Goal: Contribute content: Contribute content

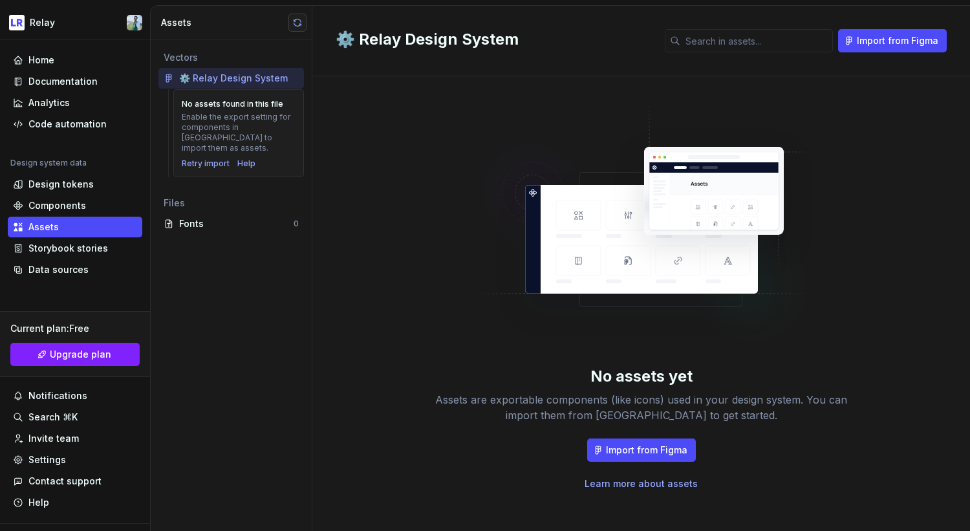
click at [300, 28] on button "button" at bounding box center [297, 23] width 18 height 18
click at [900, 504] on span "View summary" at bounding box center [895, 503] width 57 height 10
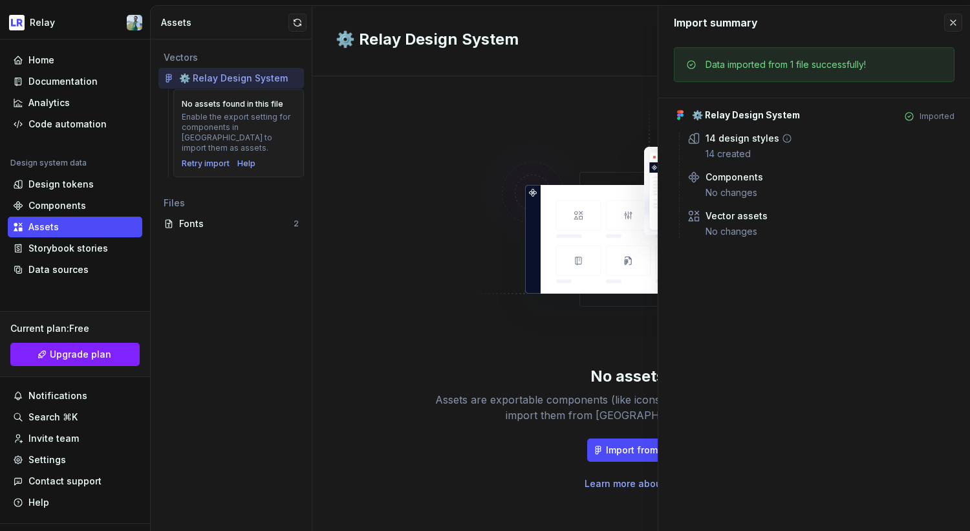
click at [741, 149] on div "14 created" at bounding box center [830, 153] width 249 height 13
click at [775, 146] on div "14 design styles 14 created" at bounding box center [830, 146] width 249 height 28
click at [733, 136] on div "14 design styles" at bounding box center [743, 138] width 74 height 13
click at [739, 161] on div "14 design styles 14 created Components No changes Vector assets No changes" at bounding box center [816, 185] width 275 height 106
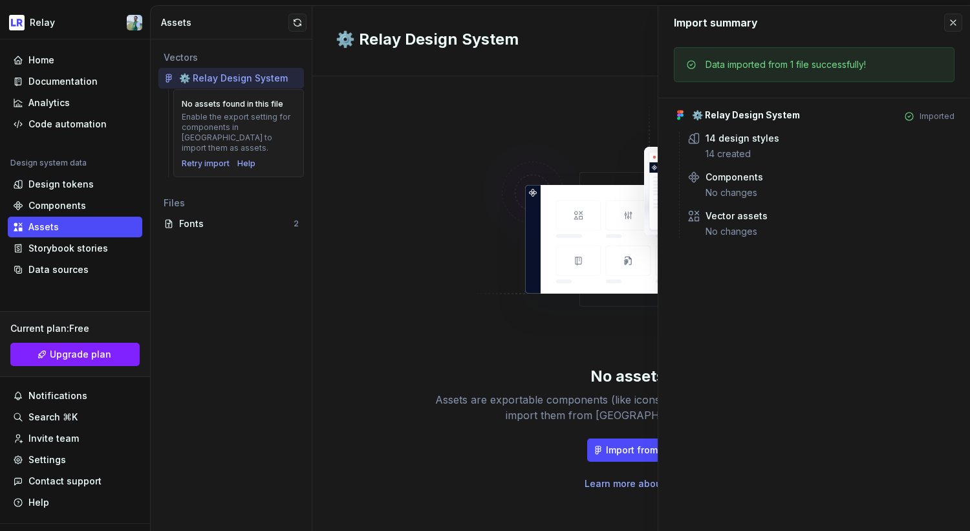
click at [755, 161] on div "14 design styles 14 created Components No changes Vector assets No changes" at bounding box center [816, 185] width 275 height 106
click at [951, 22] on button "button" at bounding box center [953, 23] width 18 height 18
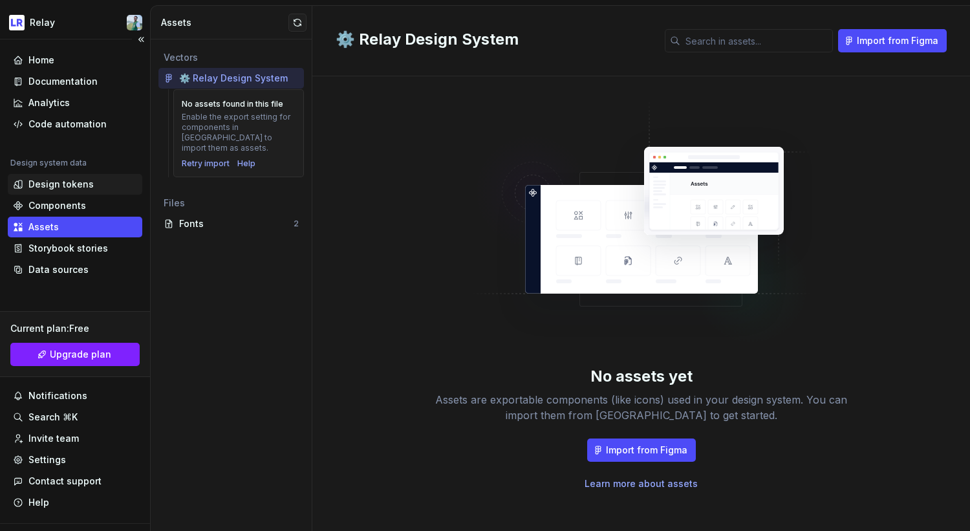
click at [70, 182] on div "Design tokens" at bounding box center [60, 184] width 65 height 13
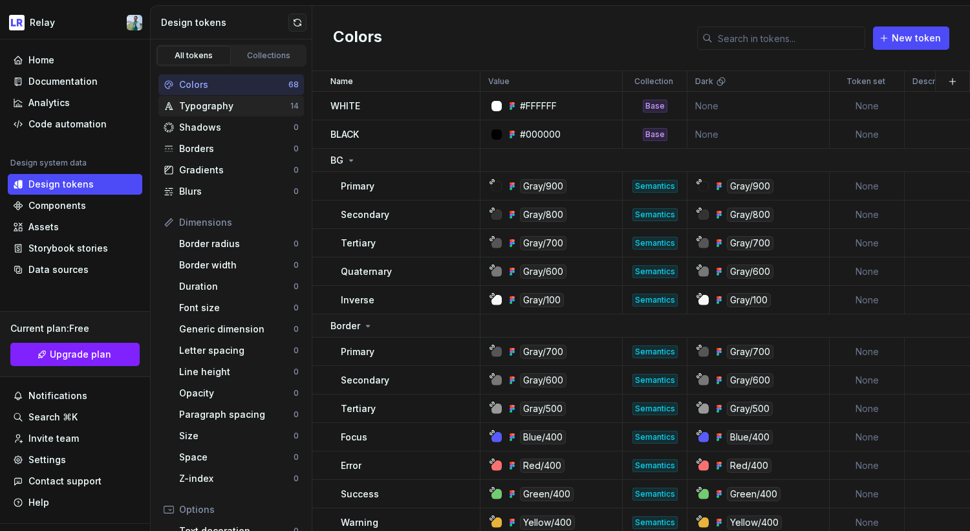
click at [219, 109] on div "Typography" at bounding box center [234, 106] width 111 height 13
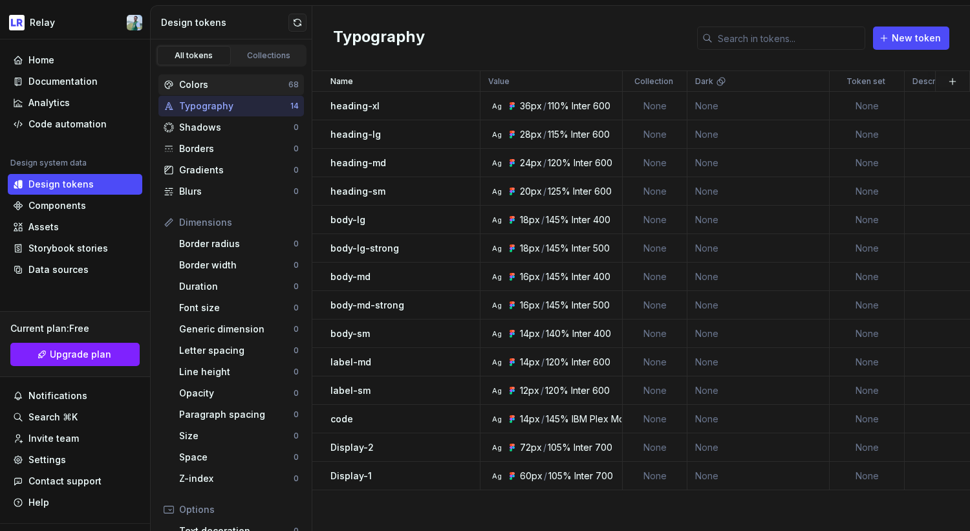
click at [222, 89] on div "Colors" at bounding box center [233, 84] width 109 height 13
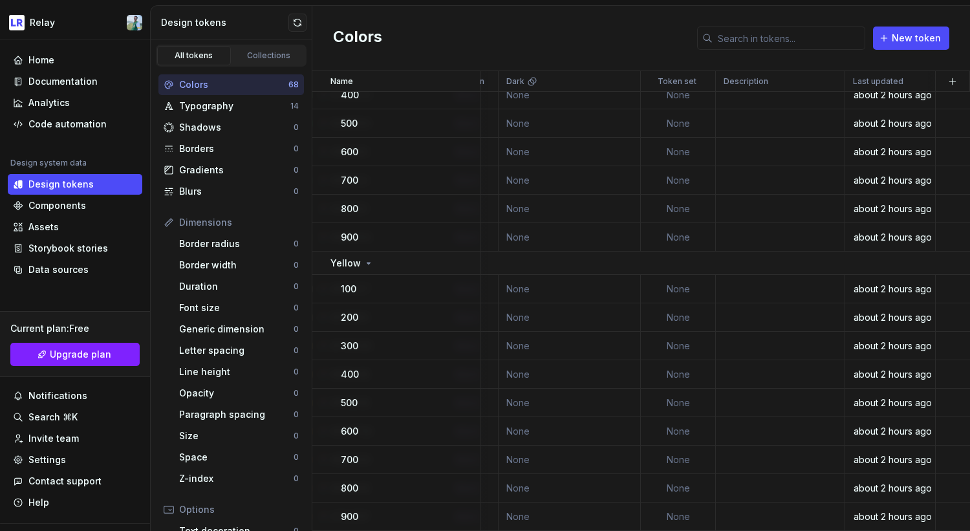
scroll to position [402, 189]
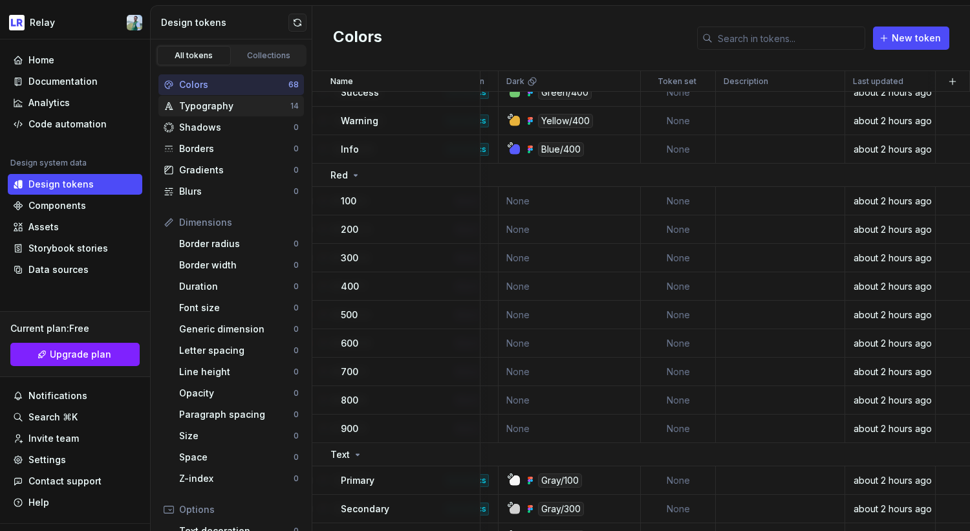
click at [233, 106] on div "Typography" at bounding box center [234, 106] width 111 height 13
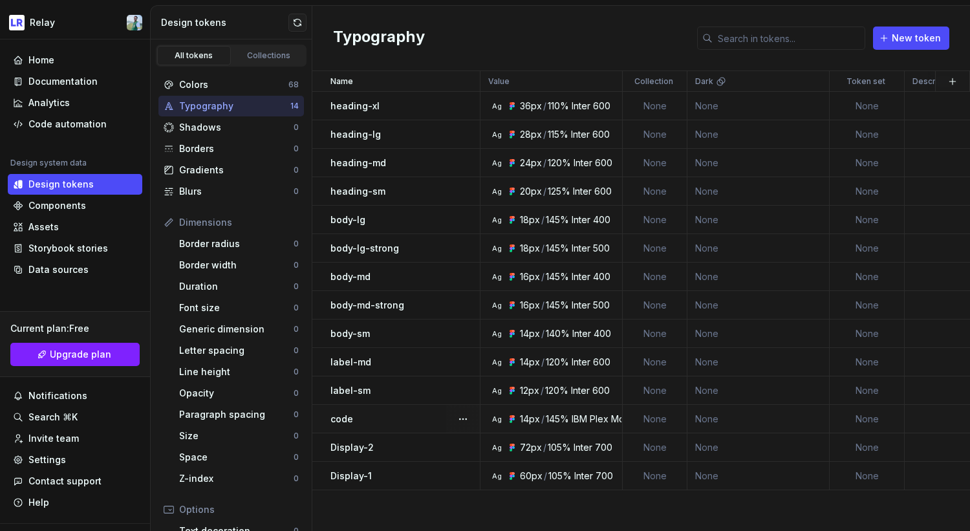
click at [367, 418] on div "code" at bounding box center [404, 419] width 149 height 13
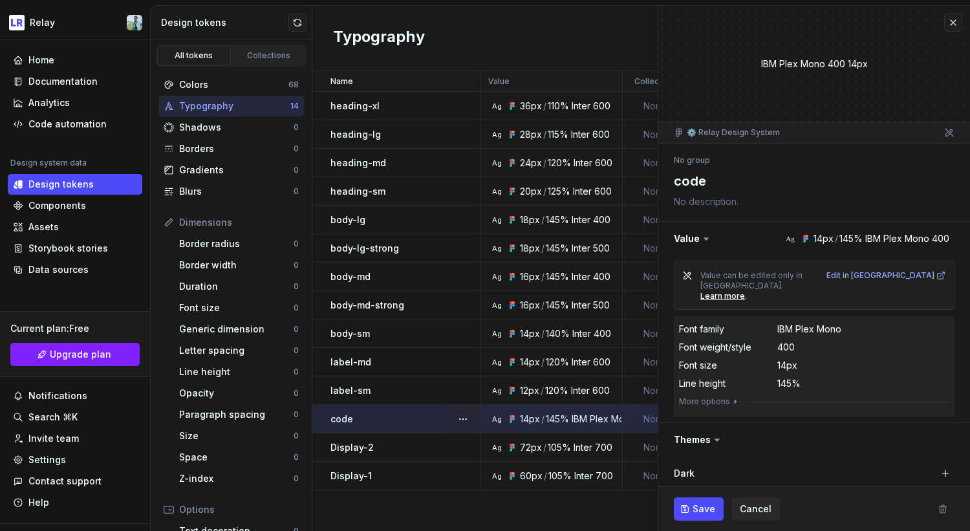
click at [709, 184] on textarea "code" at bounding box center [811, 180] width 281 height 23
click at [735, 400] on icon "button" at bounding box center [735, 401] width 1 height 3
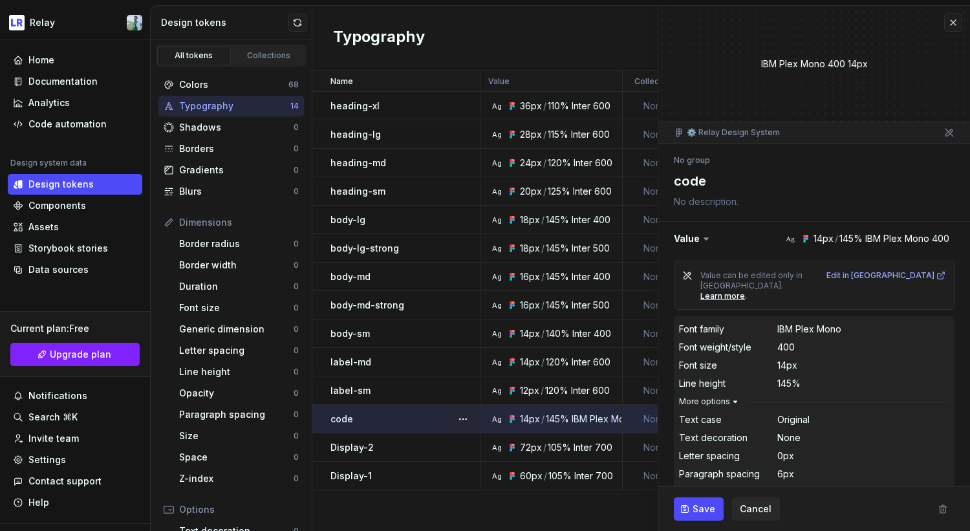
click at [731, 396] on icon "button" at bounding box center [735, 401] width 10 height 10
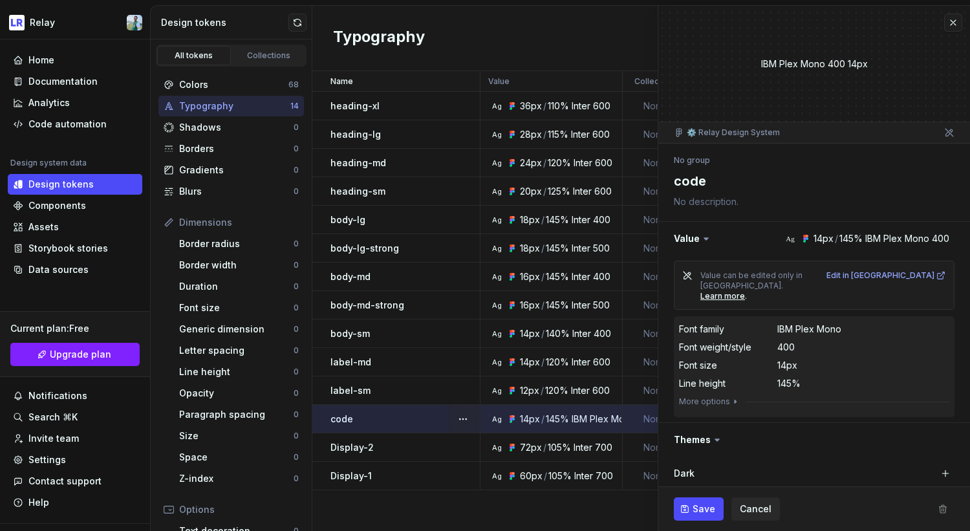
scroll to position [94, 0]
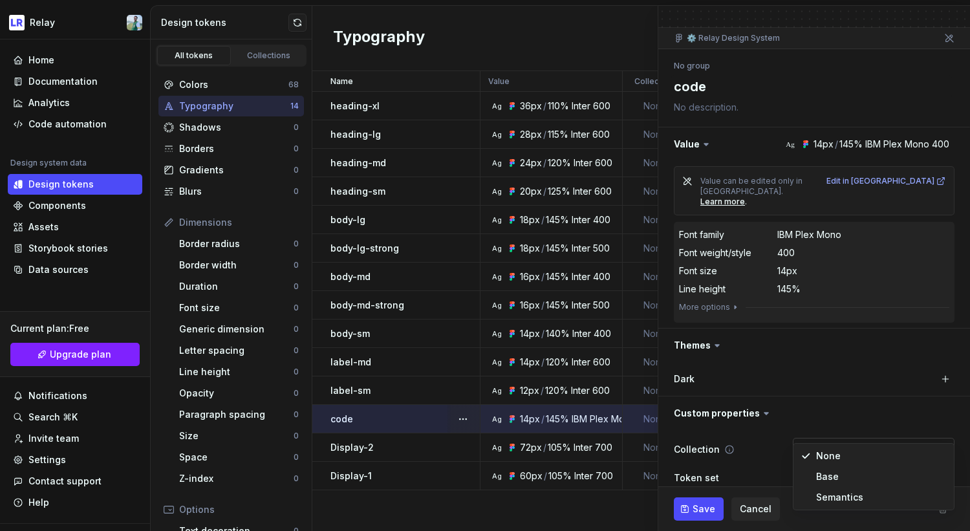
click at [819, 431] on html "Relay Home Documentation Analytics Code automation Design system data Design to…" at bounding box center [485, 265] width 970 height 531
click at [775, 413] on html "Relay Home Documentation Analytics Code automation Design system data Design to…" at bounding box center [485, 265] width 970 height 531
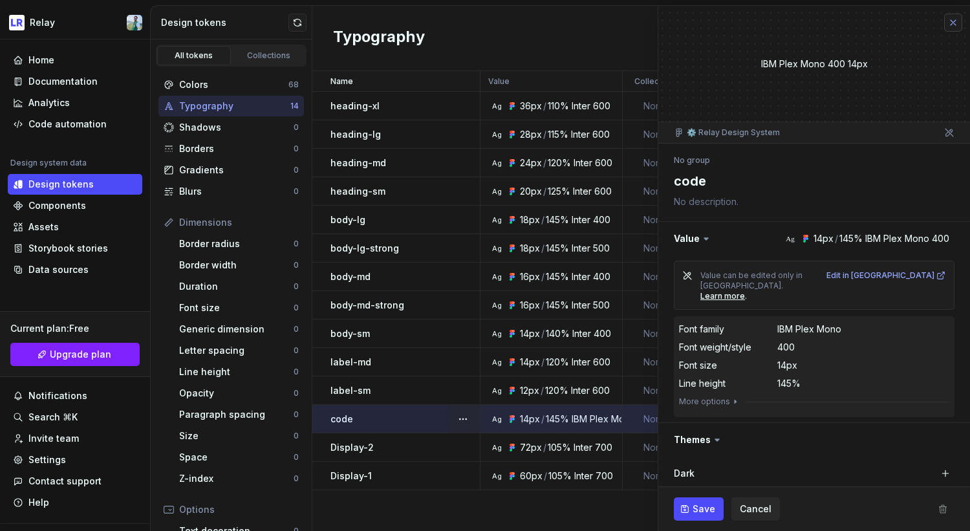
click at [953, 22] on button "button" at bounding box center [953, 23] width 18 height 18
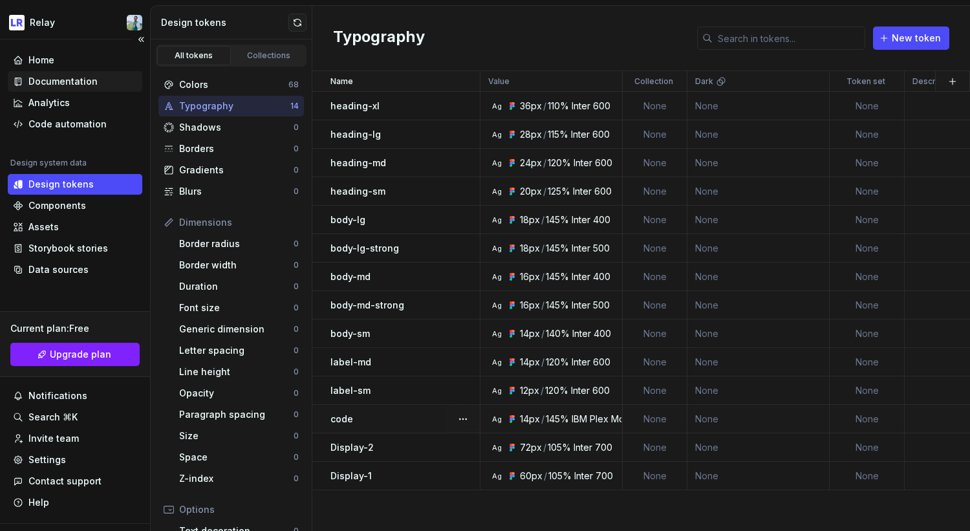
click at [68, 78] on div "Documentation" at bounding box center [62, 81] width 69 height 13
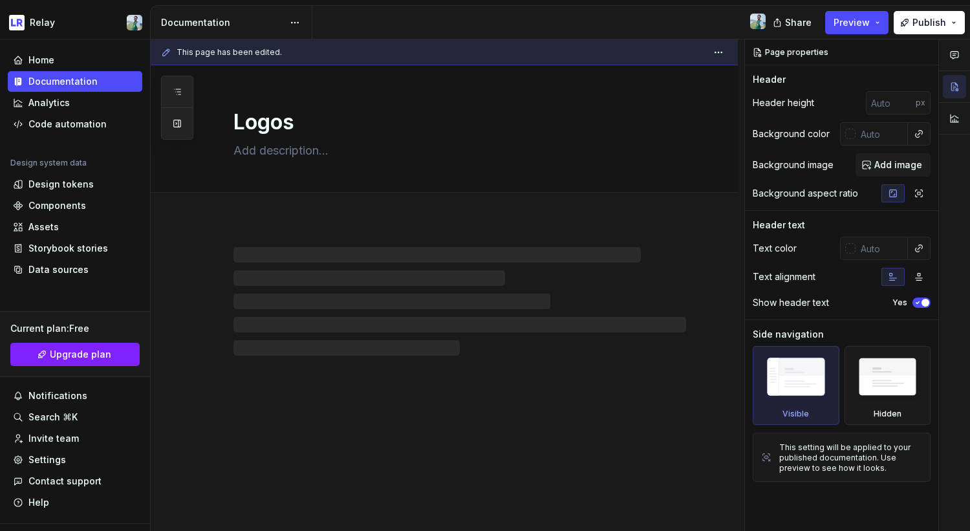
type textarea "*"
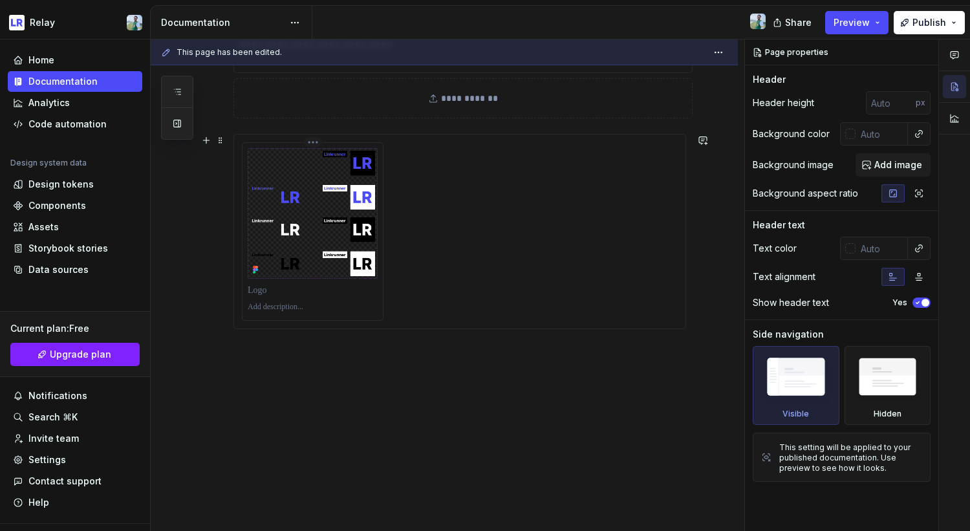
scroll to position [294, 0]
click at [310, 330] on div "**********" at bounding box center [459, 158] width 453 height 397
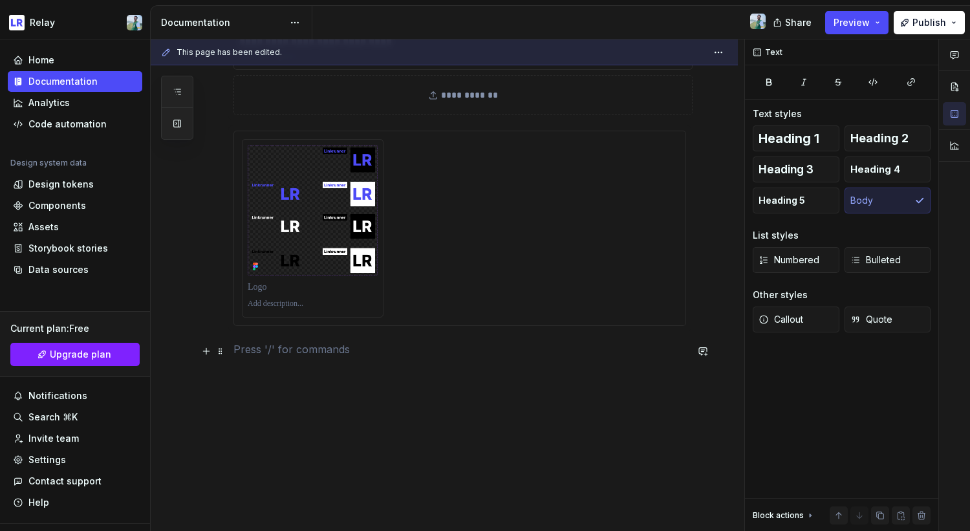
click at [299, 342] on p at bounding box center [459, 349] width 453 height 16
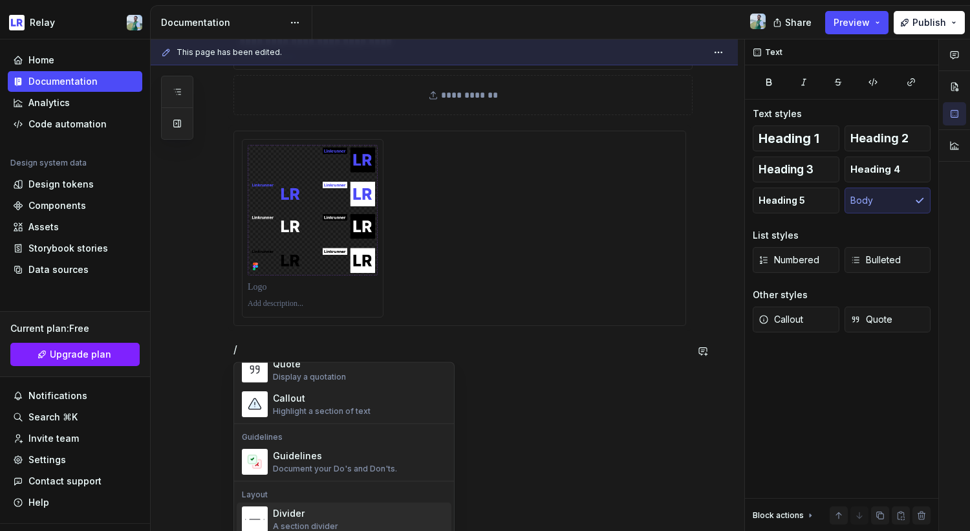
scroll to position [310, 0]
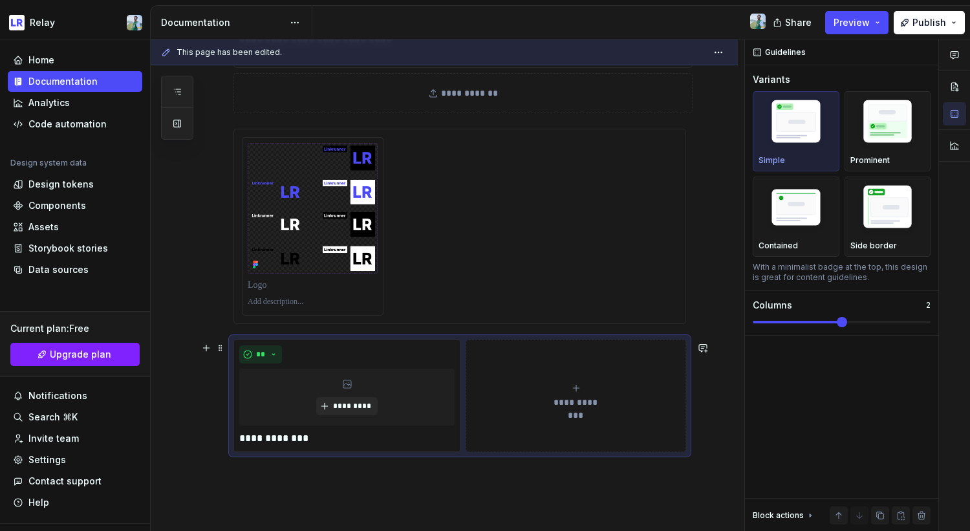
click at [537, 432] on button "**********" at bounding box center [576, 396] width 221 height 113
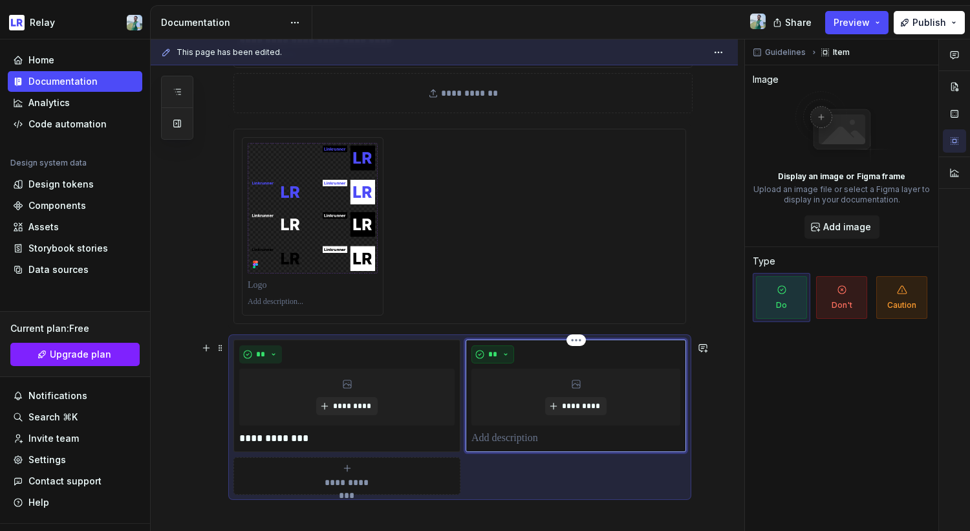
click at [506, 356] on button "**" at bounding box center [492, 354] width 43 height 18
click at [519, 396] on div "Don't" at bounding box center [523, 402] width 24 height 13
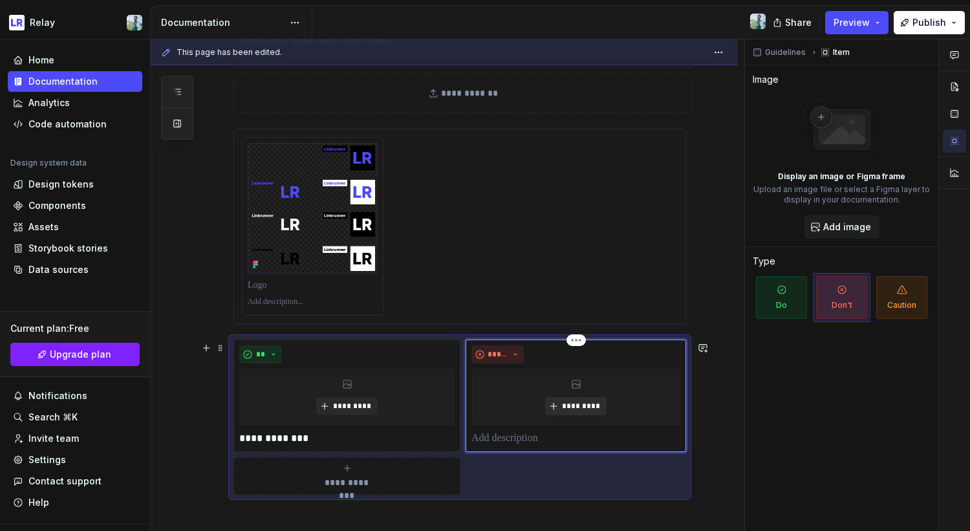
click at [585, 411] on span "*********" at bounding box center [580, 406] width 39 height 10
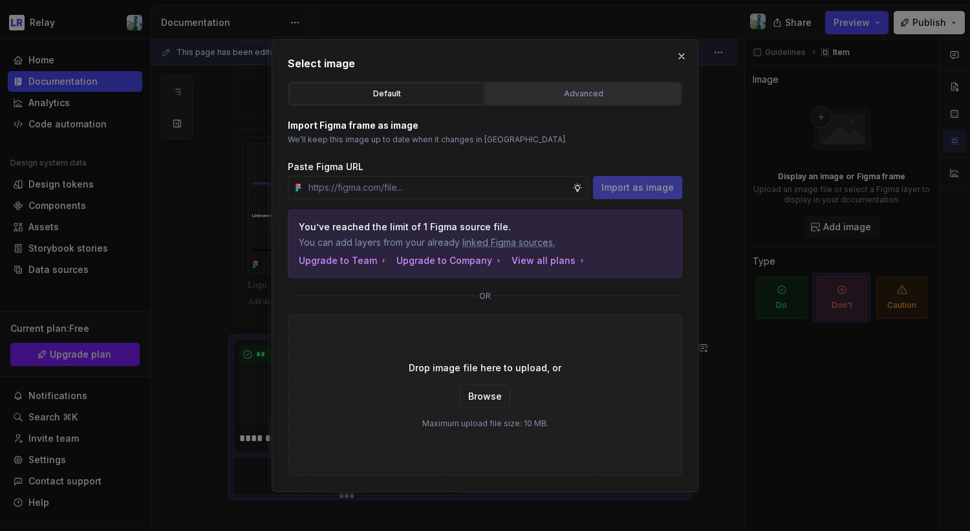
click at [599, 98] on div "Advanced" at bounding box center [583, 93] width 186 height 13
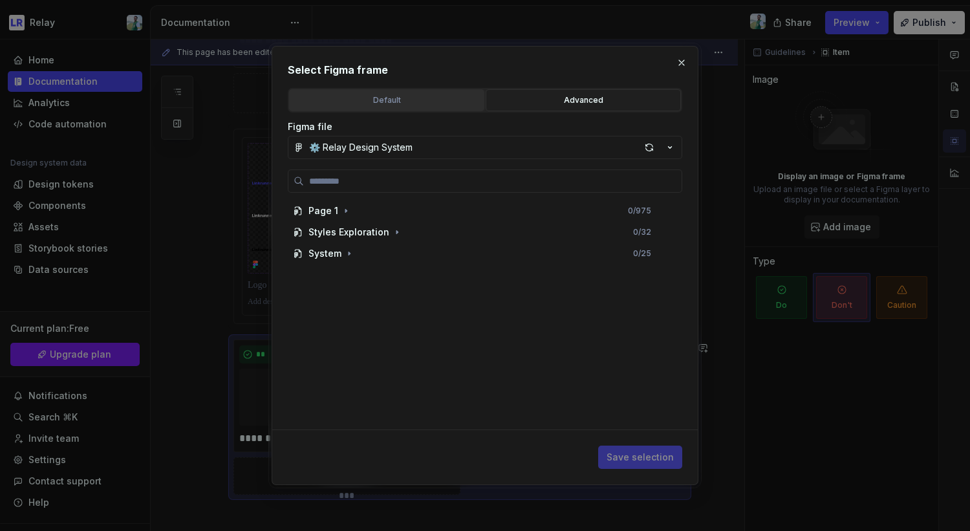
click at [427, 103] on div "Default" at bounding box center [387, 100] width 186 height 13
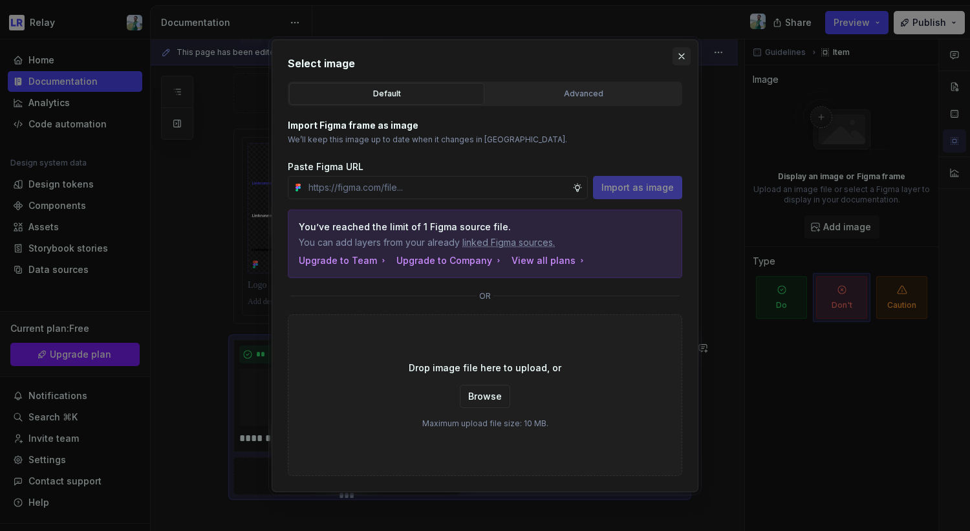
click at [678, 52] on button "button" at bounding box center [682, 56] width 18 height 18
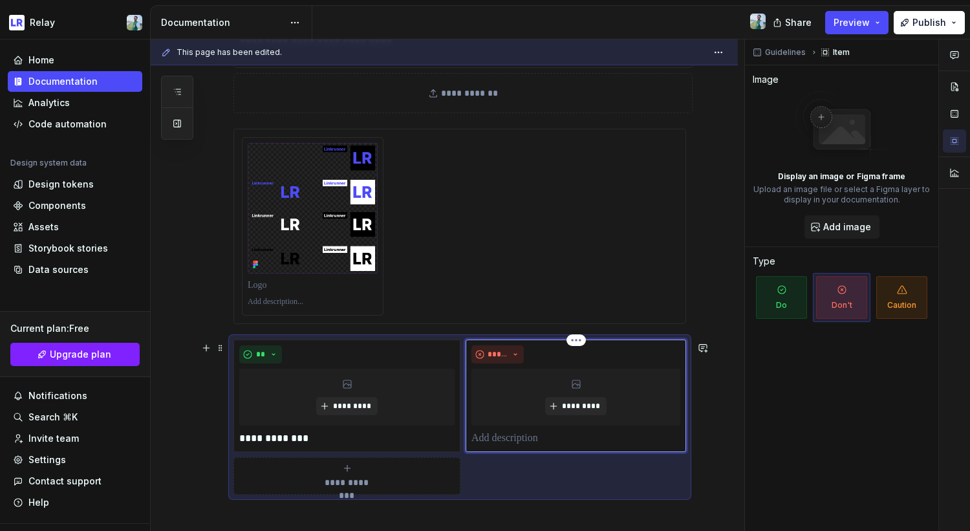
click at [576, 394] on div "*********" at bounding box center [575, 397] width 209 height 57
click at [577, 397] on div "*********" at bounding box center [575, 397] width 209 height 57
click at [586, 407] on span "*********" at bounding box center [580, 406] width 39 height 10
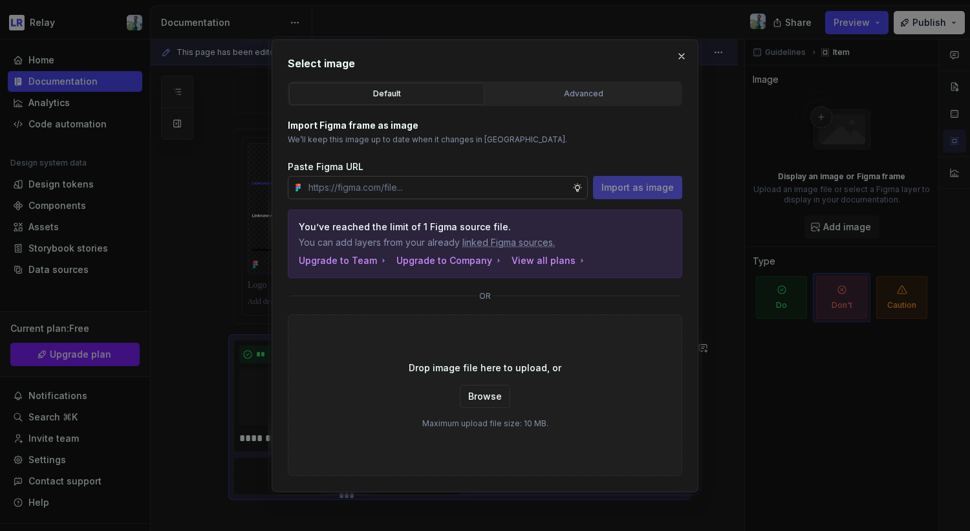
click at [426, 188] on input "text" at bounding box center [437, 187] width 269 height 23
click at [539, 150] on div "Import Figma frame as image We’ll keep this image up to date when it changes in…" at bounding box center [485, 159] width 394 height 80
click at [678, 58] on button "button" at bounding box center [682, 56] width 18 height 18
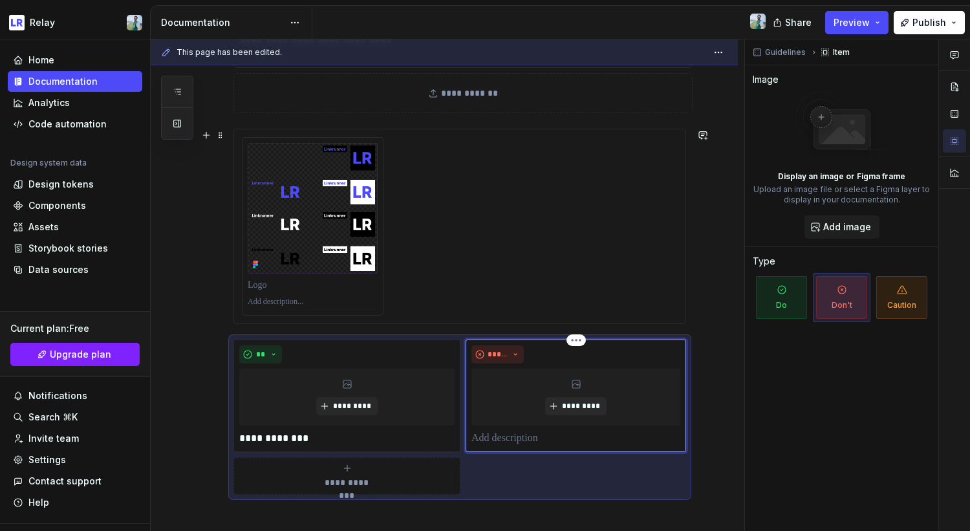
scroll to position [434, 0]
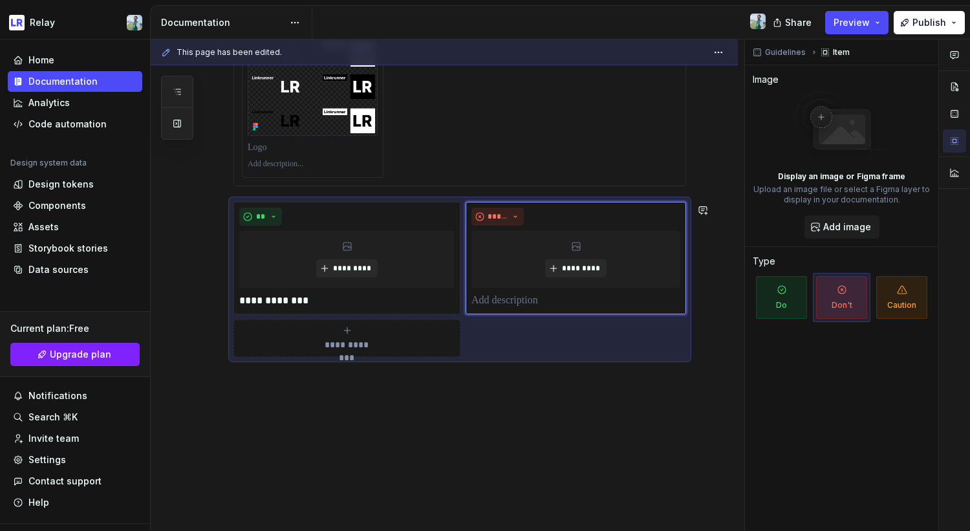
click at [288, 401] on div "**********" at bounding box center [444, 160] width 587 height 742
click at [512, 209] on button "*****" at bounding box center [497, 217] width 52 height 18
click at [410, 387] on div "**********" at bounding box center [444, 160] width 587 height 742
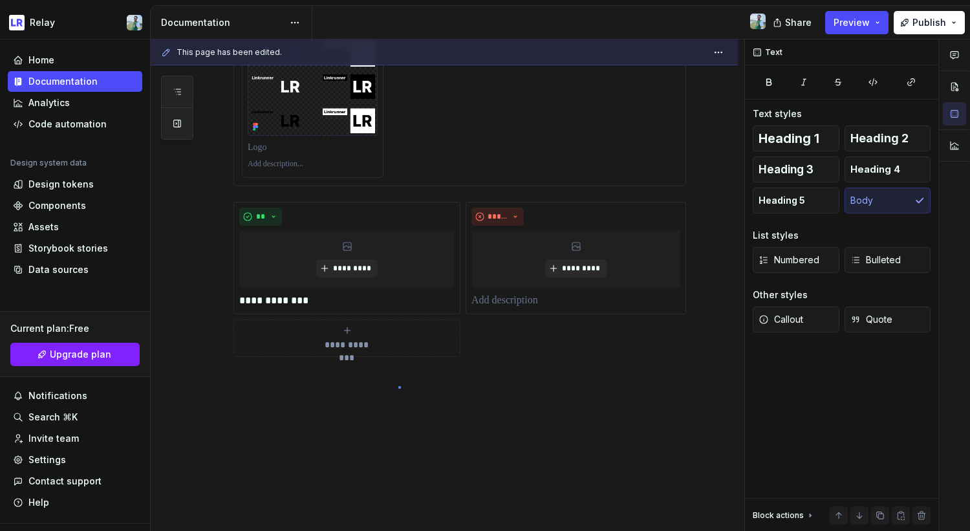
click at [398, 386] on div "**********" at bounding box center [448, 285] width 594 height 492
click at [369, 382] on div "**********" at bounding box center [444, 160] width 587 height 742
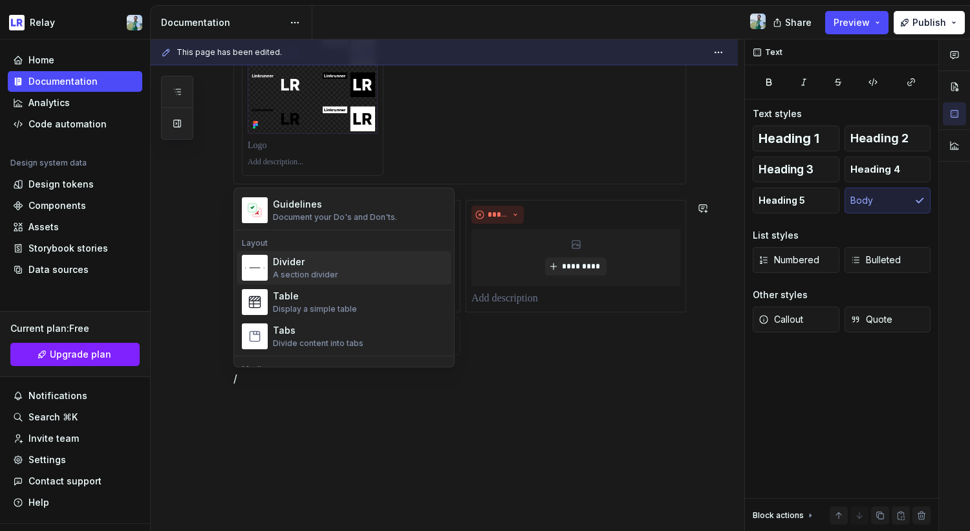
scroll to position [383, 0]
click at [380, 268] on div "Divider A section divider" at bounding box center [359, 266] width 173 height 26
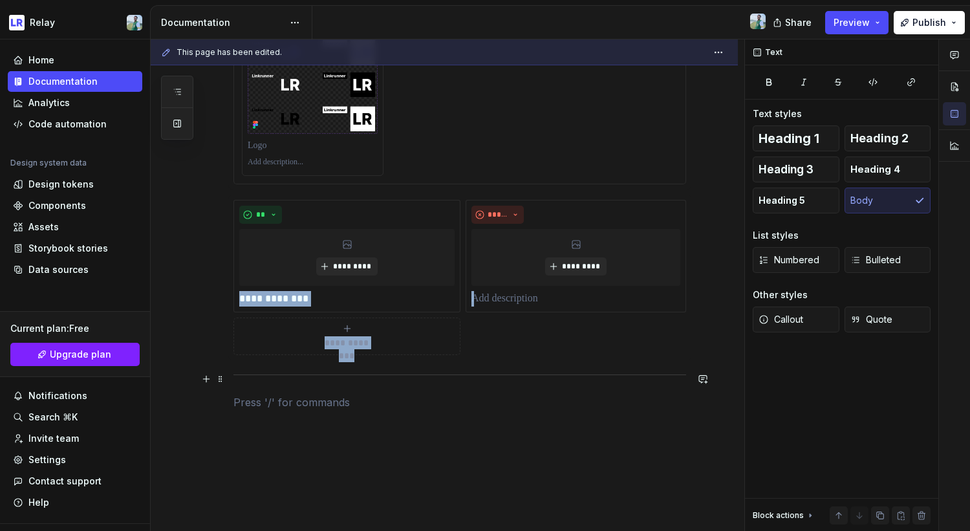
click at [426, 375] on hr at bounding box center [459, 374] width 453 height 1
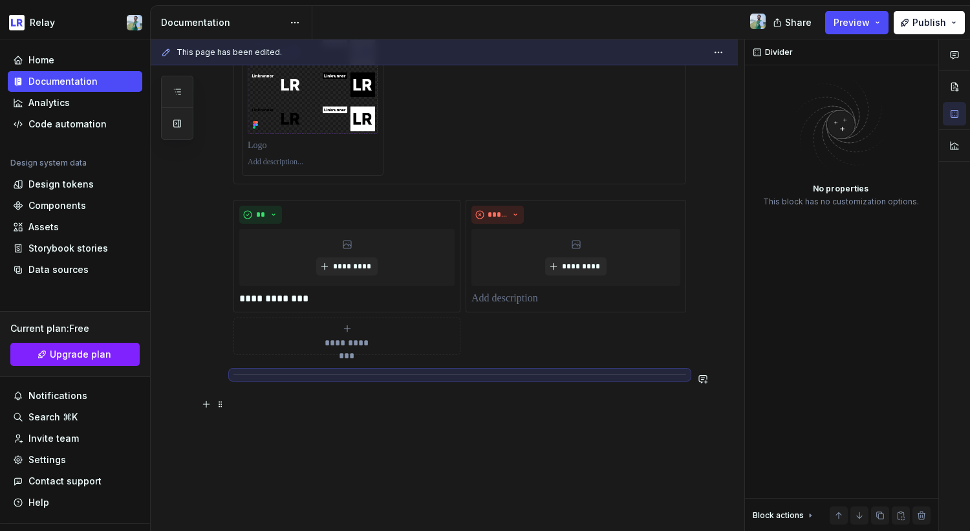
click at [363, 408] on p at bounding box center [459, 402] width 453 height 16
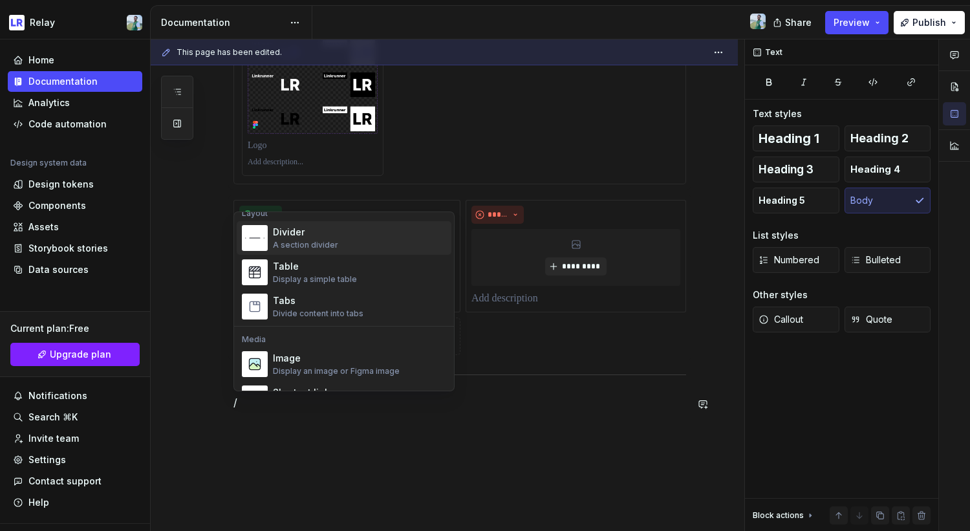
scroll to position [444, 0]
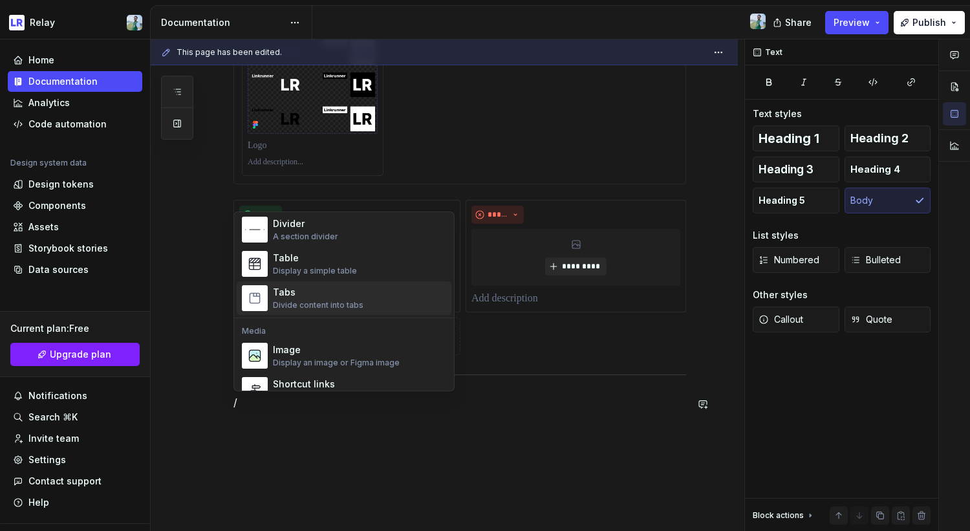
click at [347, 296] on div "Tabs" at bounding box center [318, 292] width 91 height 13
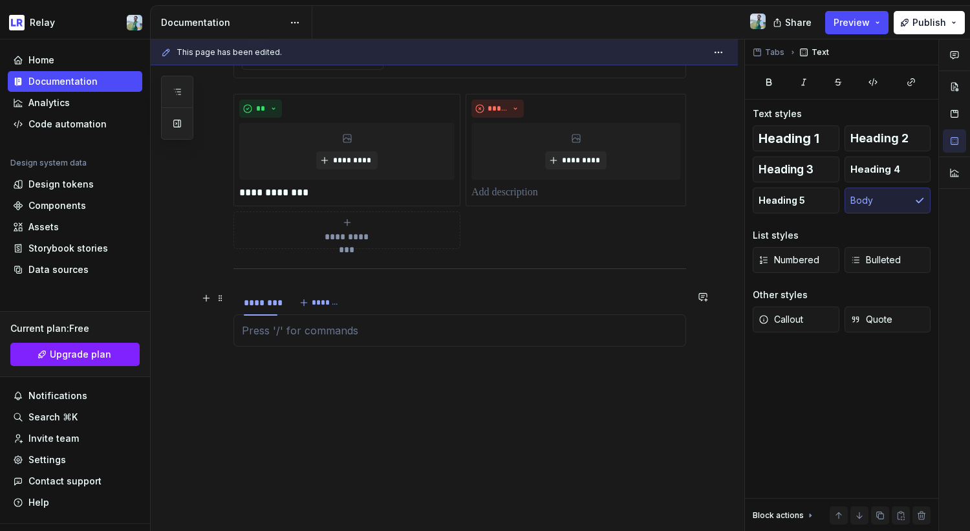
scroll to position [542, 0]
click at [325, 307] on span "*******" at bounding box center [326, 302] width 29 height 10
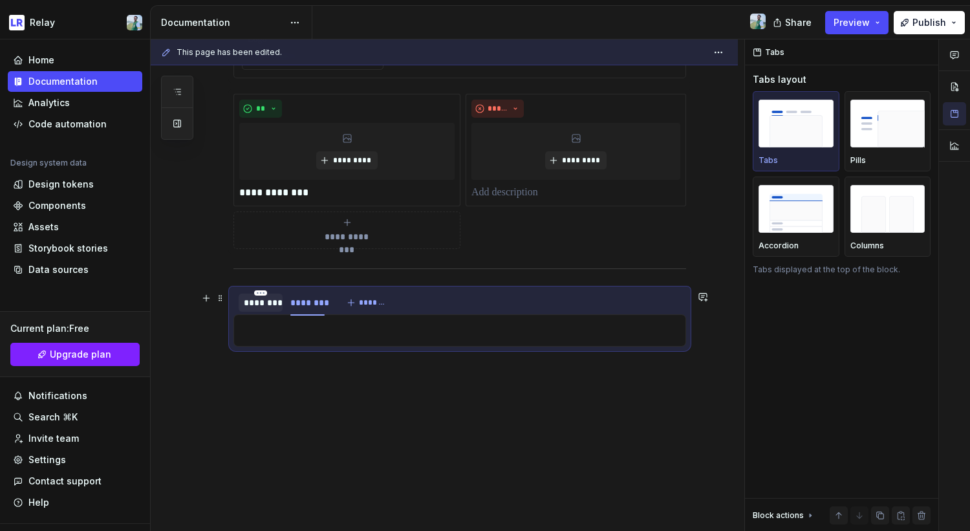
click at [256, 303] on div "********" at bounding box center [261, 302] width 34 height 13
click at [286, 366] on div "**********" at bounding box center [459, 42] width 453 height 660
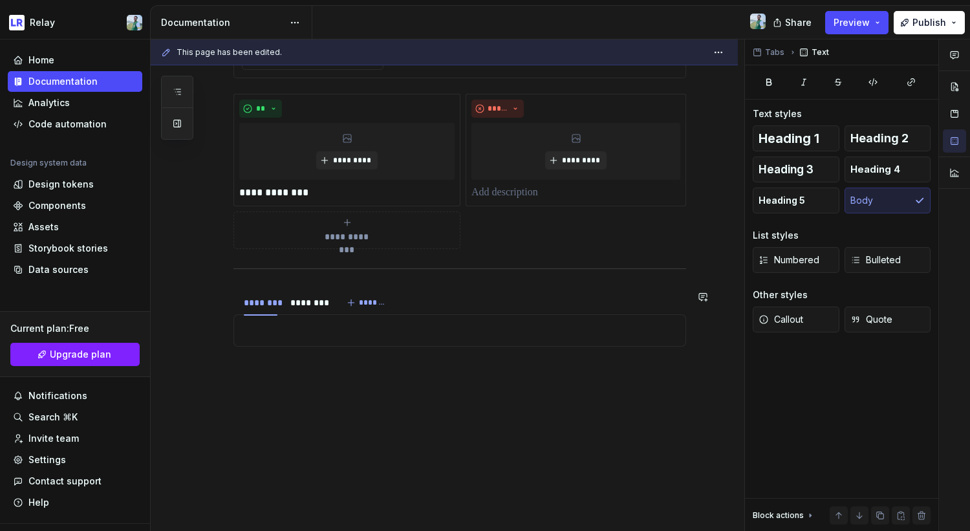
click at [286, 366] on div "**********" at bounding box center [459, 42] width 453 height 660
click at [276, 368] on div "**********" at bounding box center [459, 42] width 453 height 660
click at [271, 378] on div "**********" at bounding box center [444, 106] width 587 height 850
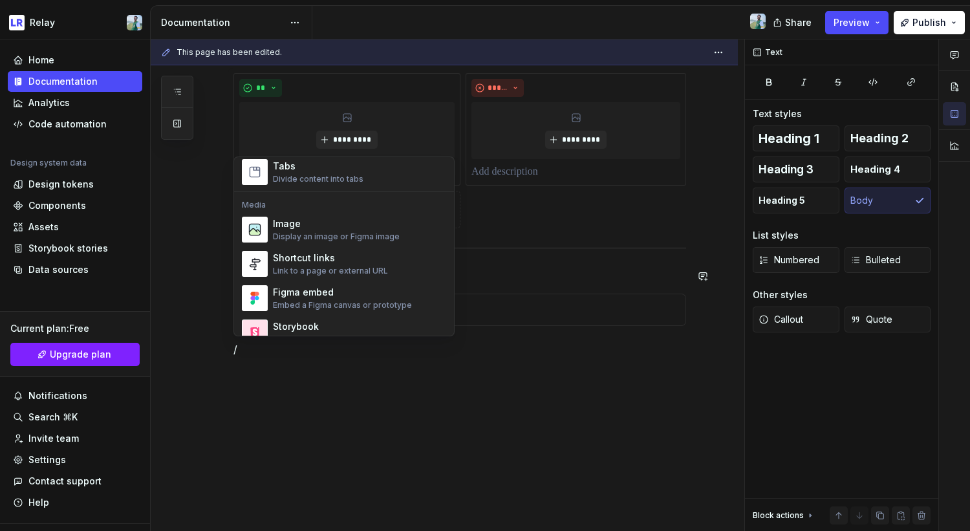
scroll to position [517, 0]
click at [340, 238] on div "Display an image or Figma image" at bounding box center [336, 235] width 127 height 10
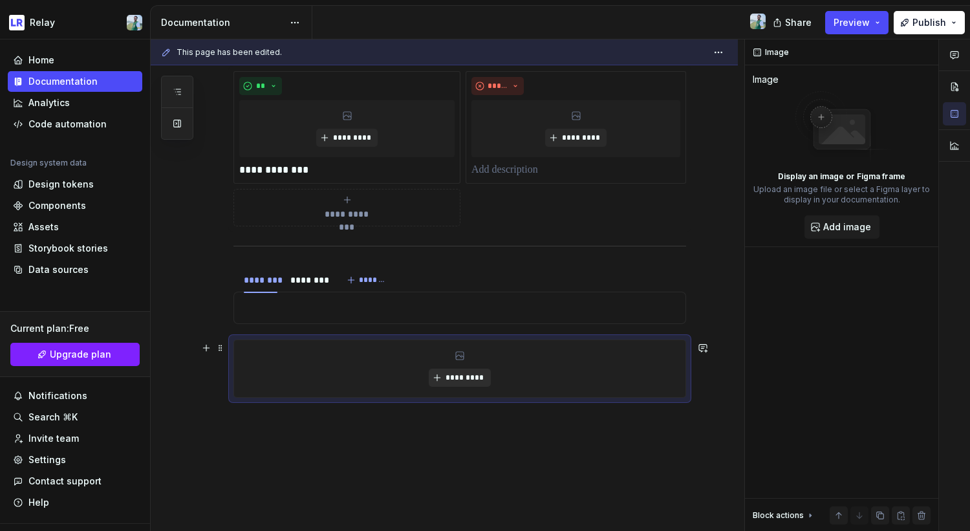
click at [458, 380] on span "*********" at bounding box center [464, 377] width 39 height 10
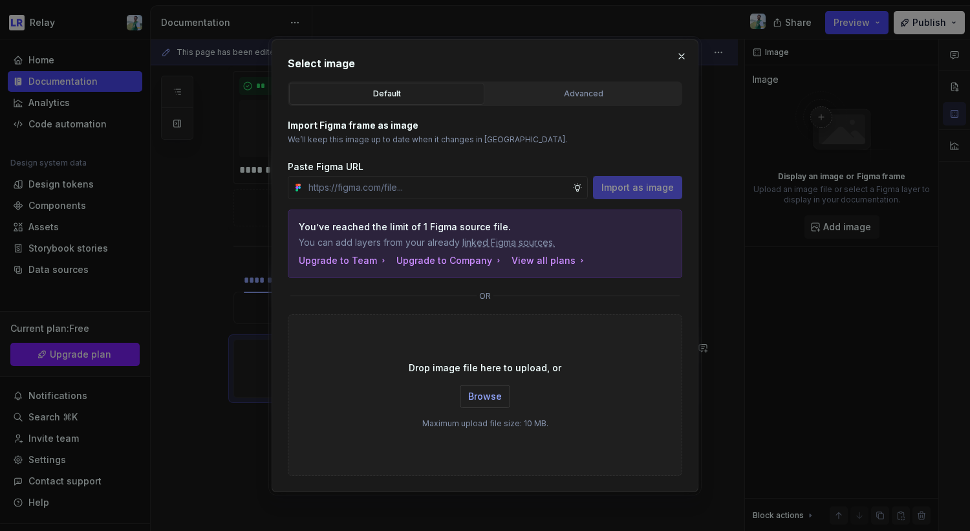
click at [487, 393] on span "Browse" at bounding box center [485, 396] width 34 height 13
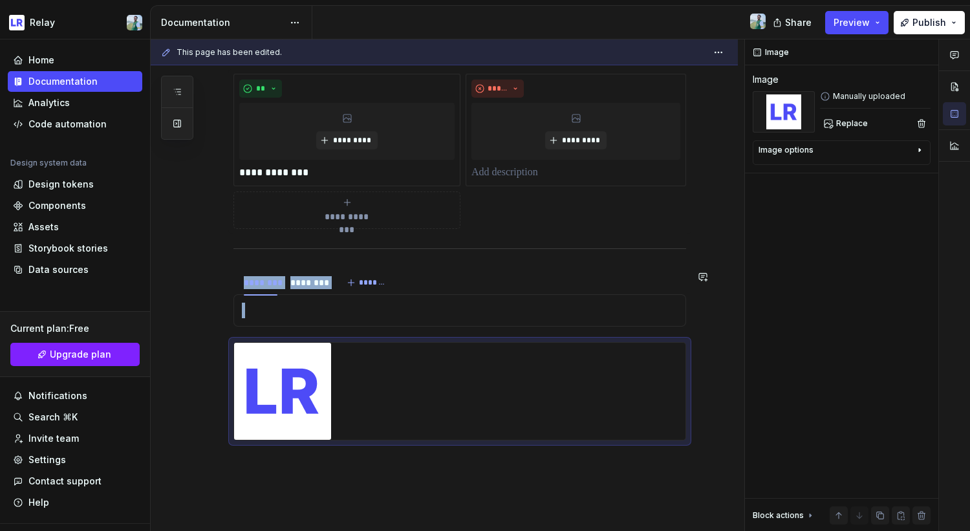
scroll to position [563, 0]
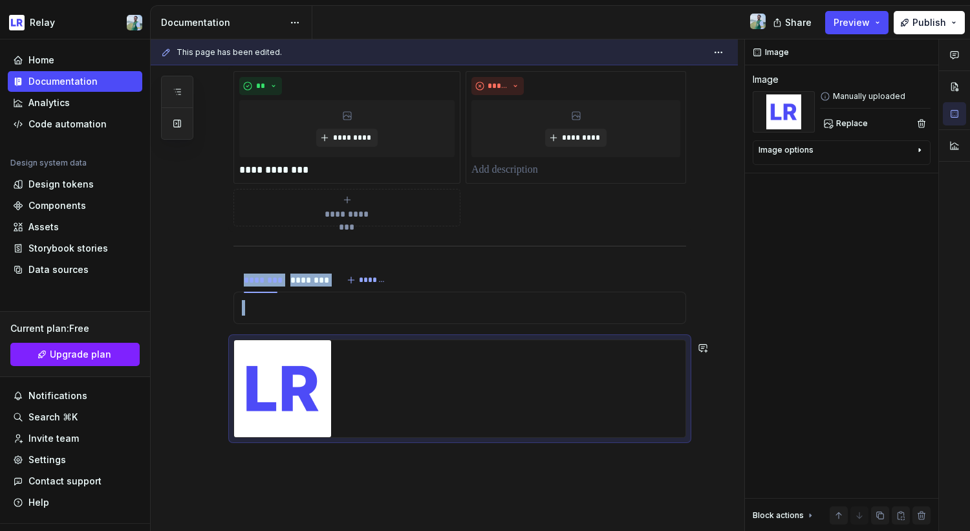
click at [304, 470] on div "**********" at bounding box center [444, 136] width 587 height 954
click at [282, 389] on img at bounding box center [282, 388] width 97 height 97
click at [814, 150] on div "Image options" at bounding box center [837, 153] width 156 height 16
click at [886, 169] on icon "button" at bounding box center [887, 169] width 10 height 10
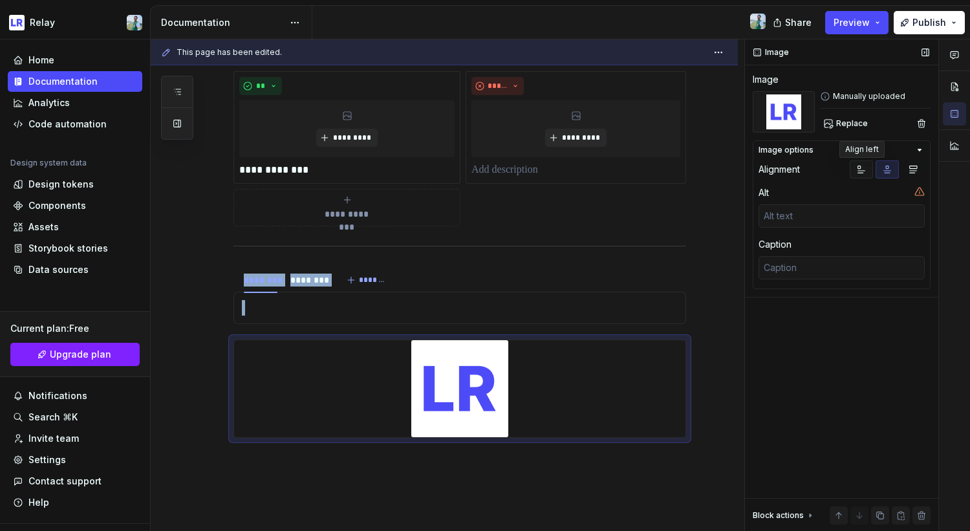
click at [864, 168] on icon "button" at bounding box center [861, 169] width 10 height 10
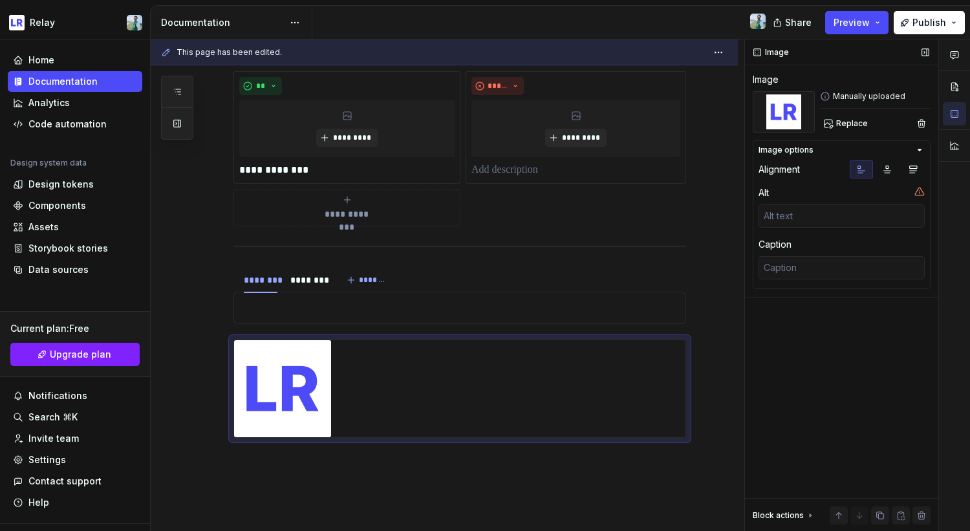
click at [817, 337] on div "Image Image Manually uploaded Replace Image options Alignment Alt Caption Block…" at bounding box center [841, 285] width 193 height 492
click at [894, 193] on div "Alt" at bounding box center [835, 192] width 153 height 13
click at [872, 25] on button "Preview" at bounding box center [856, 22] width 63 height 23
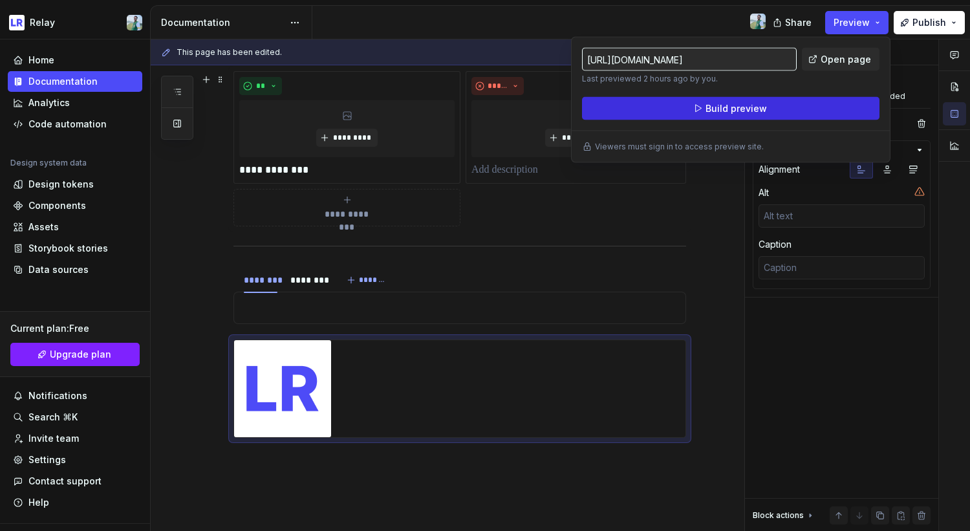
click at [719, 111] on span "Build preview" at bounding box center [736, 108] width 61 height 13
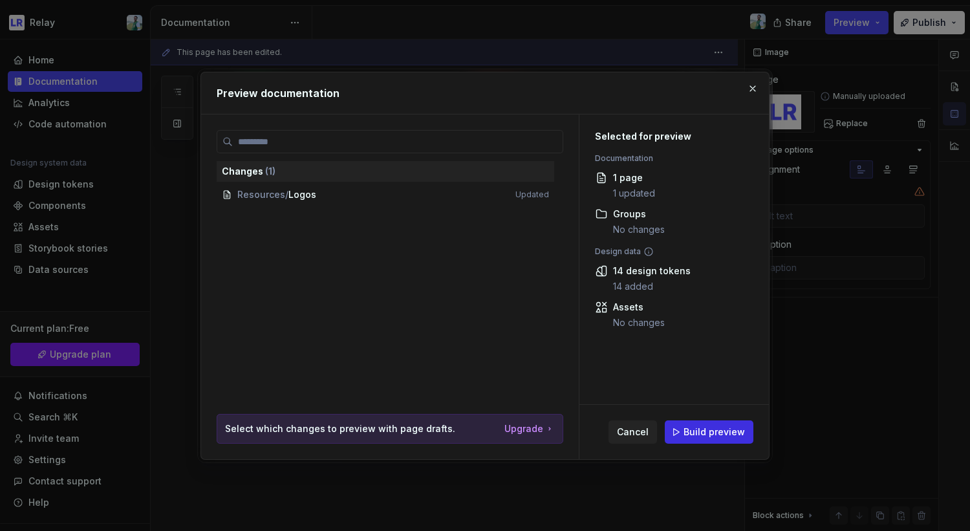
click at [711, 426] on span "Build preview" at bounding box center [714, 432] width 61 height 13
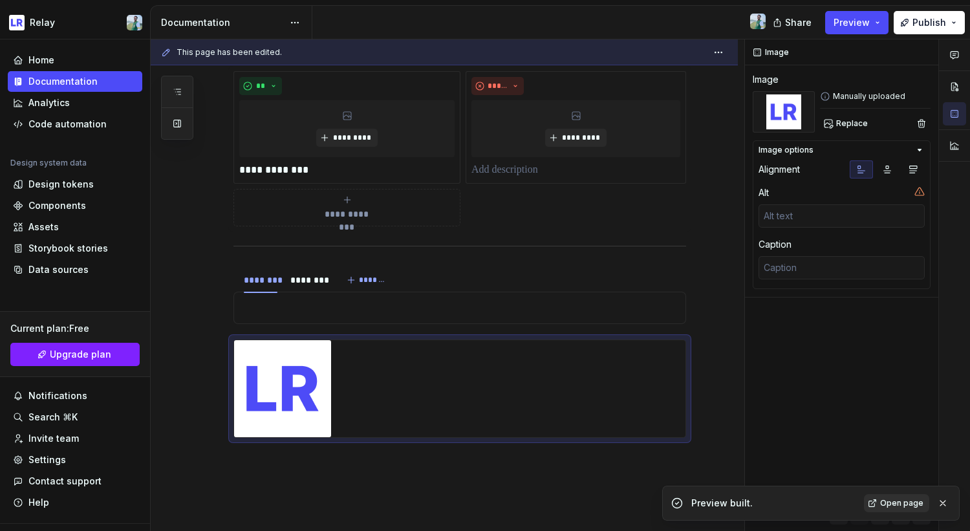
click at [890, 501] on span "Open page" at bounding box center [901, 503] width 43 height 10
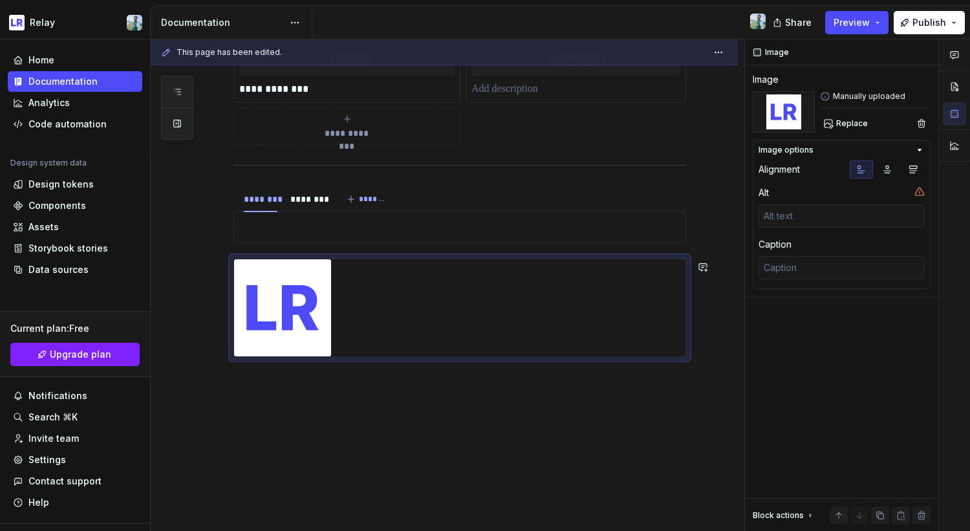
type textarea "*"
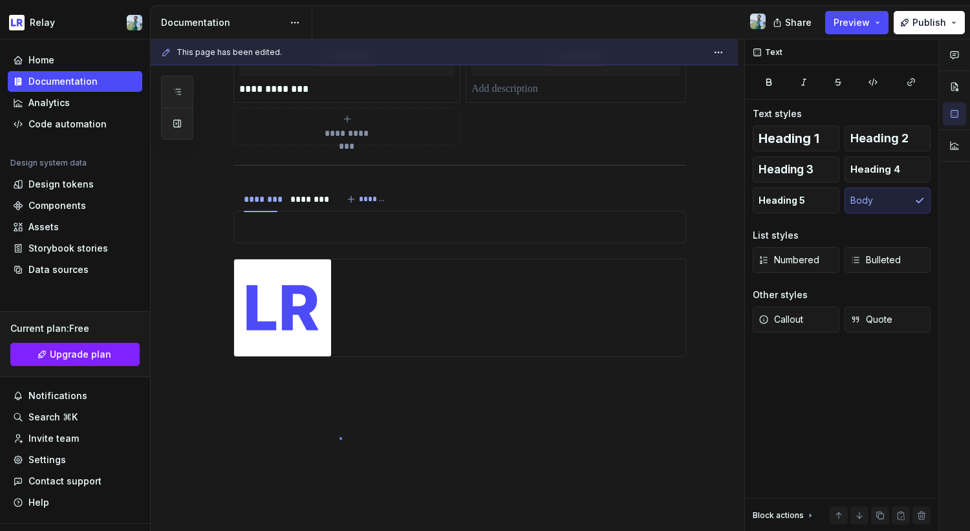
click at [340, 437] on div "**********" at bounding box center [448, 285] width 594 height 492
click at [315, 397] on div "**********" at bounding box center [444, 55] width 587 height 954
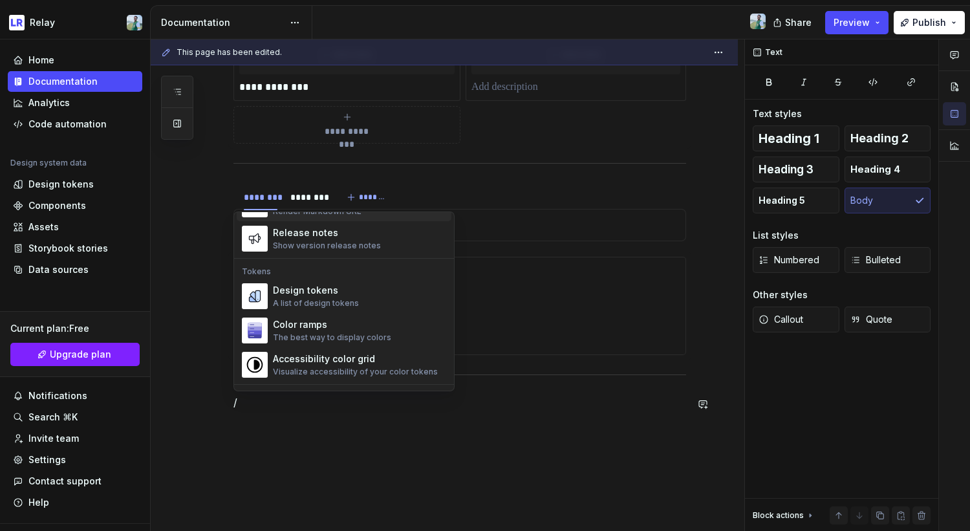
scroll to position [899, 0]
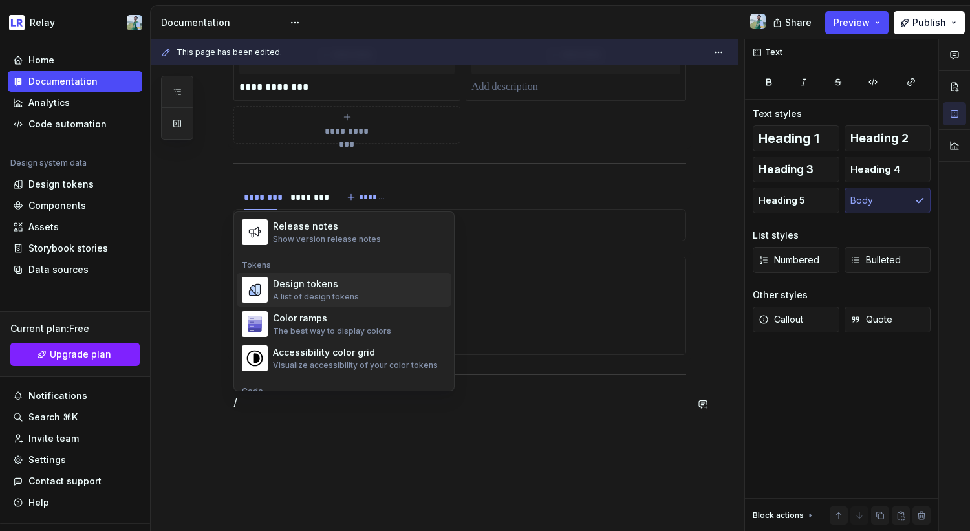
click at [305, 288] on div "Design tokens" at bounding box center [316, 283] width 86 height 13
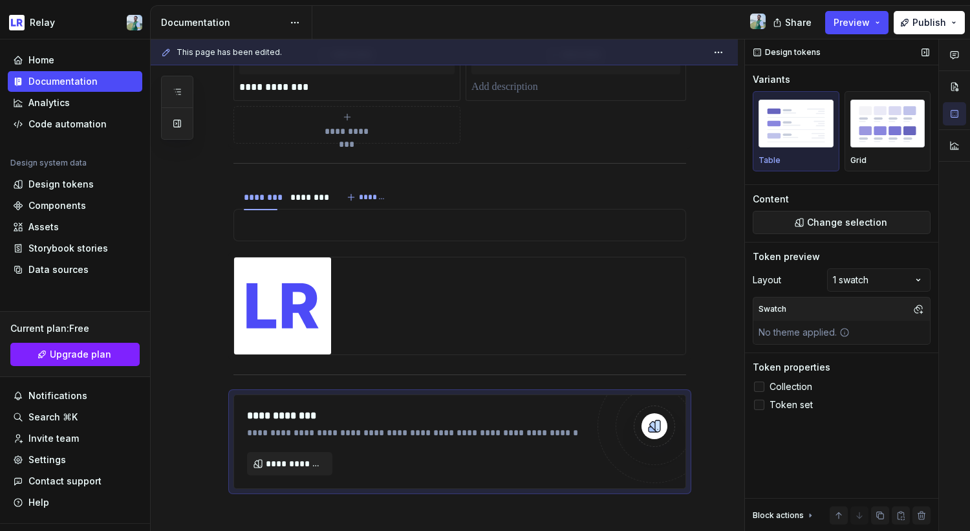
click at [809, 134] on img "button" at bounding box center [796, 123] width 75 height 47
click at [825, 222] on span "Change selection" at bounding box center [847, 222] width 80 height 13
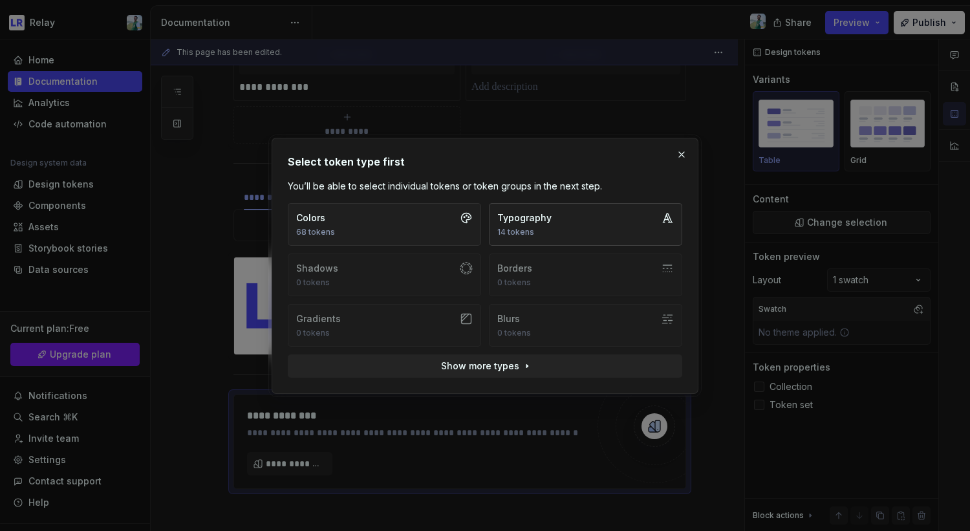
click at [523, 228] on div "14 tokens" at bounding box center [524, 232] width 54 height 10
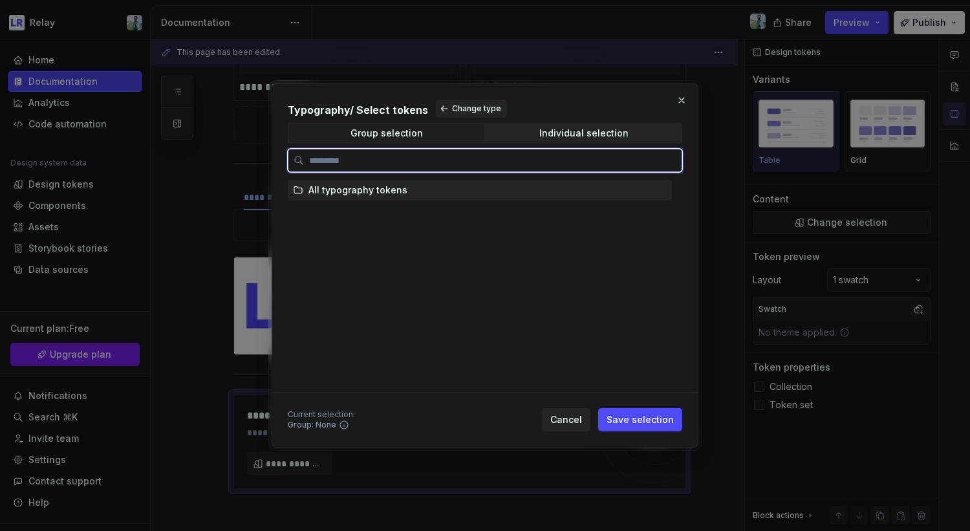
click at [400, 187] on div "All typography tokens" at bounding box center [357, 190] width 99 height 13
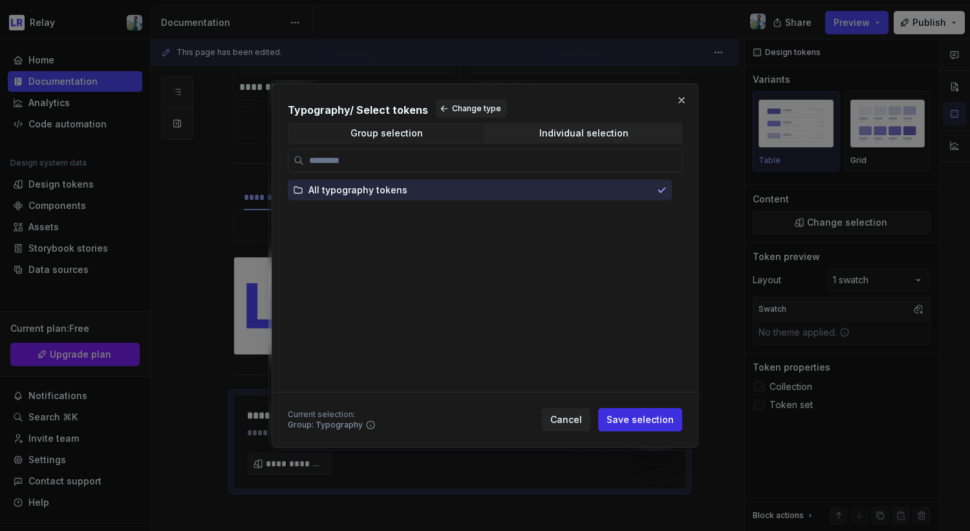
click at [644, 422] on span "Save selection" at bounding box center [640, 419] width 67 height 13
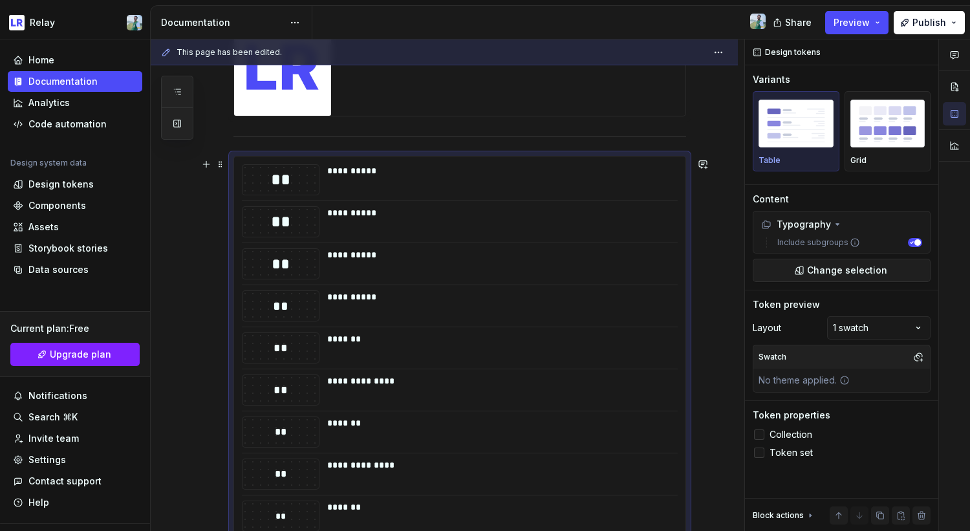
scroll to position [876, 0]
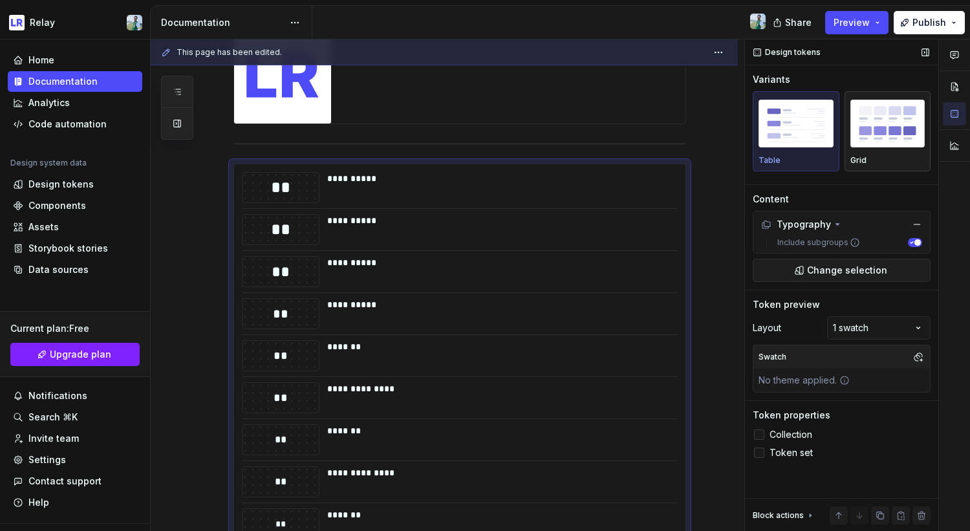
click at [870, 134] on img "button" at bounding box center [887, 123] width 75 height 47
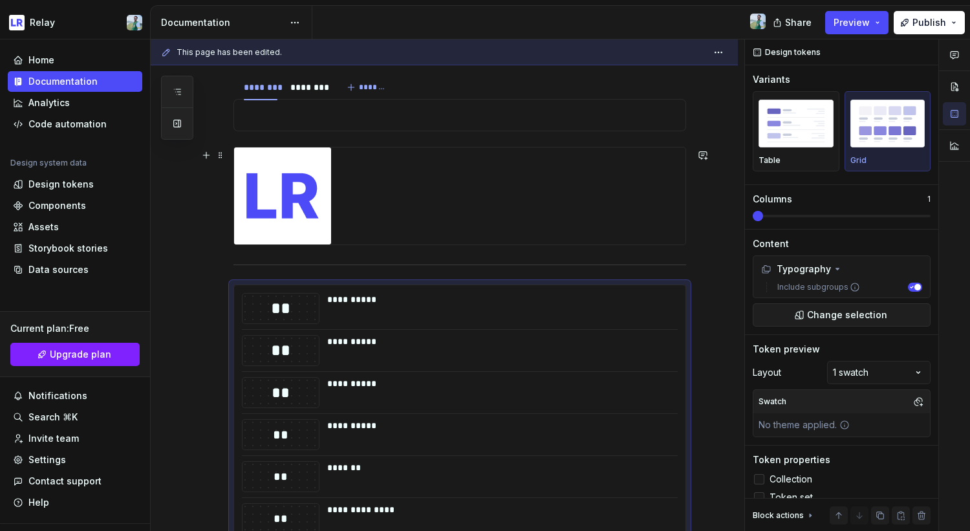
scroll to position [737, 0]
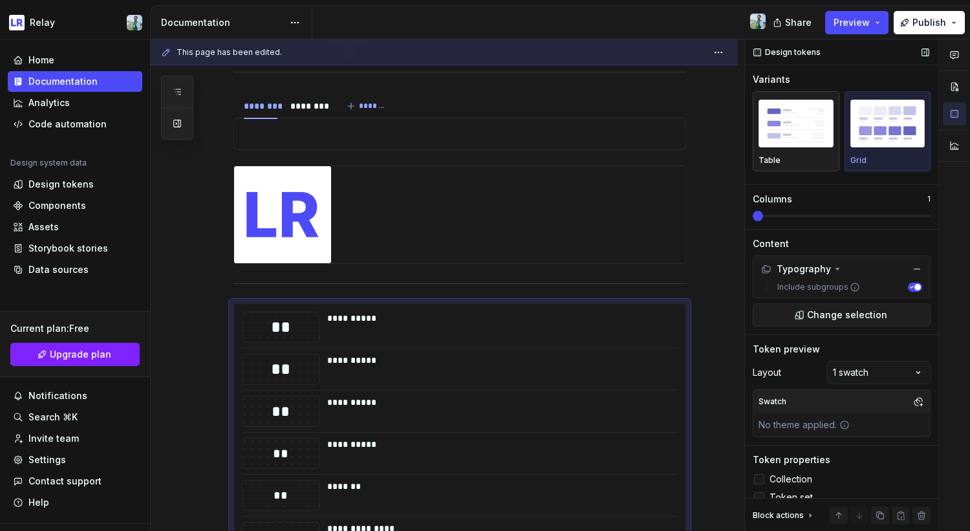
click at [788, 132] on img "button" at bounding box center [796, 123] width 75 height 47
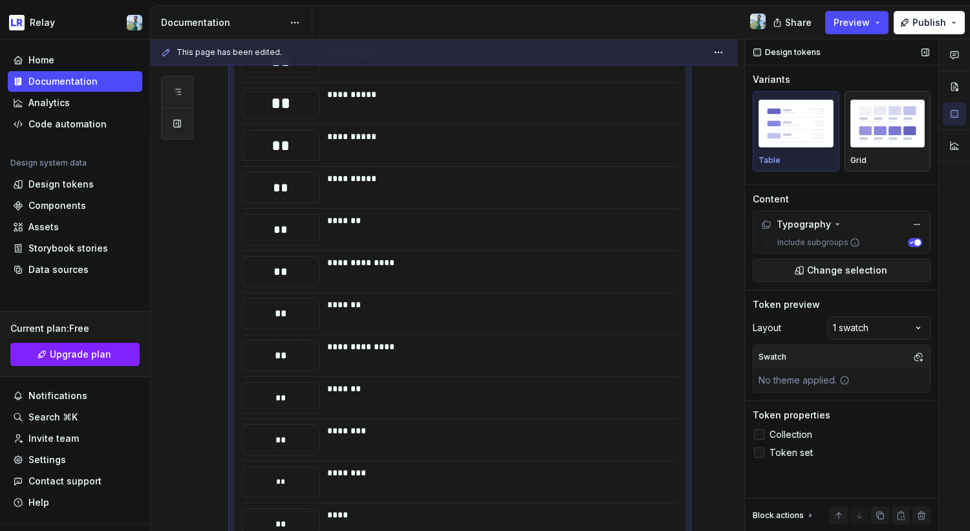
click at [858, 123] on img "button" at bounding box center [887, 123] width 75 height 47
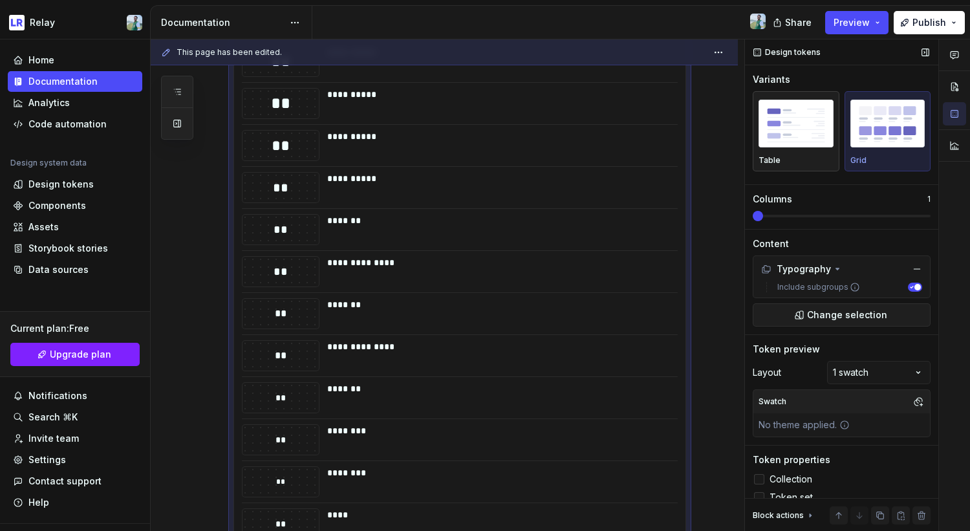
click at [805, 121] on img "button" at bounding box center [796, 123] width 75 height 47
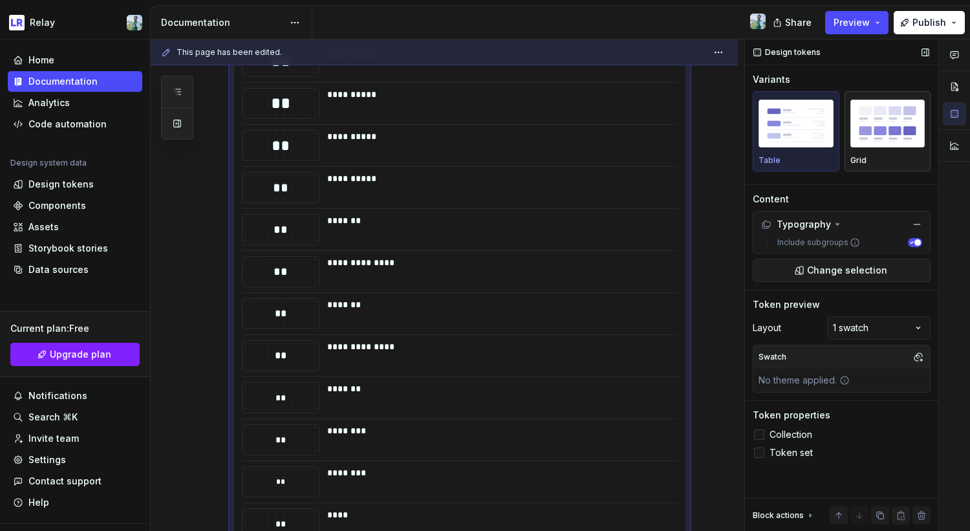
click at [870, 129] on img "button" at bounding box center [887, 123] width 75 height 47
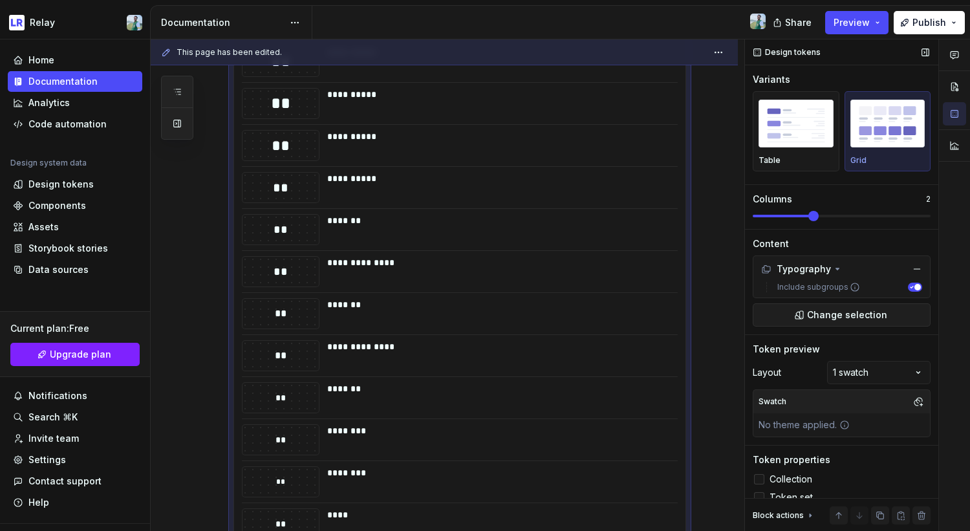
click at [819, 220] on span at bounding box center [813, 216] width 10 height 10
click at [866, 220] on span at bounding box center [870, 216] width 10 height 10
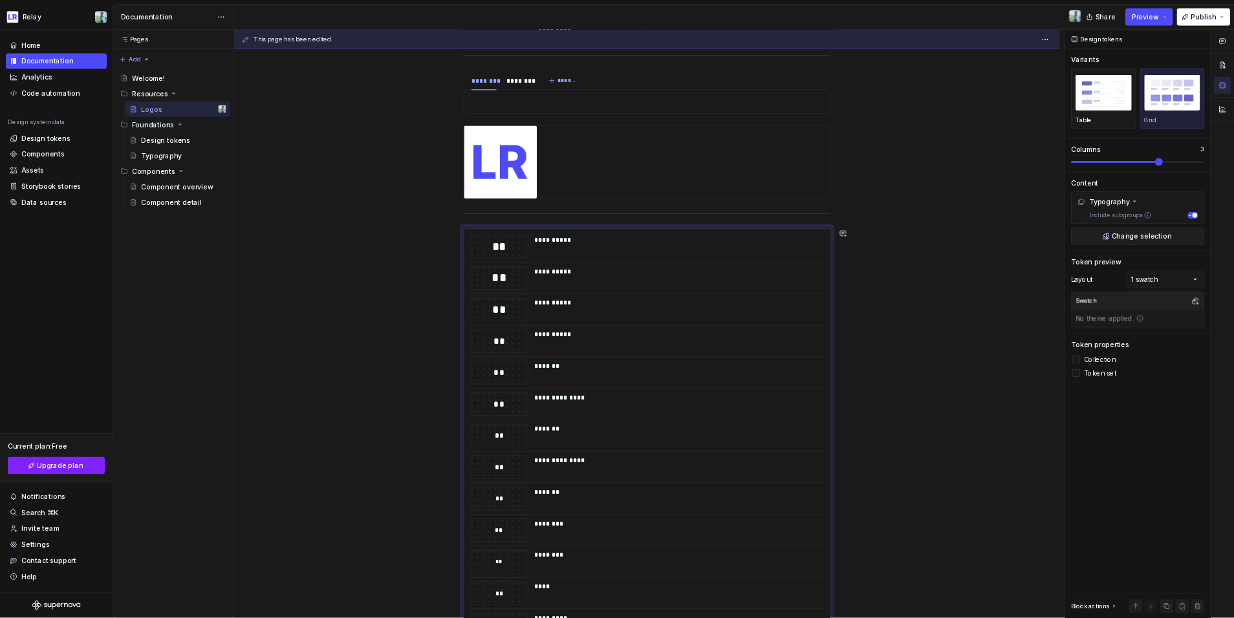
scroll to position [748, 0]
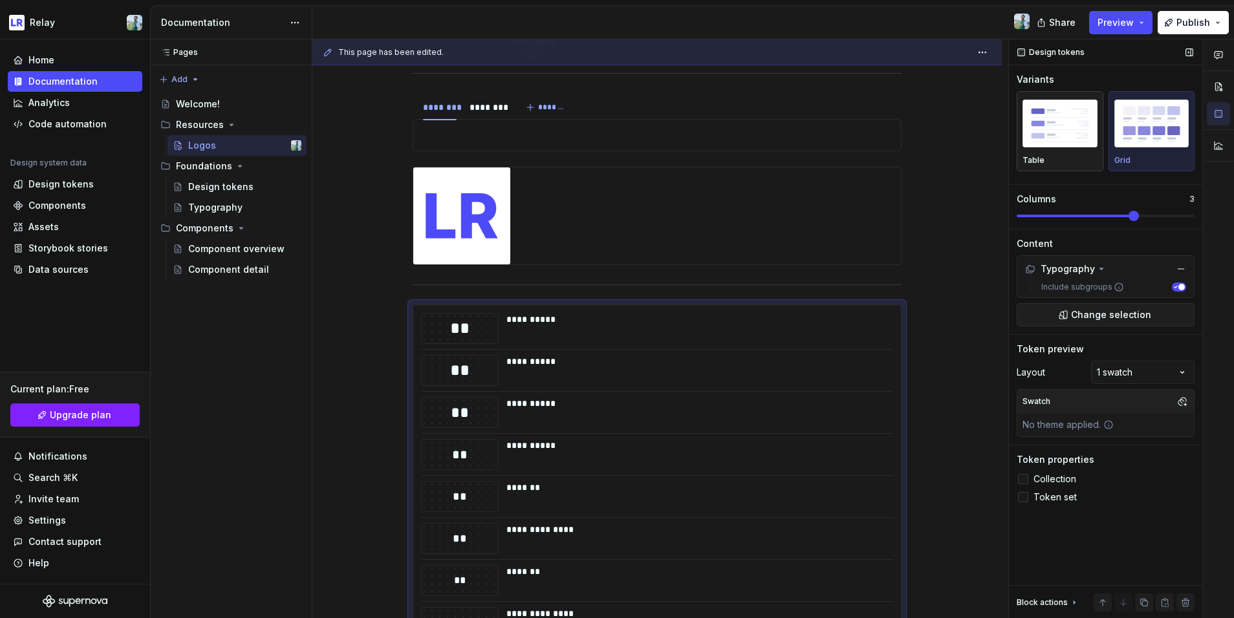
click at [969, 126] on img "button" at bounding box center [1059, 123] width 75 height 47
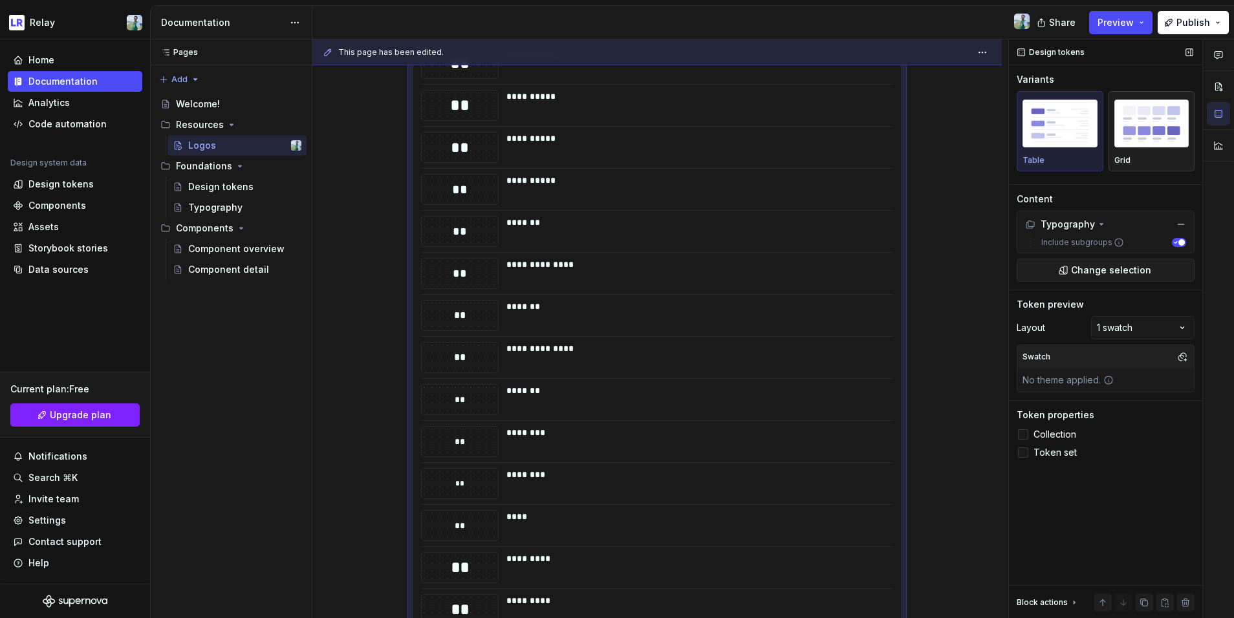
click at [969, 137] on img "button" at bounding box center [1151, 123] width 75 height 47
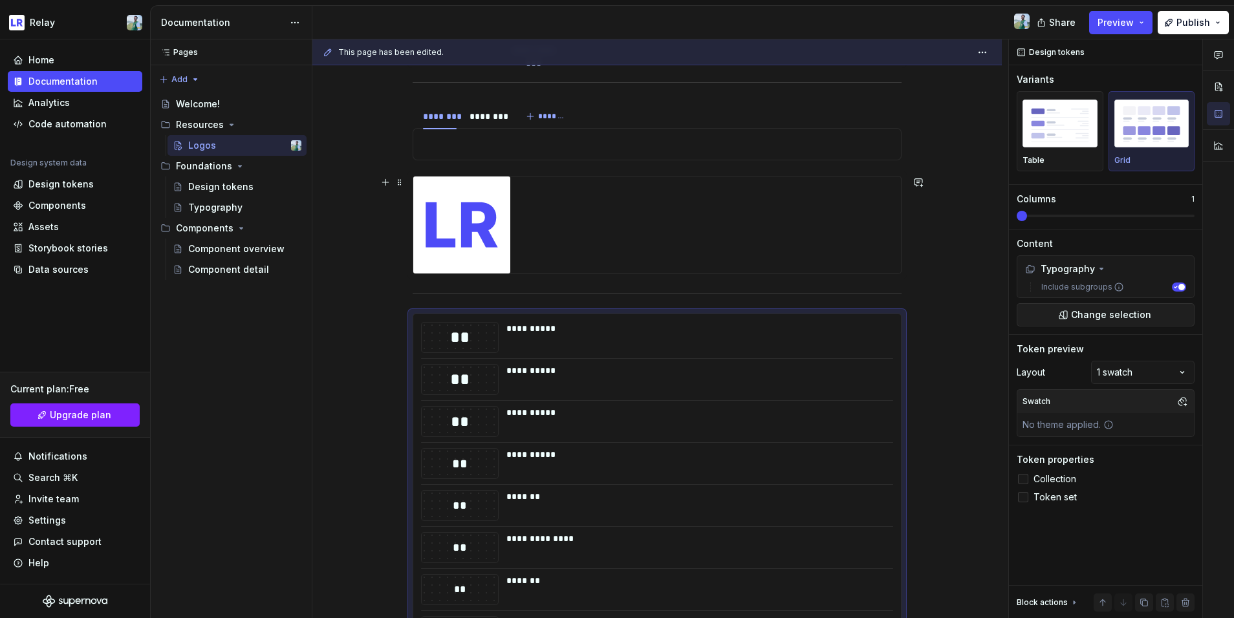
scroll to position [784, 0]
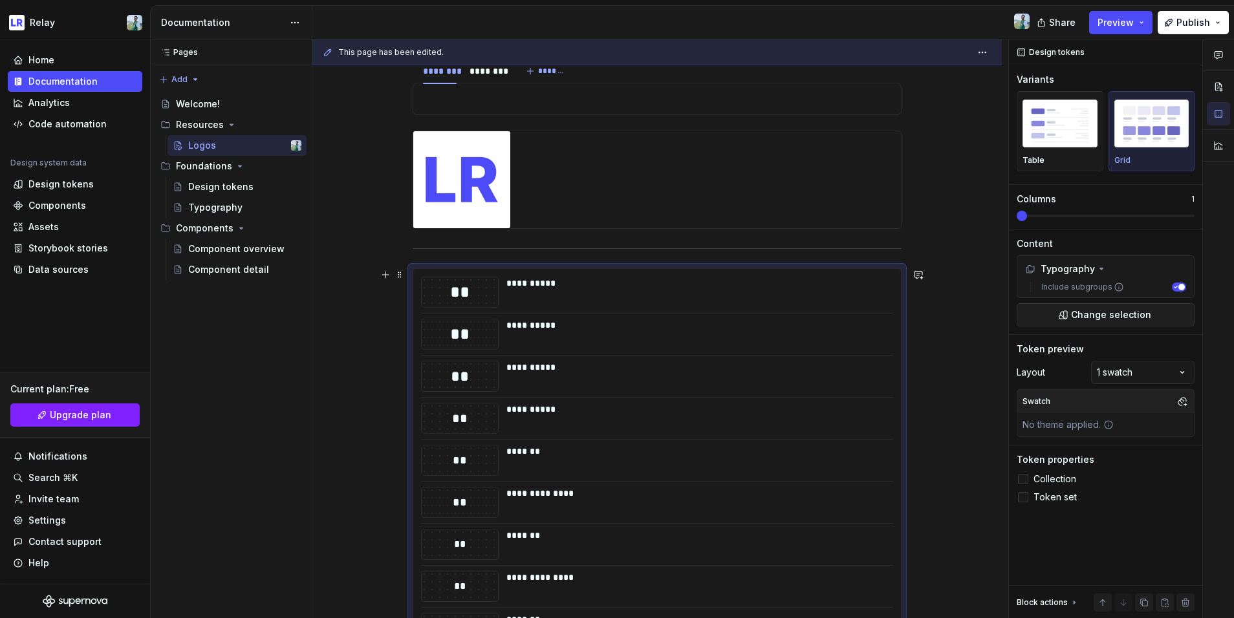
click at [702, 305] on div "**********" at bounding box center [695, 292] width 379 height 31
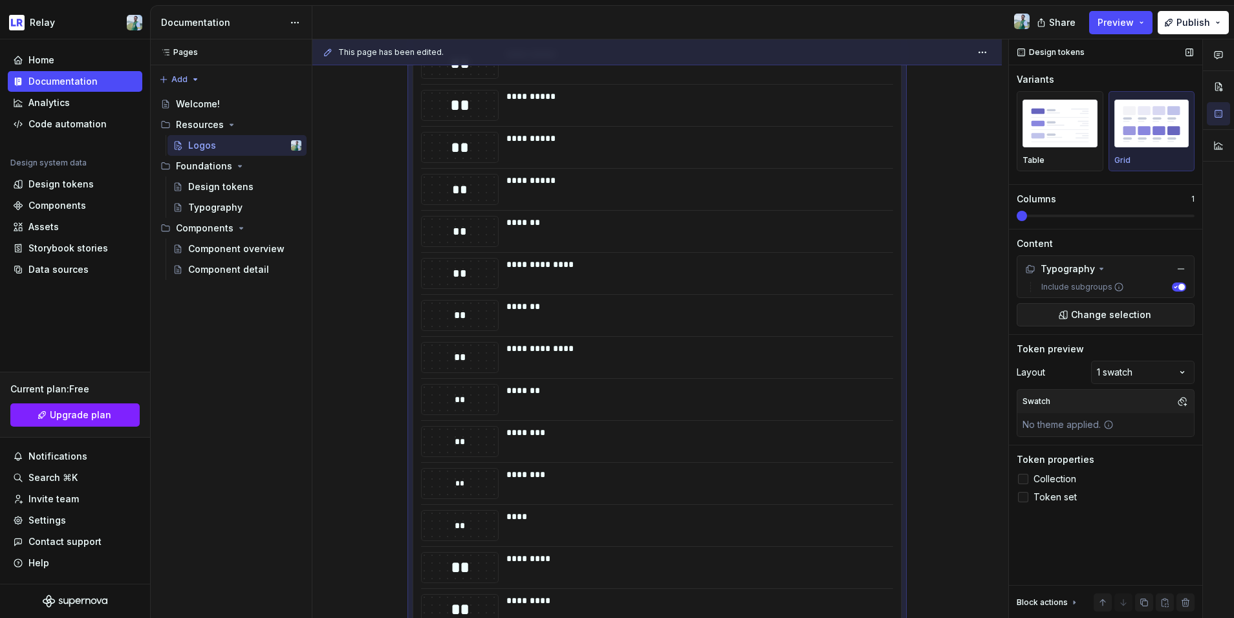
click at [969, 217] on span at bounding box center [1022, 216] width 10 height 10
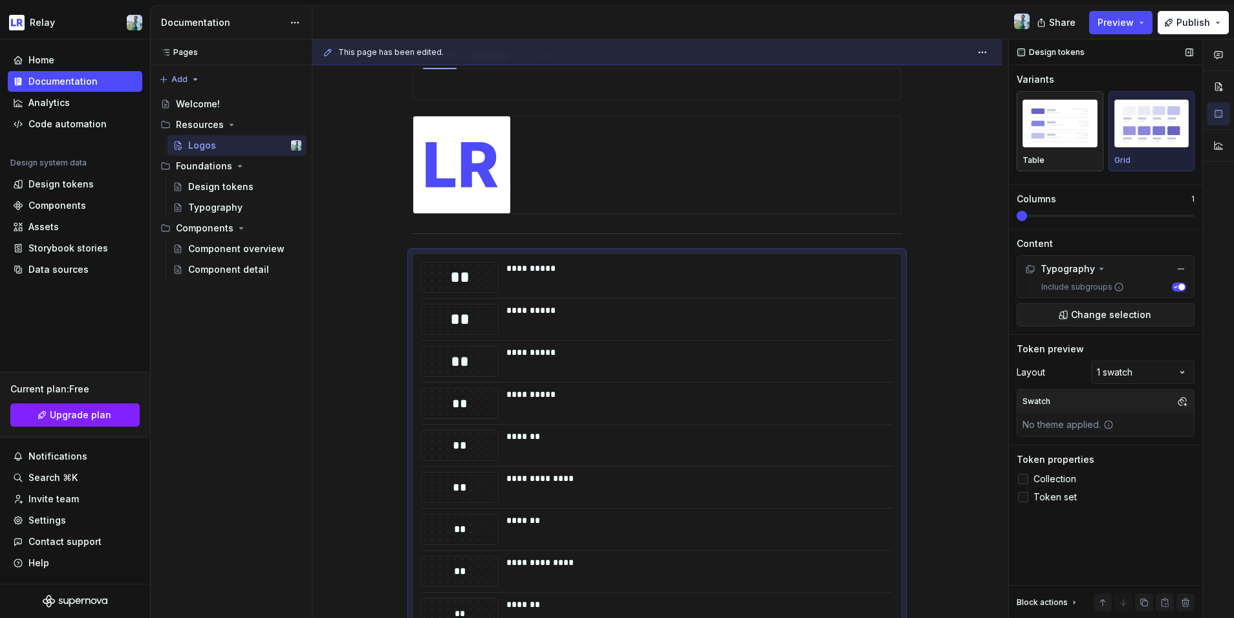
click at [969, 129] on img "button" at bounding box center [1059, 123] width 75 height 47
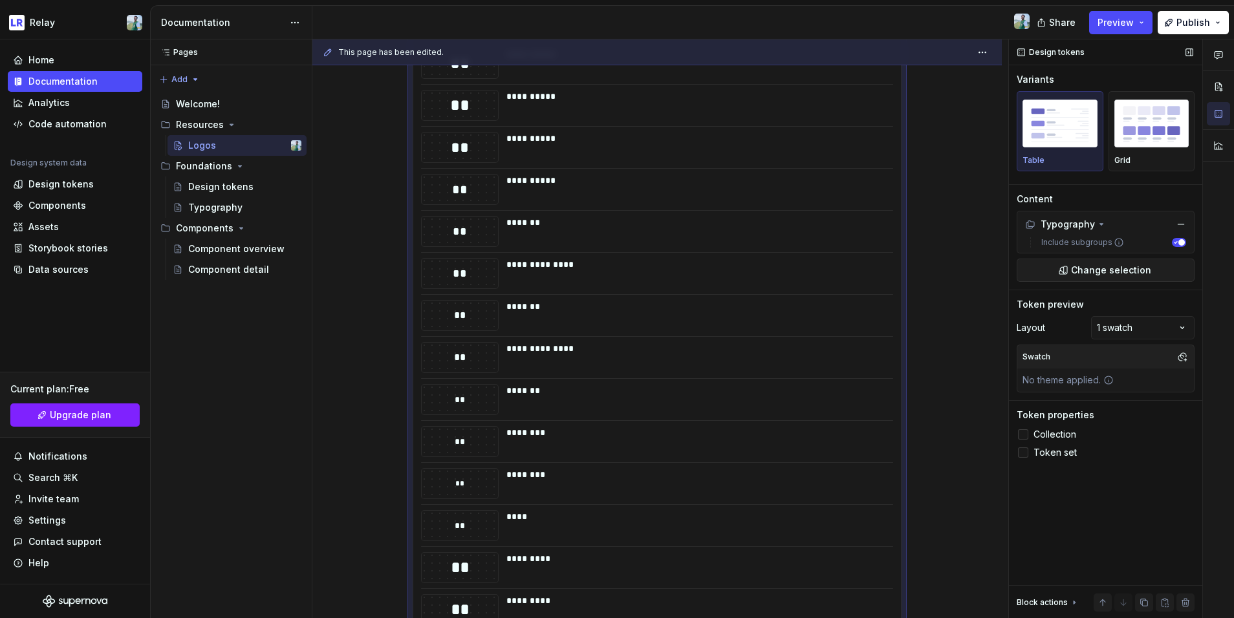
scroll to position [1229, 0]
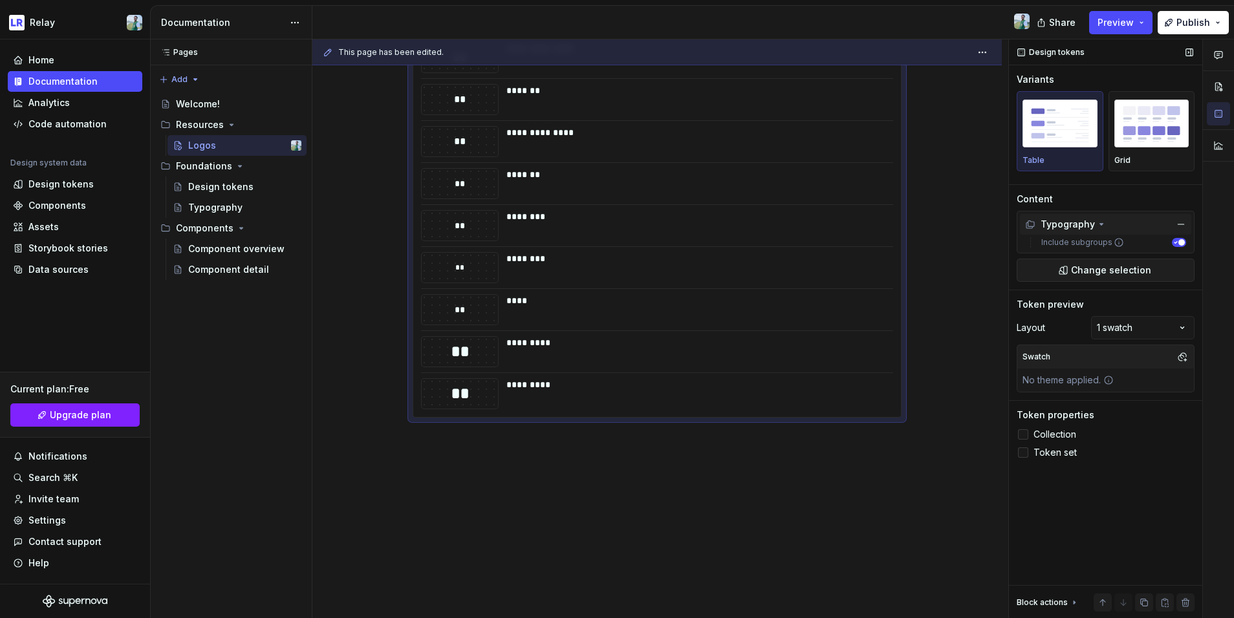
click at [969, 221] on icon at bounding box center [1101, 224] width 10 height 10
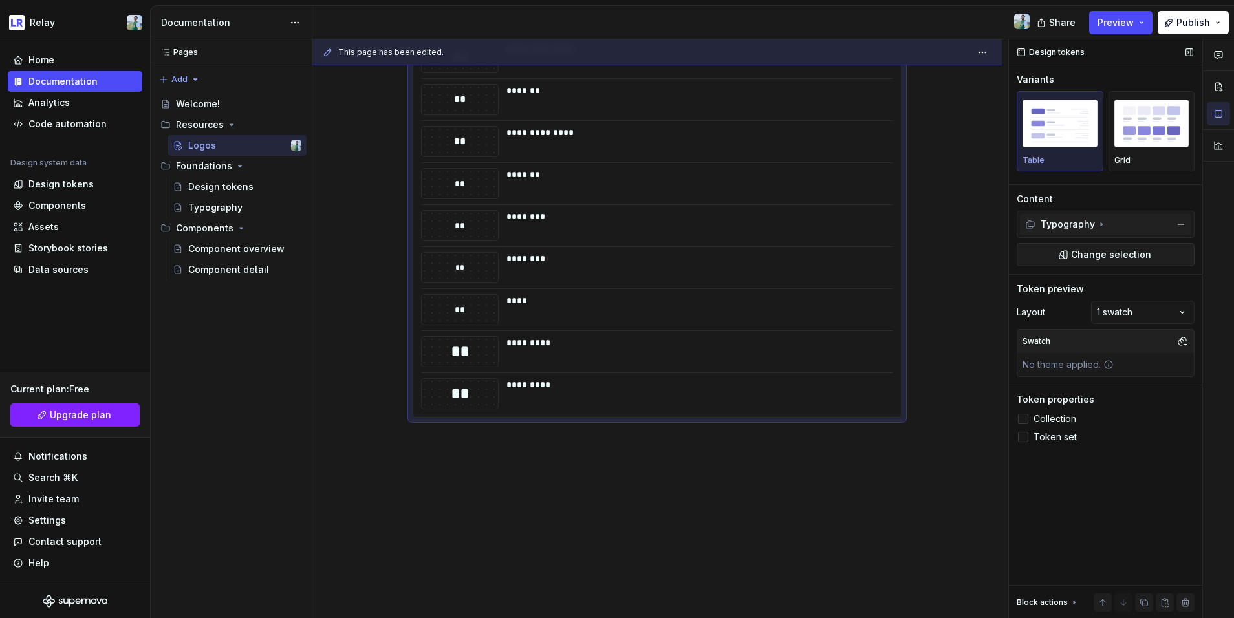
click at [969, 221] on icon at bounding box center [1101, 224] width 10 height 10
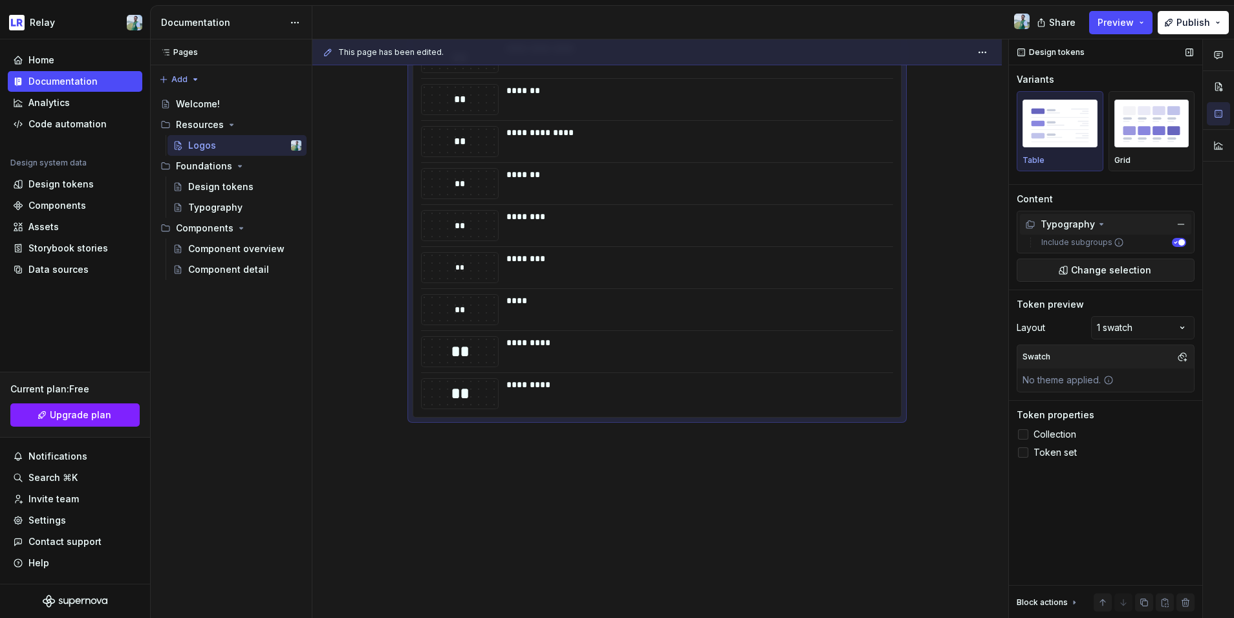
click at [969, 227] on icon at bounding box center [1101, 224] width 10 height 10
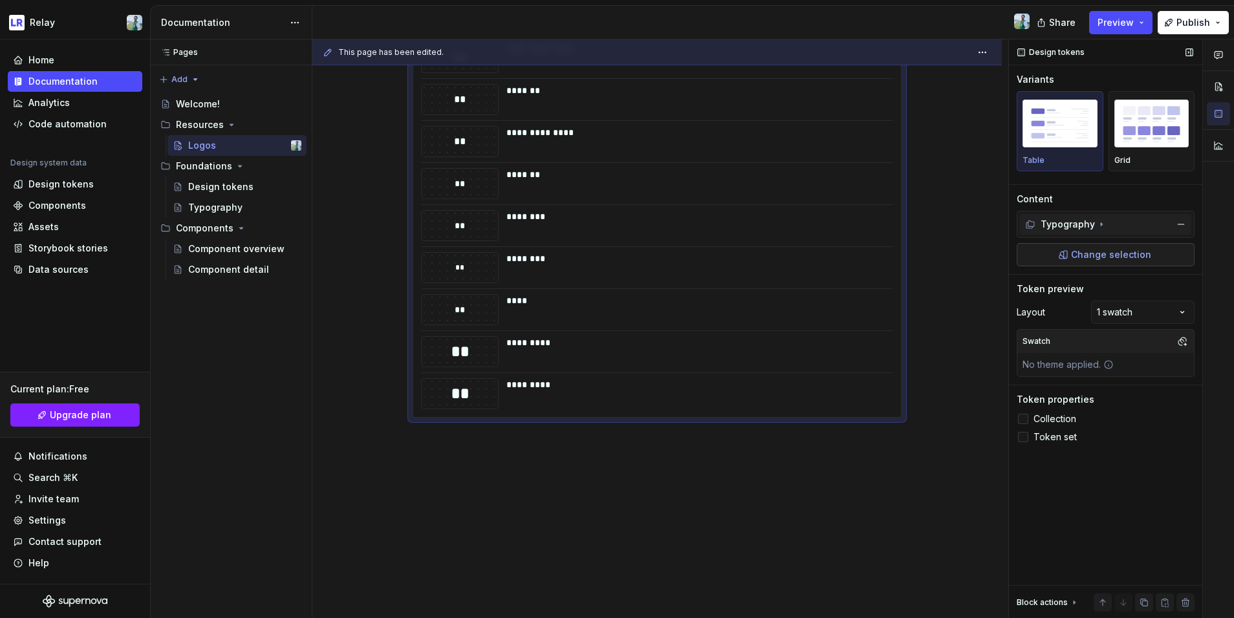
click at [969, 248] on span "Change selection" at bounding box center [1111, 254] width 80 height 13
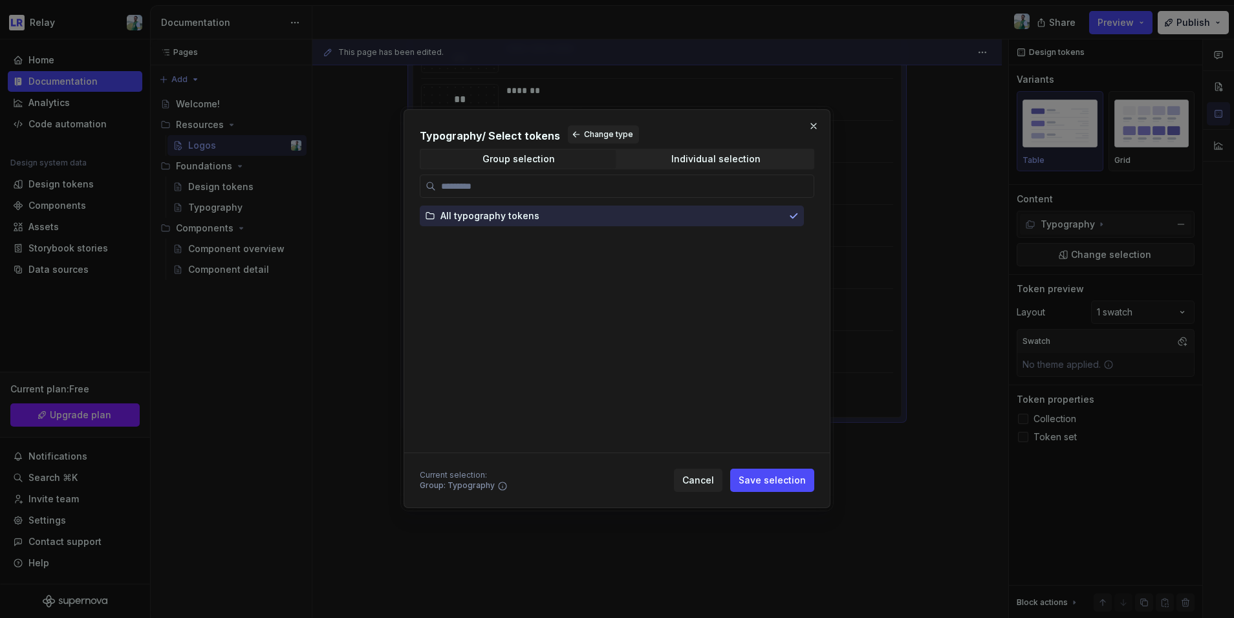
click at [509, 136] on h2 "Typography / Select tokens Change type" at bounding box center [617, 134] width 394 height 18
click at [449, 136] on h2 "Typography / Select tokens Change type" at bounding box center [617, 134] width 394 height 18
click at [703, 481] on span "Cancel" at bounding box center [698, 481] width 32 height 13
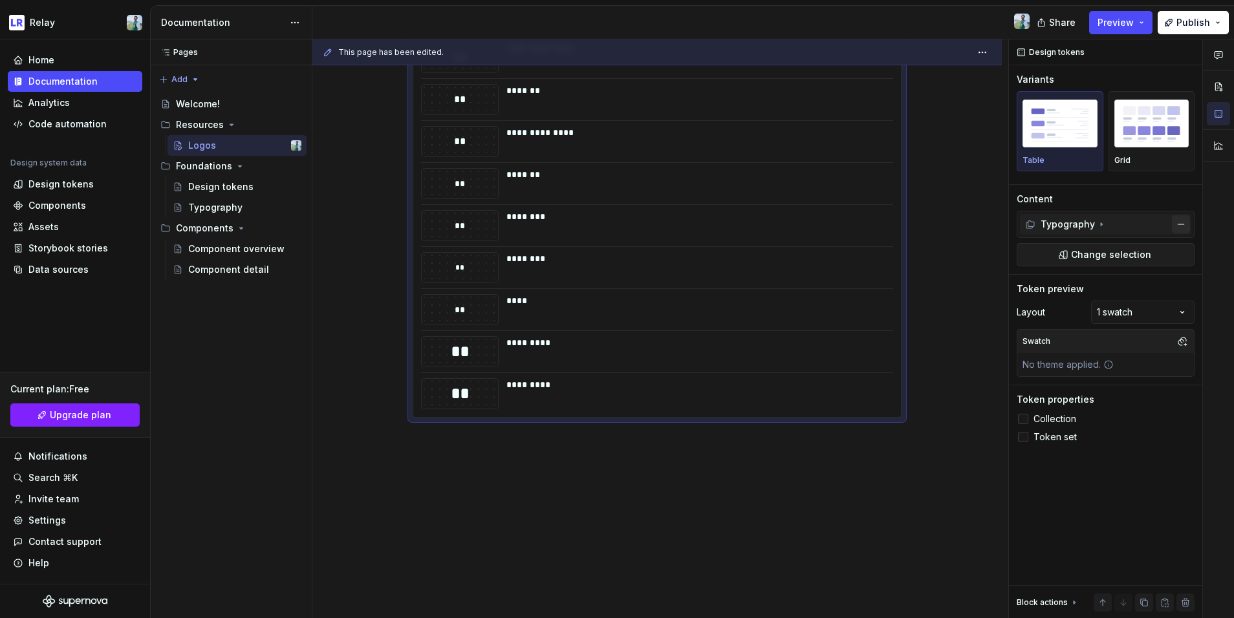
click at [969, 225] on button "button" at bounding box center [1181, 224] width 18 height 18
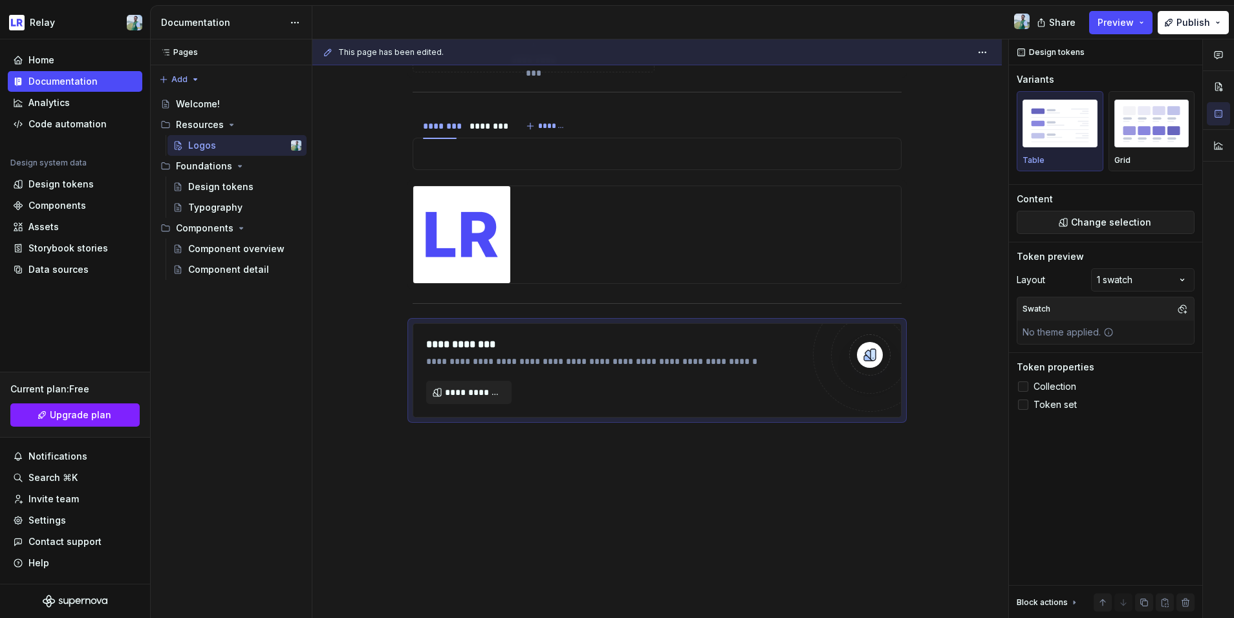
scroll to position [729, 0]
click at [969, 221] on button "Change selection" at bounding box center [1106, 222] width 178 height 23
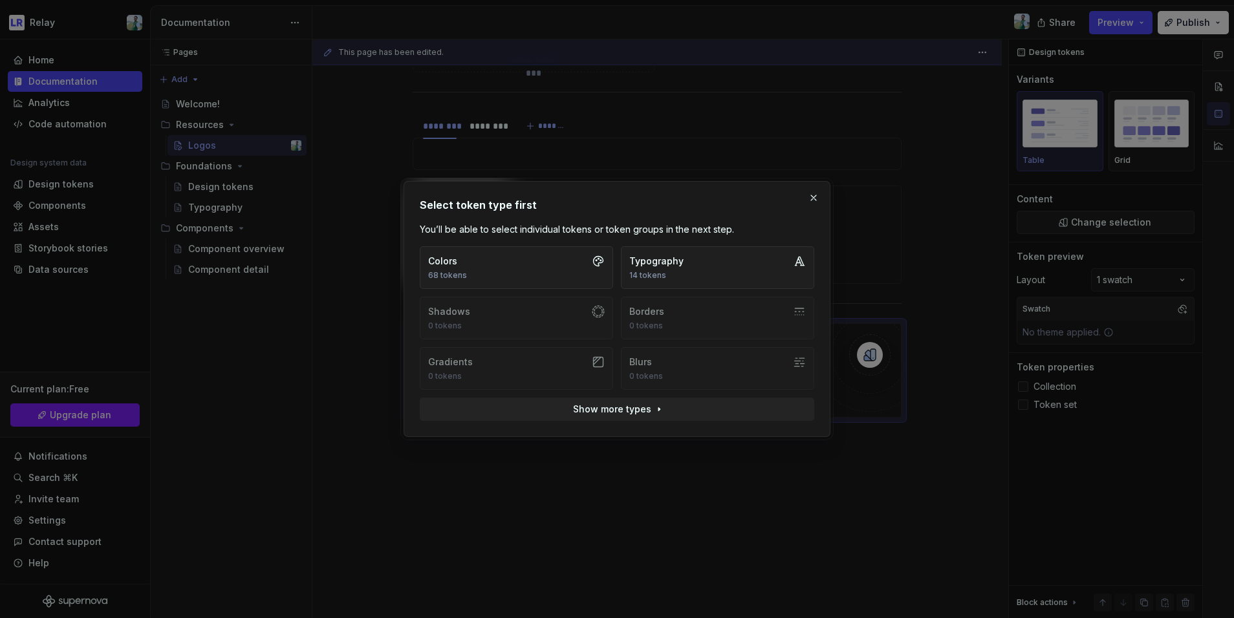
type textarea "*"
click at [528, 286] on button "Colors 68 tokens" at bounding box center [516, 267] width 193 height 43
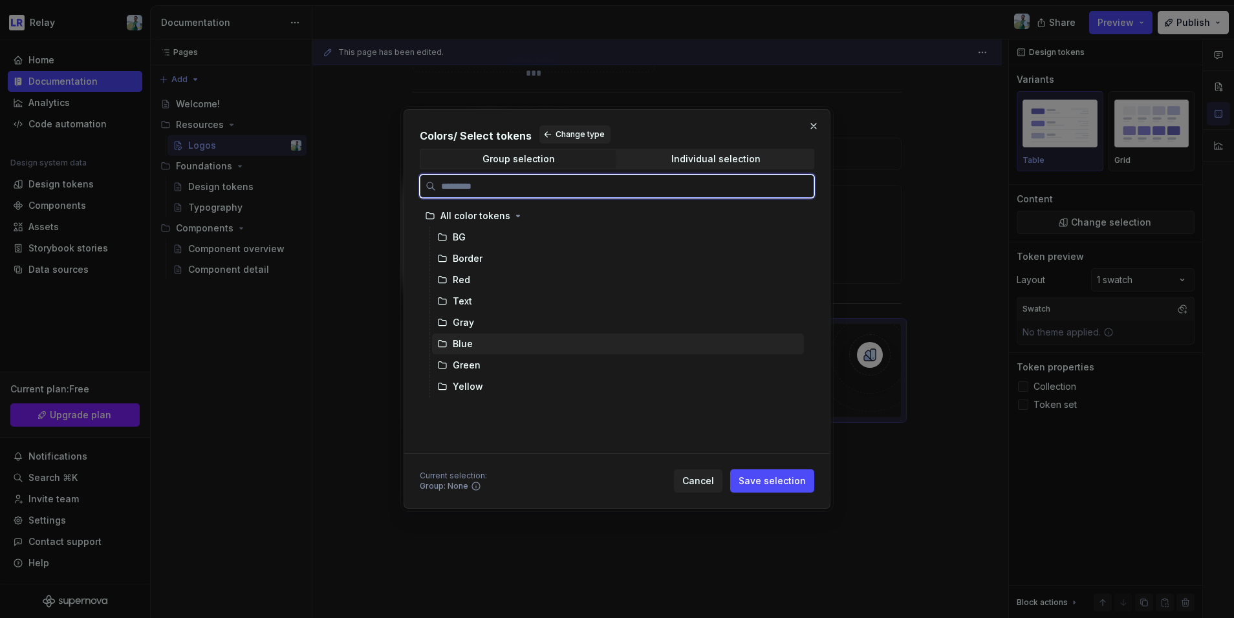
click at [521, 343] on div "Blue" at bounding box center [618, 344] width 372 height 21
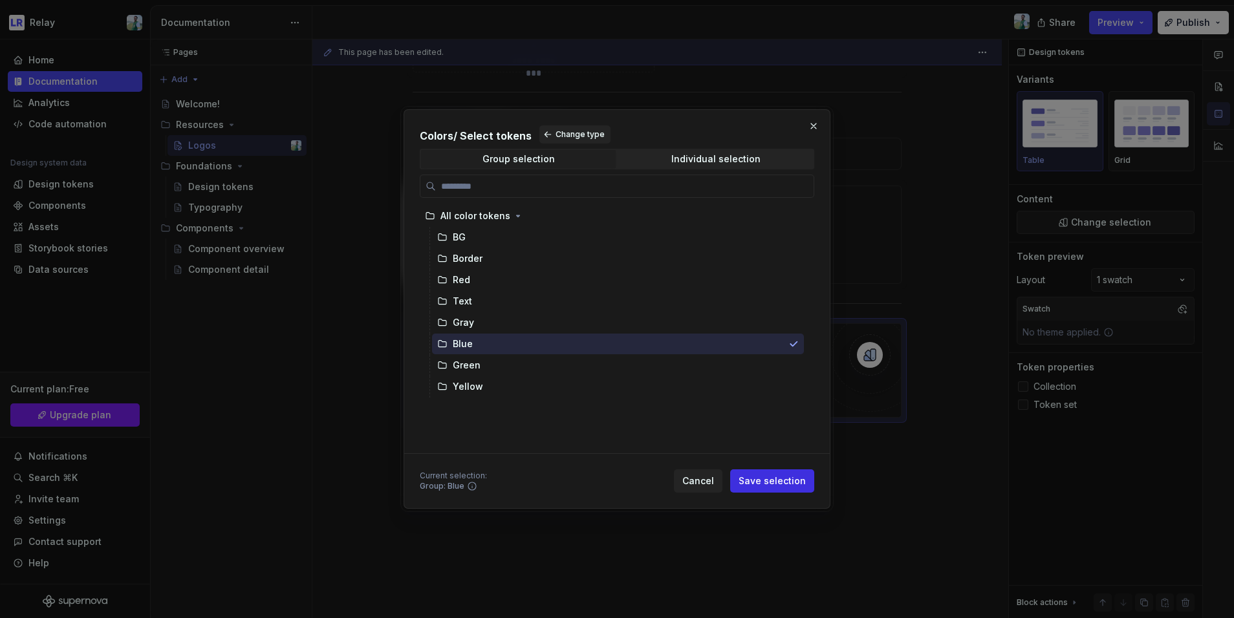
click at [791, 485] on span "Save selection" at bounding box center [772, 481] width 67 height 13
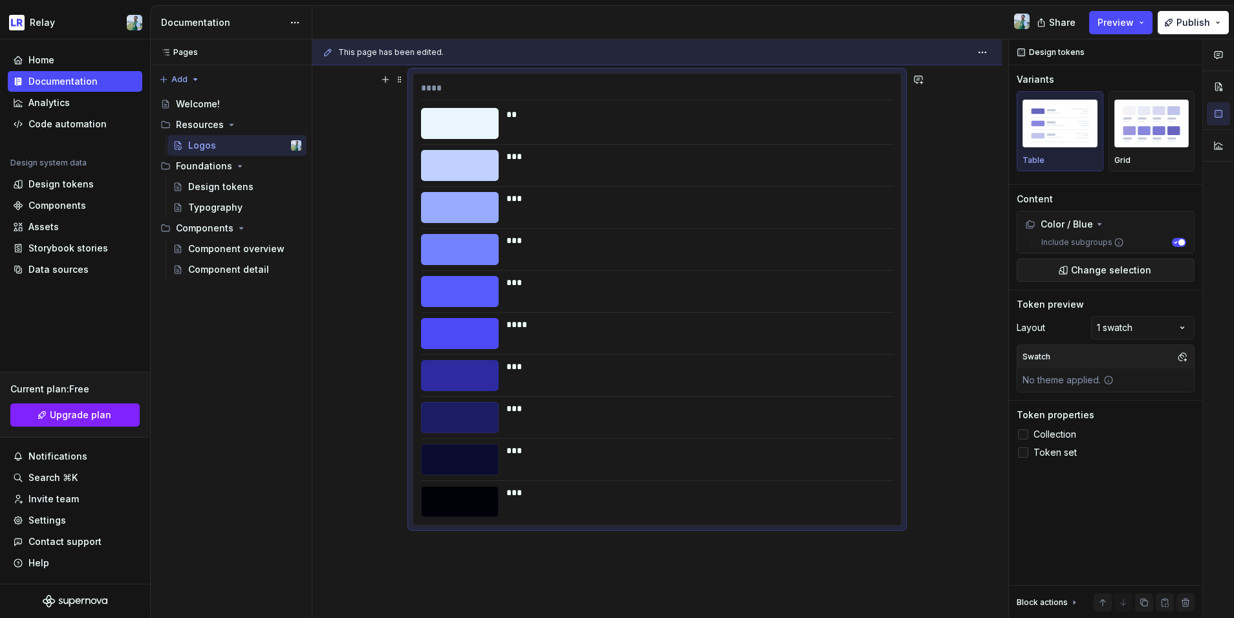
scroll to position [953, 0]
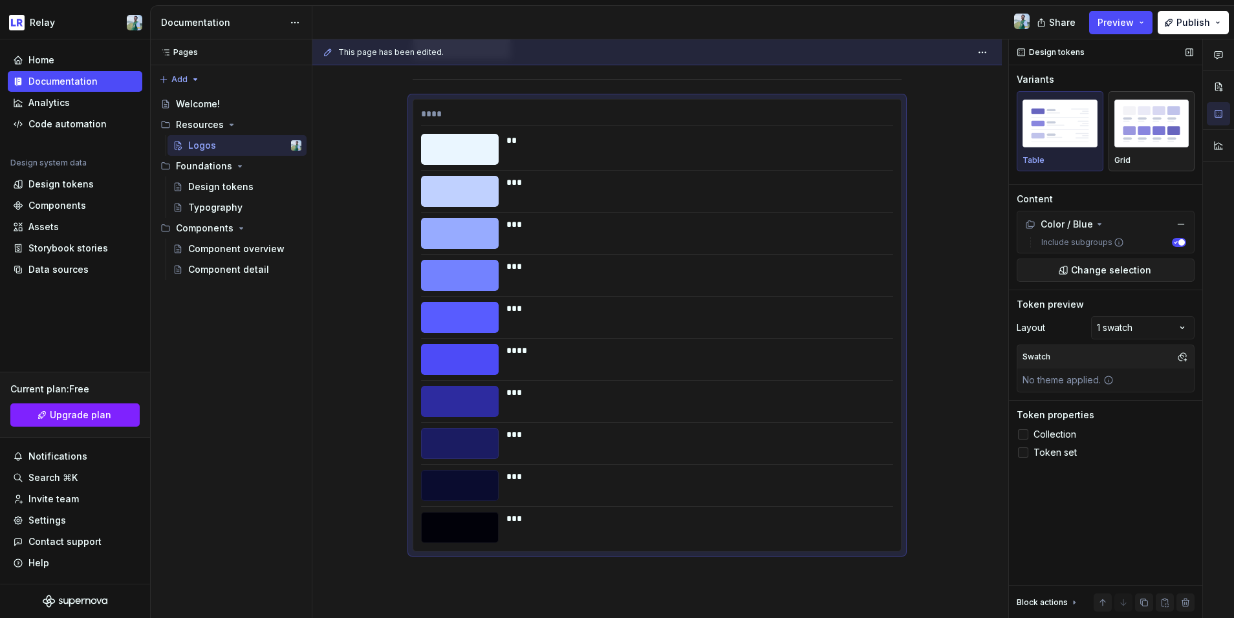
click at [969, 135] on img "button" at bounding box center [1151, 123] width 75 height 47
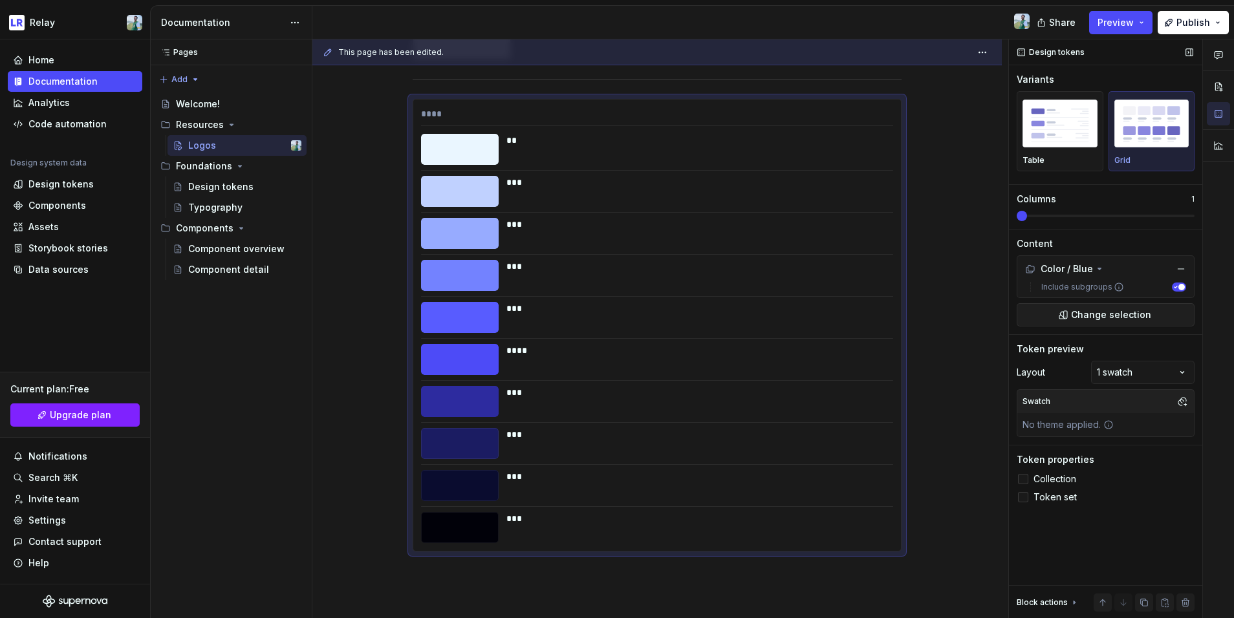
click at [969, 215] on span at bounding box center [1106, 216] width 178 height 3
click at [969, 217] on span at bounding box center [1106, 216] width 178 height 10
click at [969, 137] on img "button" at bounding box center [1059, 123] width 75 height 47
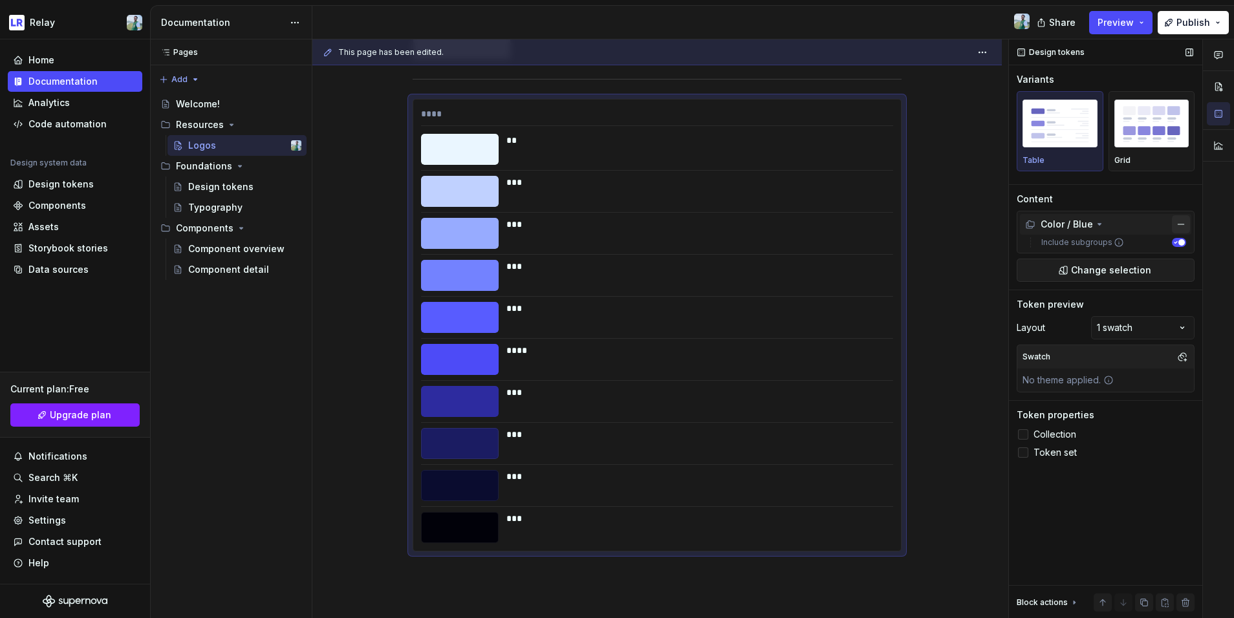
click at [969, 222] on button "button" at bounding box center [1181, 224] width 18 height 18
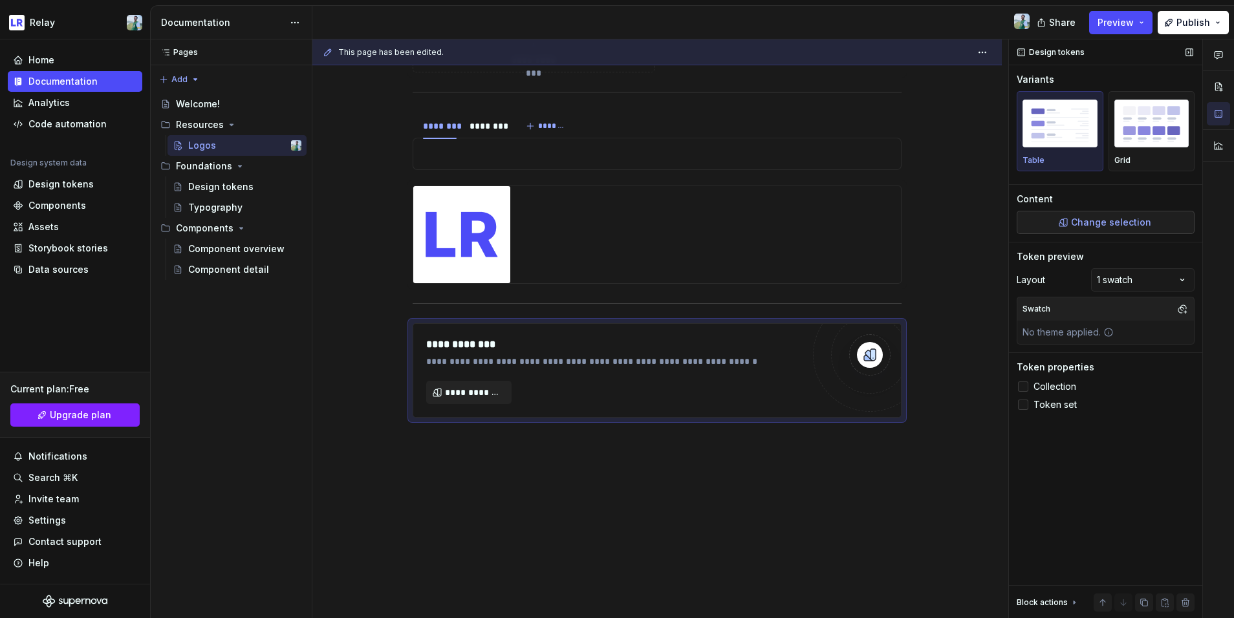
click at [969, 225] on span "Change selection" at bounding box center [1111, 222] width 80 height 13
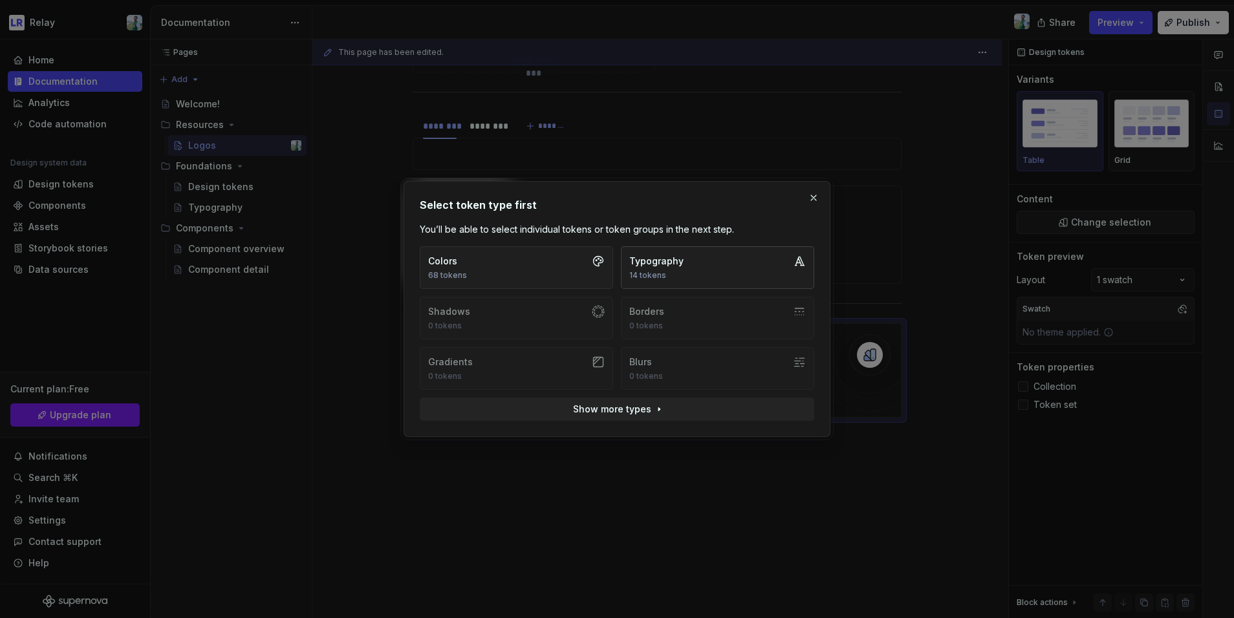
click at [659, 263] on div "Typography" at bounding box center [656, 261] width 54 height 13
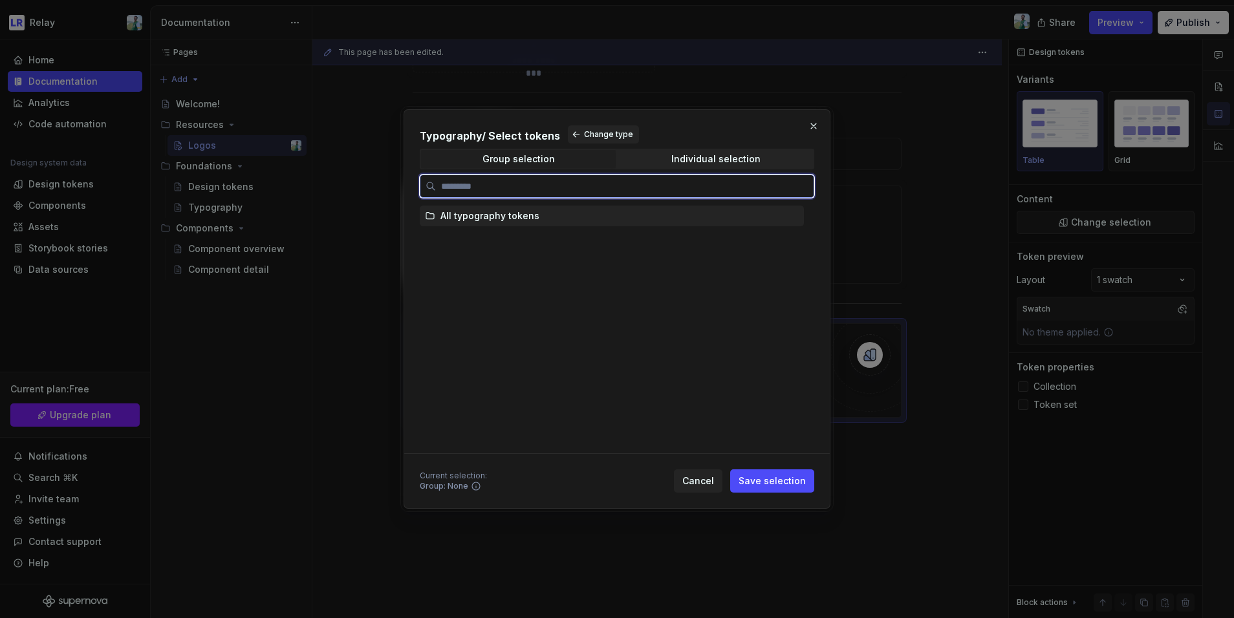
click at [611, 221] on div "All typography tokens" at bounding box center [612, 216] width 384 height 21
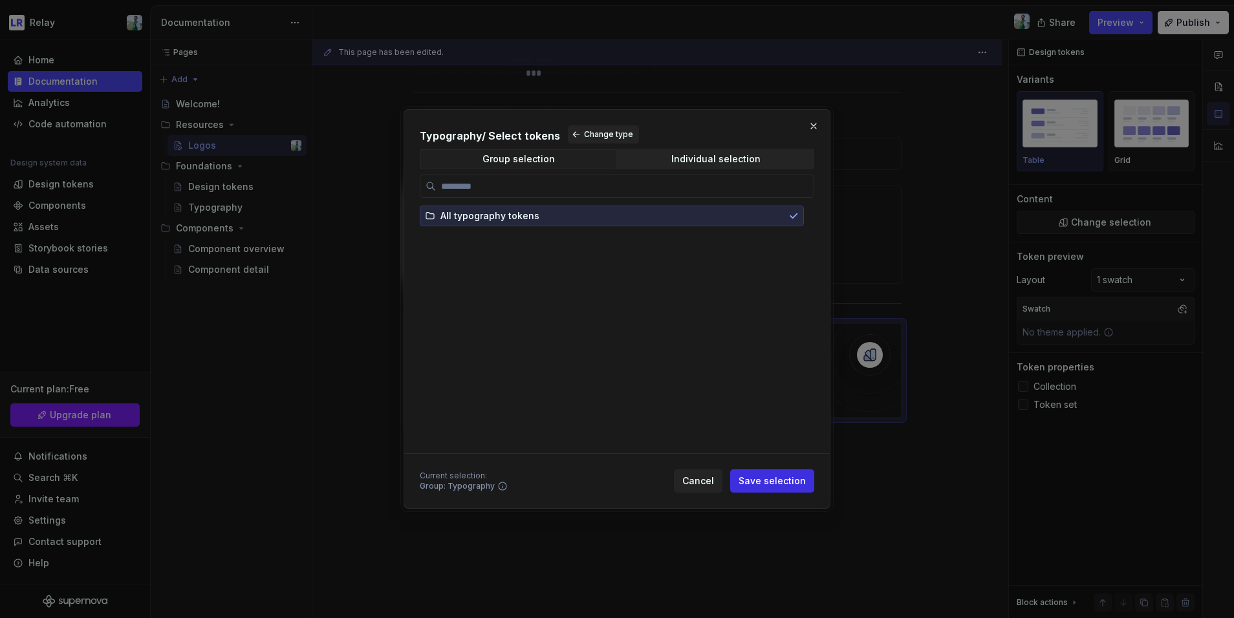
click at [760, 482] on span "Save selection" at bounding box center [772, 481] width 67 height 13
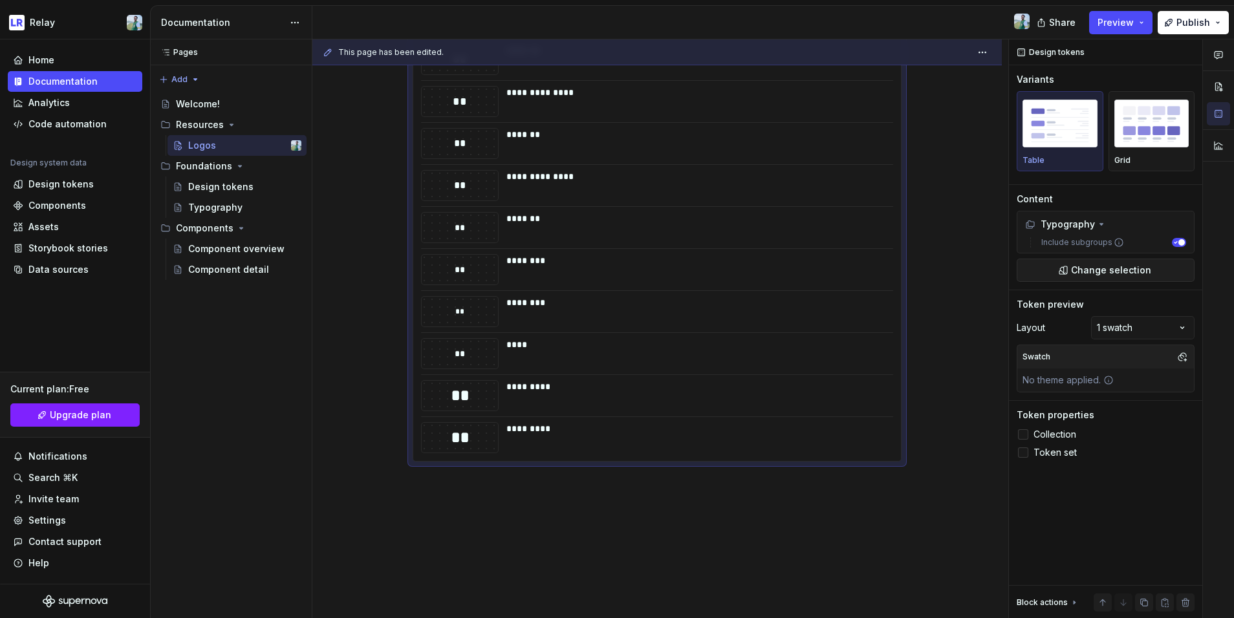
scroll to position [1189, 0]
click at [969, 332] on div "Comments Open comments No comments yet Select ‘Comment’ from the block context …" at bounding box center [1121, 328] width 225 height 579
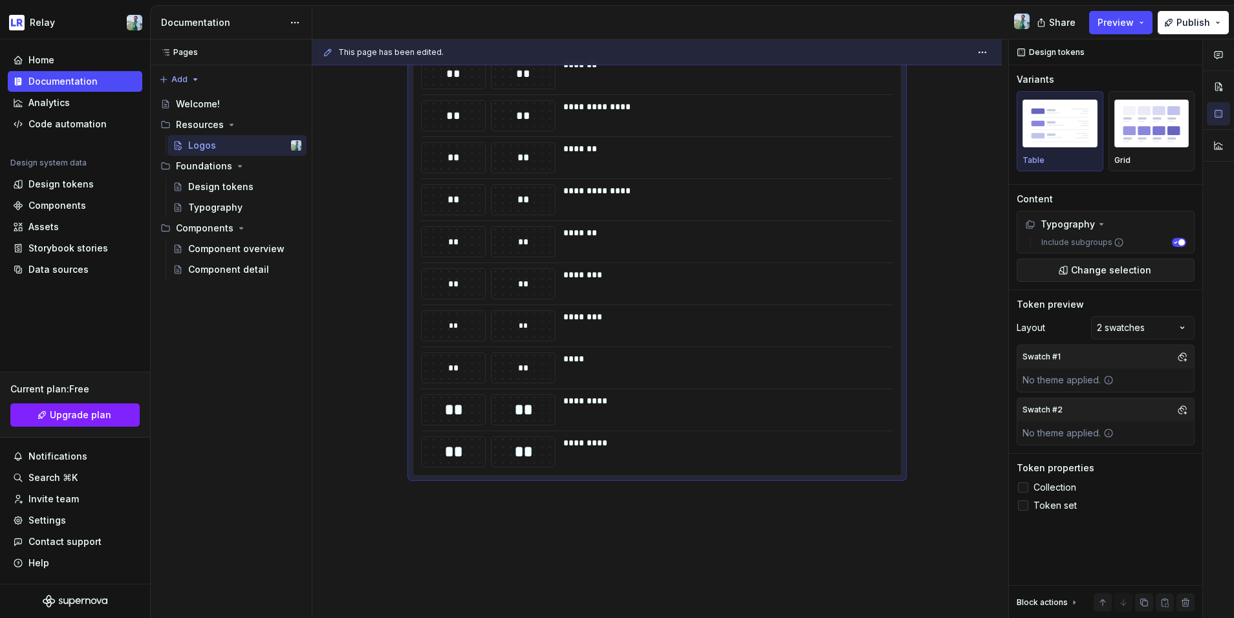
scroll to position [1170, 0]
click at [969, 321] on div at bounding box center [1218, 328] width 31 height 579
click at [969, 332] on div "Comments Open comments No comments yet Select ‘Comment’ from the block context …" at bounding box center [1121, 328] width 225 height 579
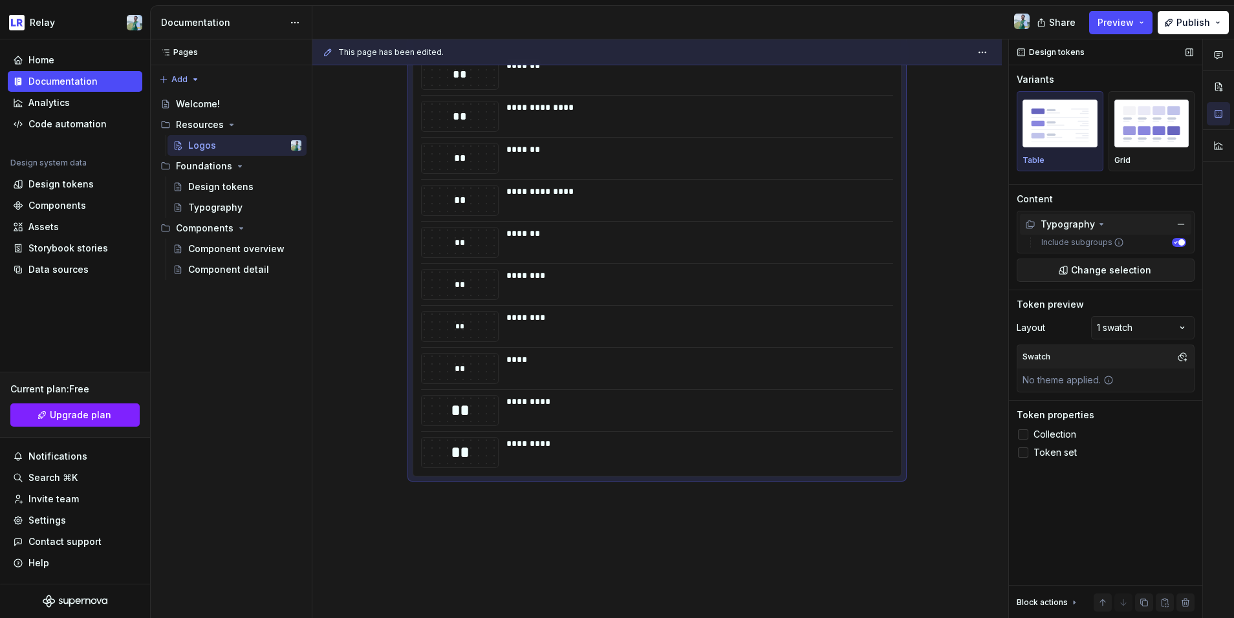
click at [969, 222] on icon at bounding box center [1101, 224] width 10 height 10
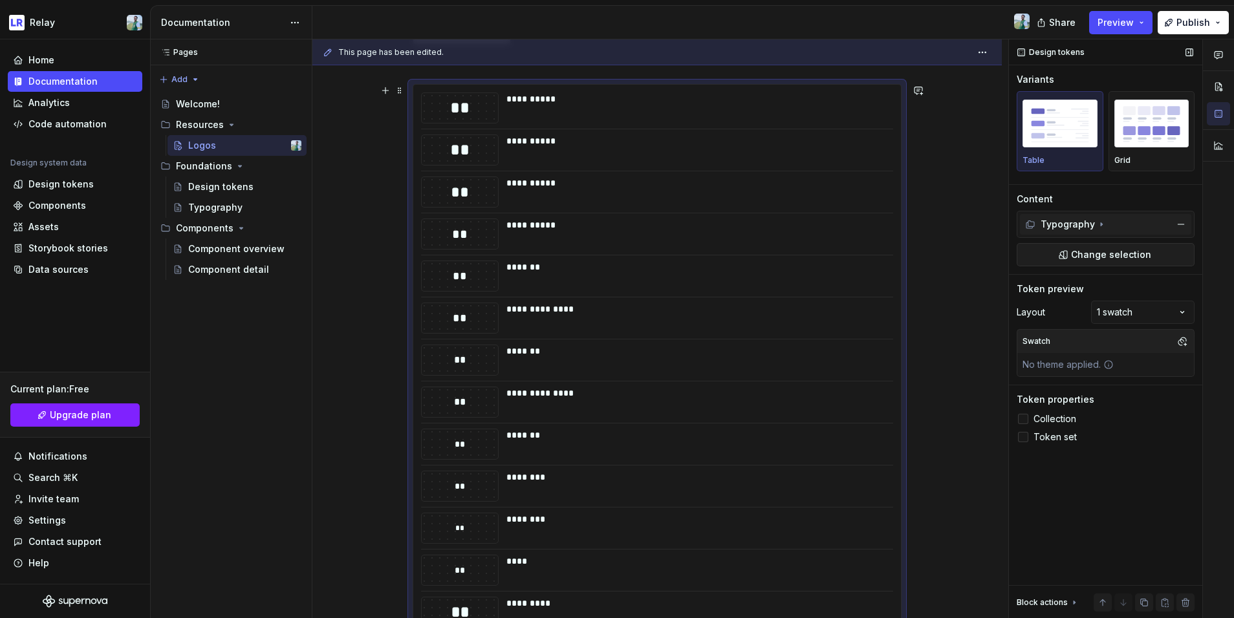
scroll to position [1229, 0]
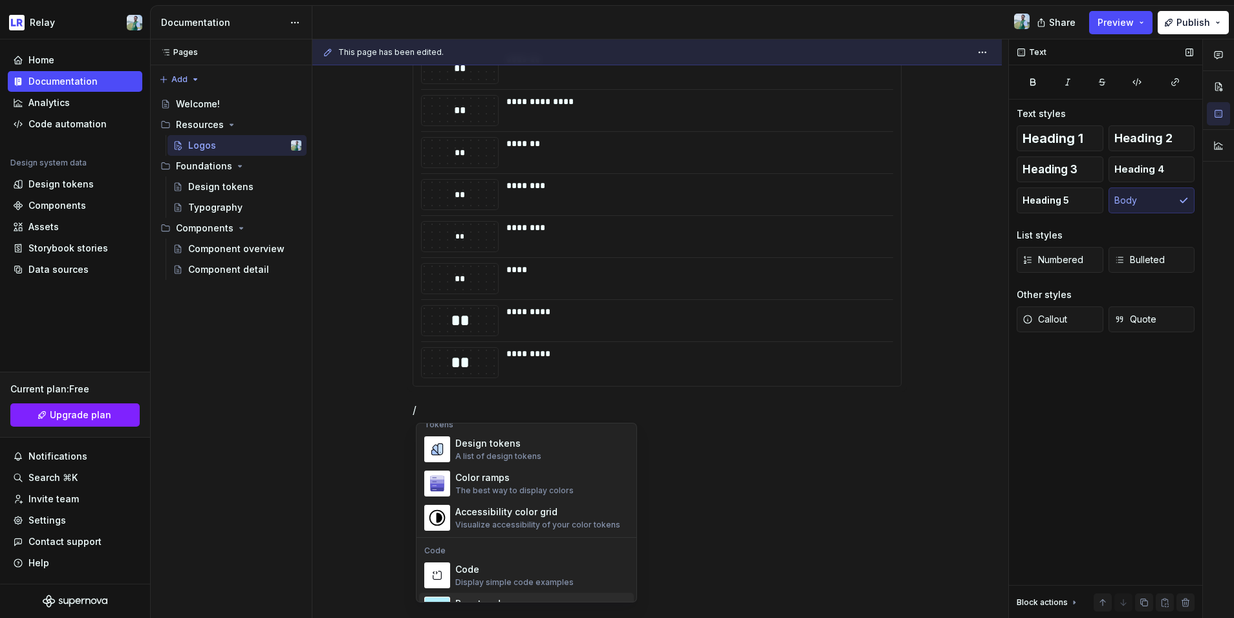
scroll to position [932, 0]
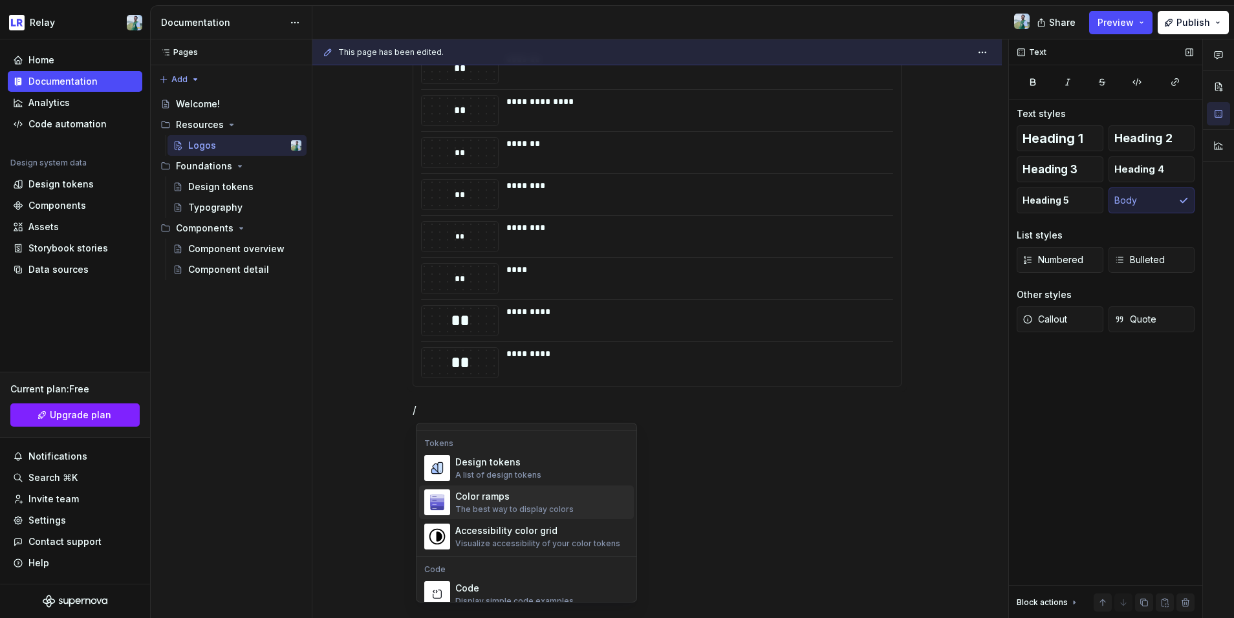
click at [504, 506] on div "The best way to display colors" at bounding box center [514, 509] width 118 height 10
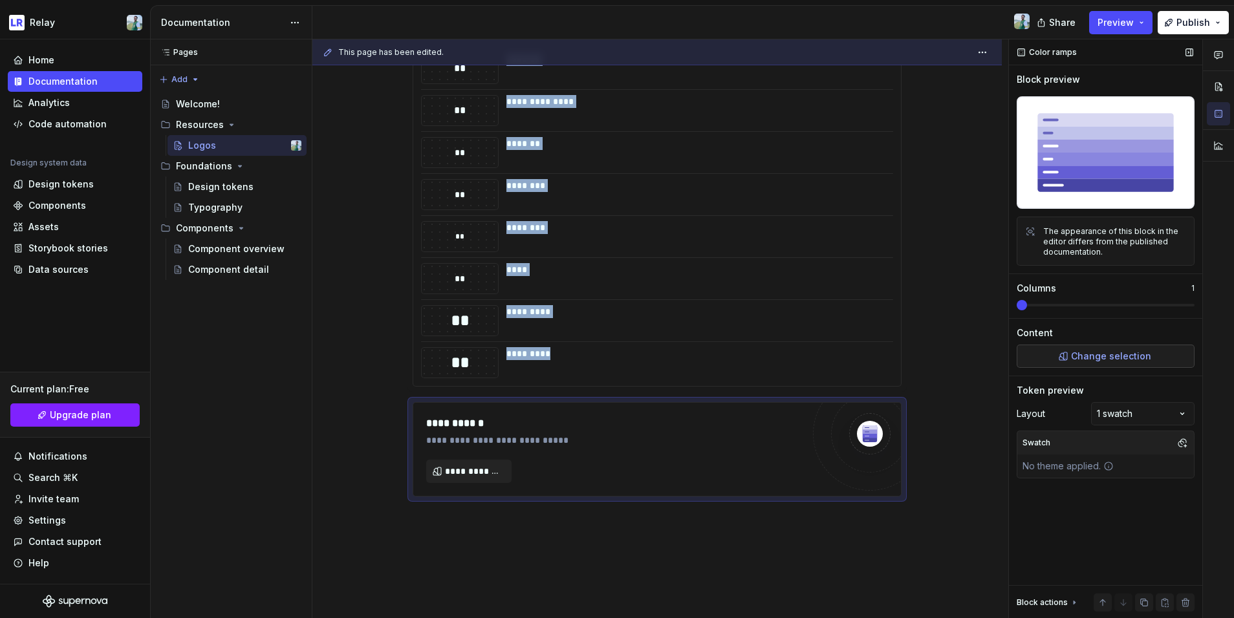
click at [969, 362] on span "Change selection" at bounding box center [1111, 356] width 80 height 13
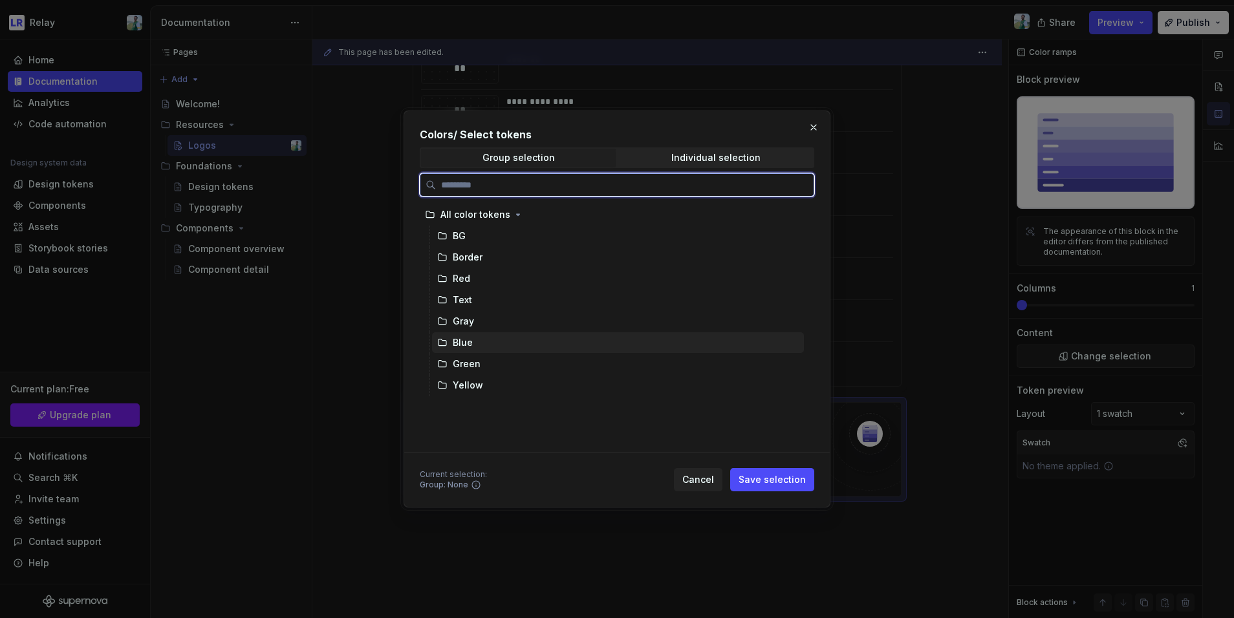
click at [513, 338] on div "Blue" at bounding box center [618, 342] width 372 height 21
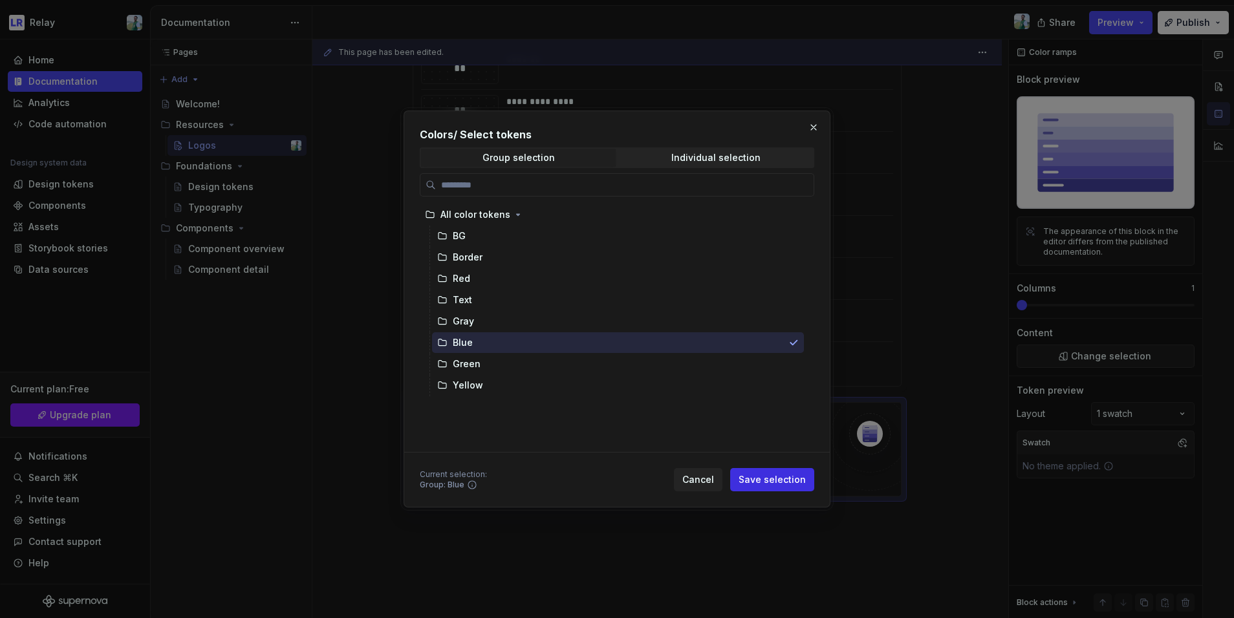
click at [762, 475] on span "Save selection" at bounding box center [772, 479] width 67 height 13
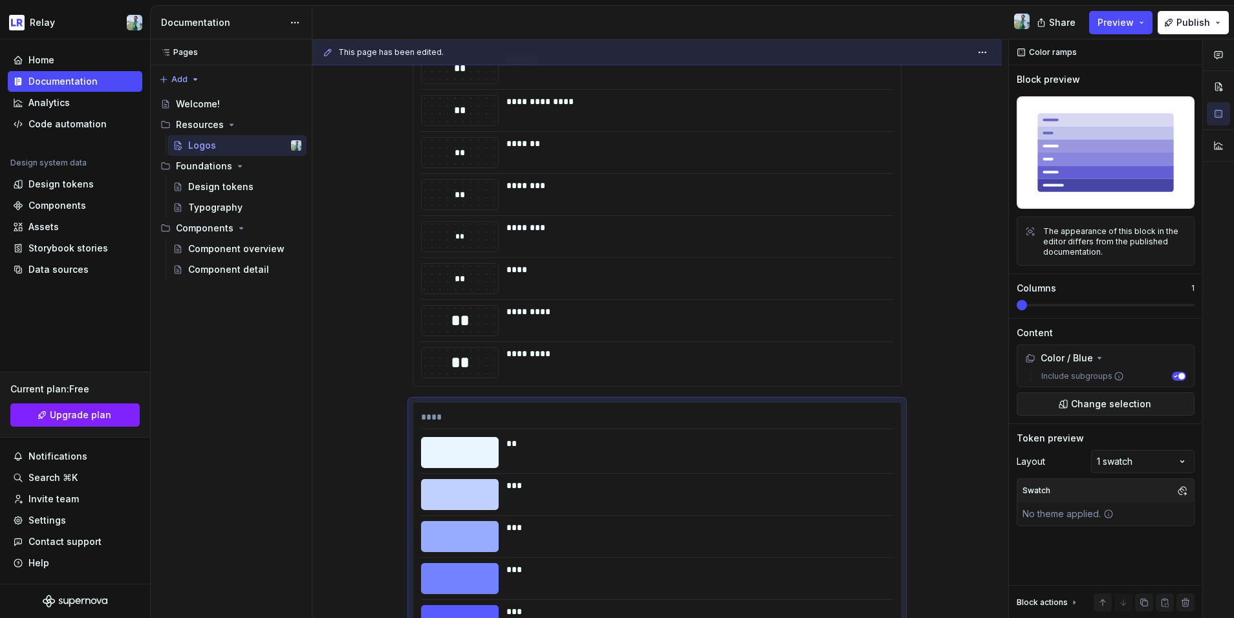
scroll to position [1496, 0]
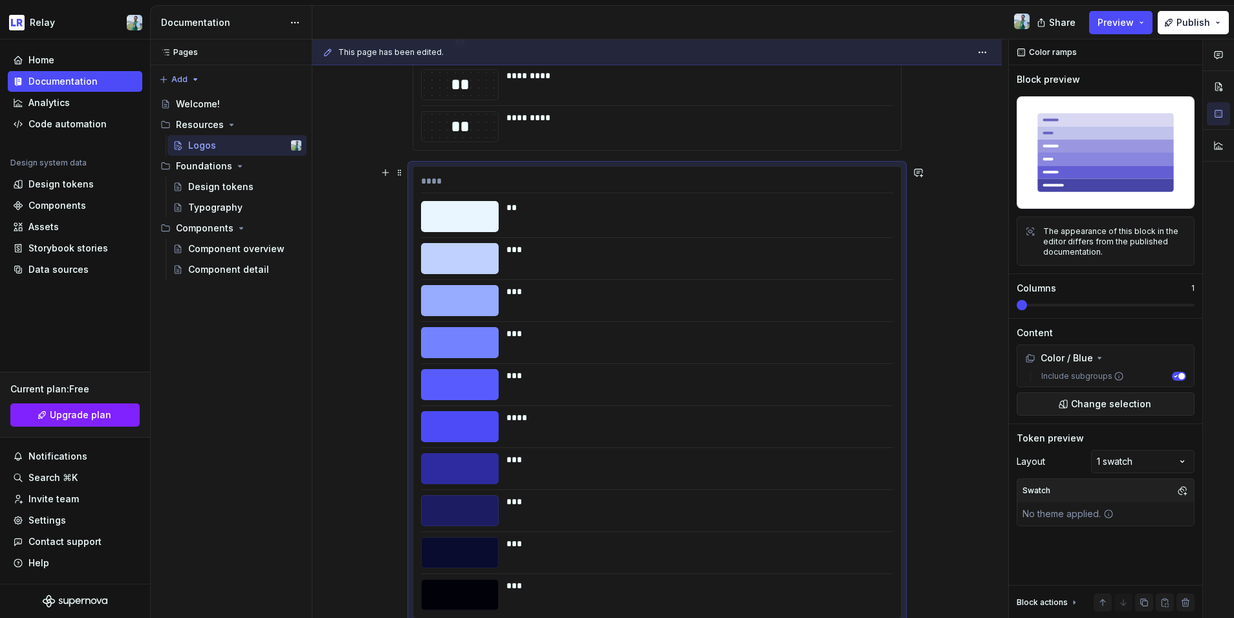
click at [795, 180] on div "****" at bounding box center [657, 184] width 472 height 19
click at [969, 307] on span at bounding box center [1022, 305] width 10 height 10
click at [969, 245] on div "The appearance of this block in the editor differs from the published documenta…" at bounding box center [1114, 241] width 143 height 31
click at [969, 230] on div "The appearance of this block in the editor differs from the published documenta…" at bounding box center [1114, 241] width 143 height 31
click at [969, 230] on div "The appearance of this block in the editor differs from the published documenta…" at bounding box center [1105, 241] width 161 height 32
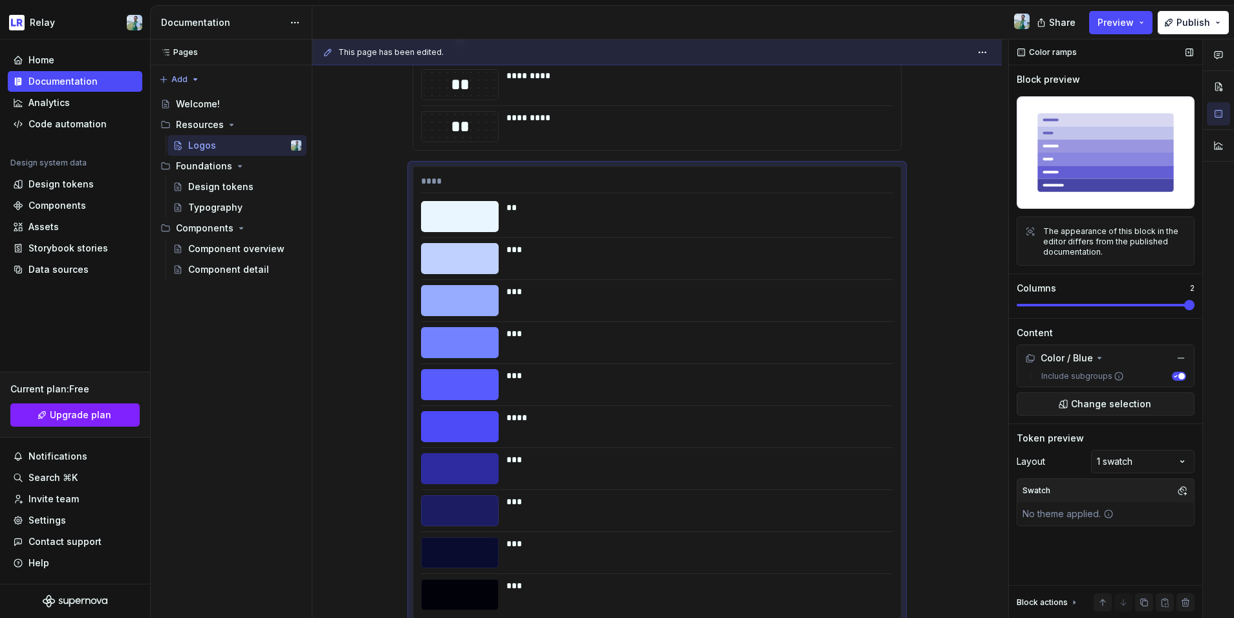
click at [969, 232] on icon at bounding box center [1030, 231] width 10 height 10
click at [969, 240] on div "The appearance of this block in the editor differs from the published documenta…" at bounding box center [1114, 241] width 143 height 31
click at [969, 32] on button "Preview" at bounding box center [1120, 22] width 63 height 23
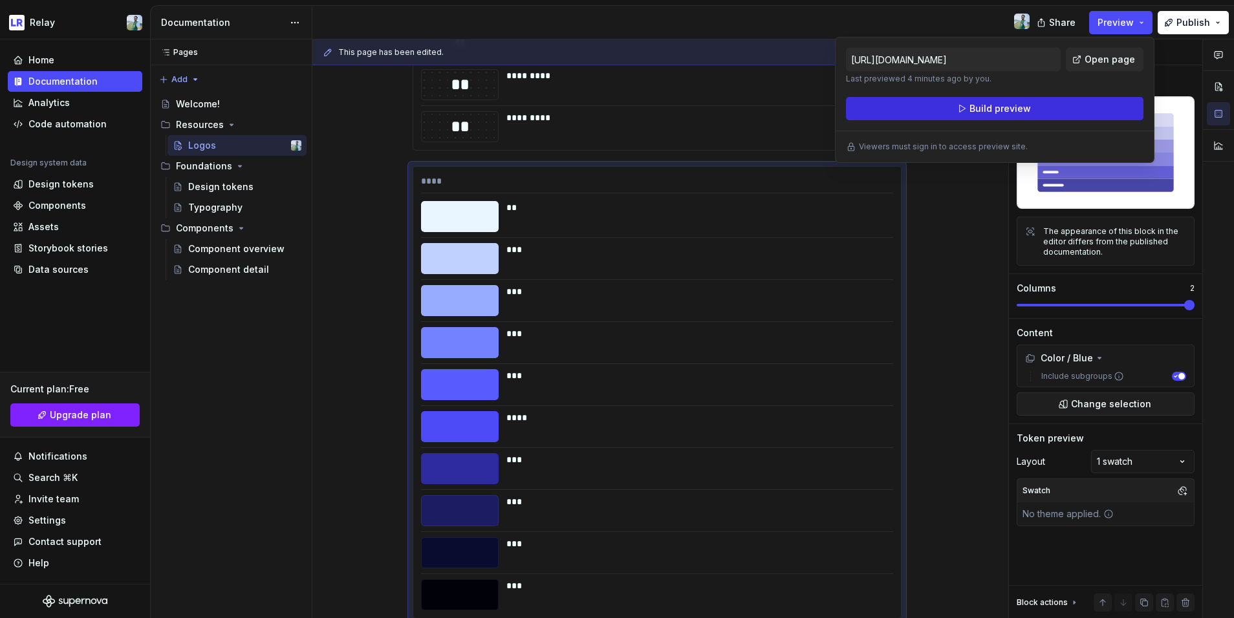
click at [969, 103] on span "Build preview" at bounding box center [999, 108] width 61 height 13
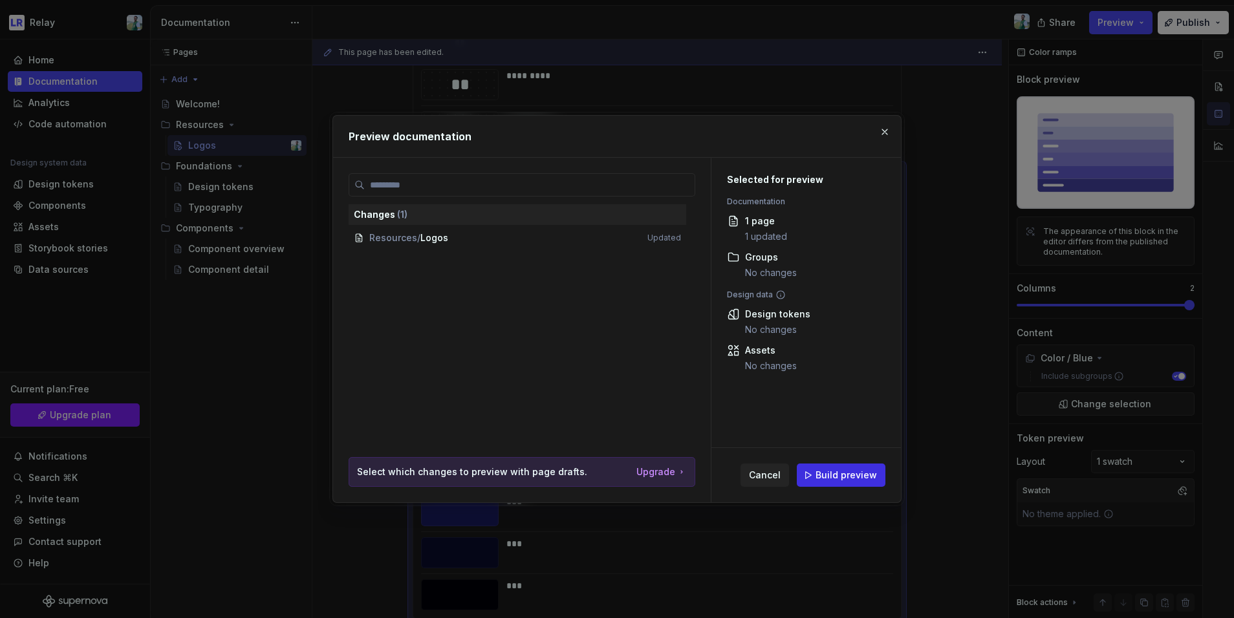
click at [858, 477] on span "Build preview" at bounding box center [845, 475] width 61 height 13
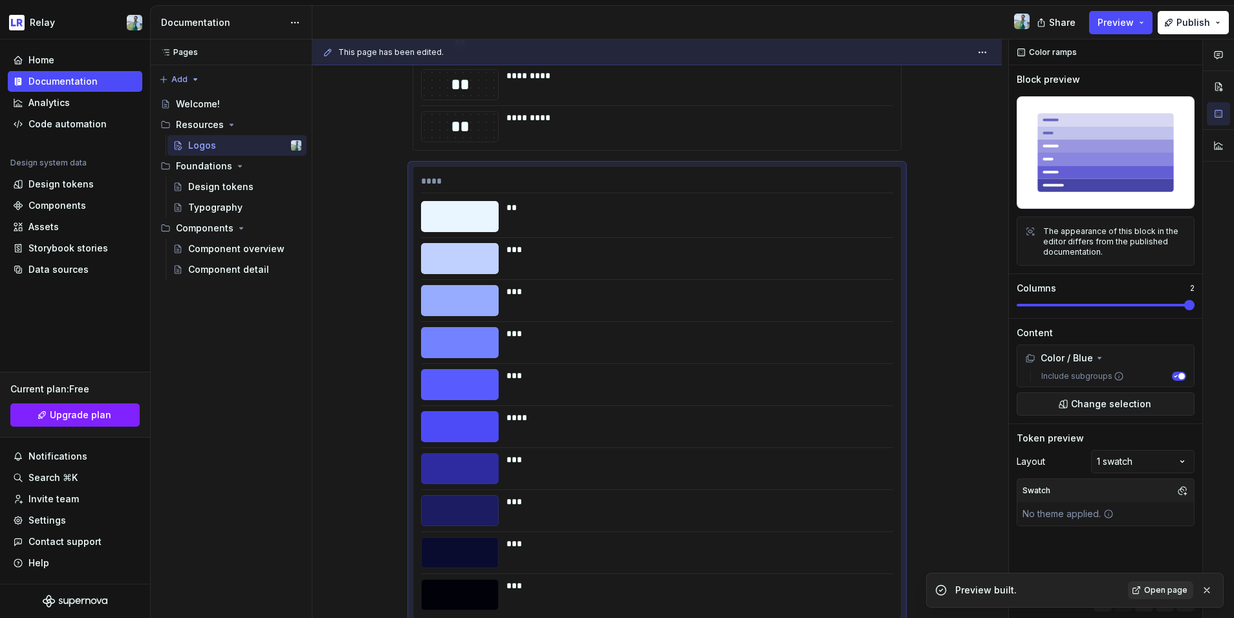
click at [969, 530] on span "Open page" at bounding box center [1165, 590] width 43 height 10
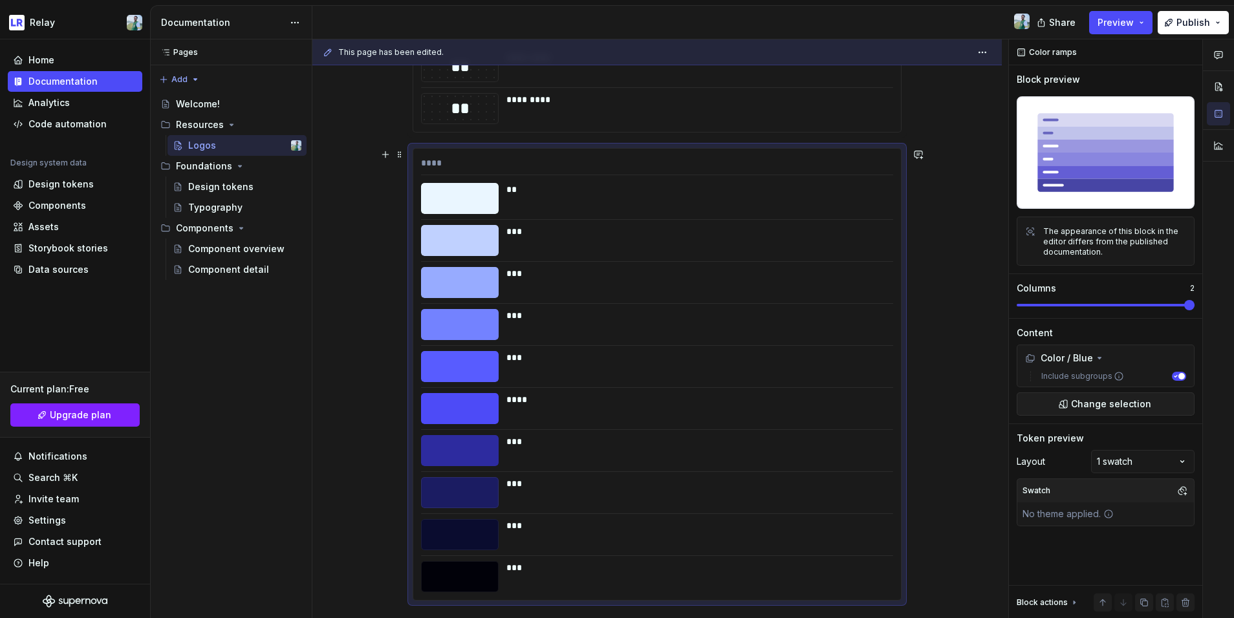
scroll to position [1509, 0]
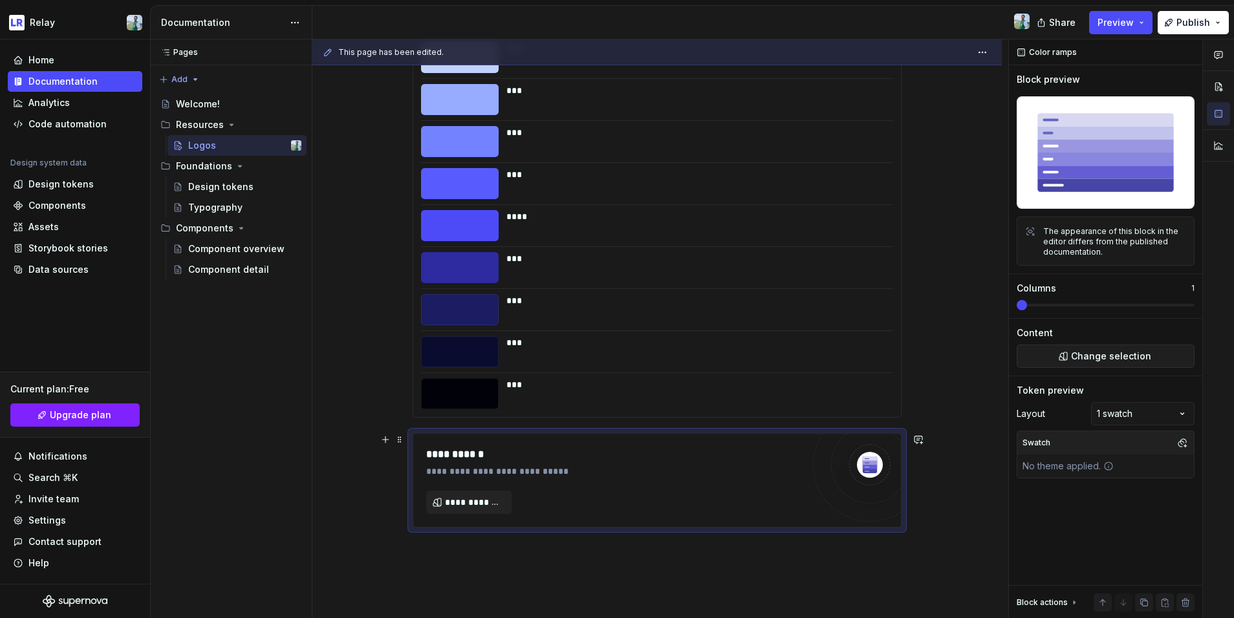
click at [442, 517] on div "**********" at bounding box center [657, 480] width 488 height 93
click at [475, 503] on span "**********" at bounding box center [474, 502] width 58 height 13
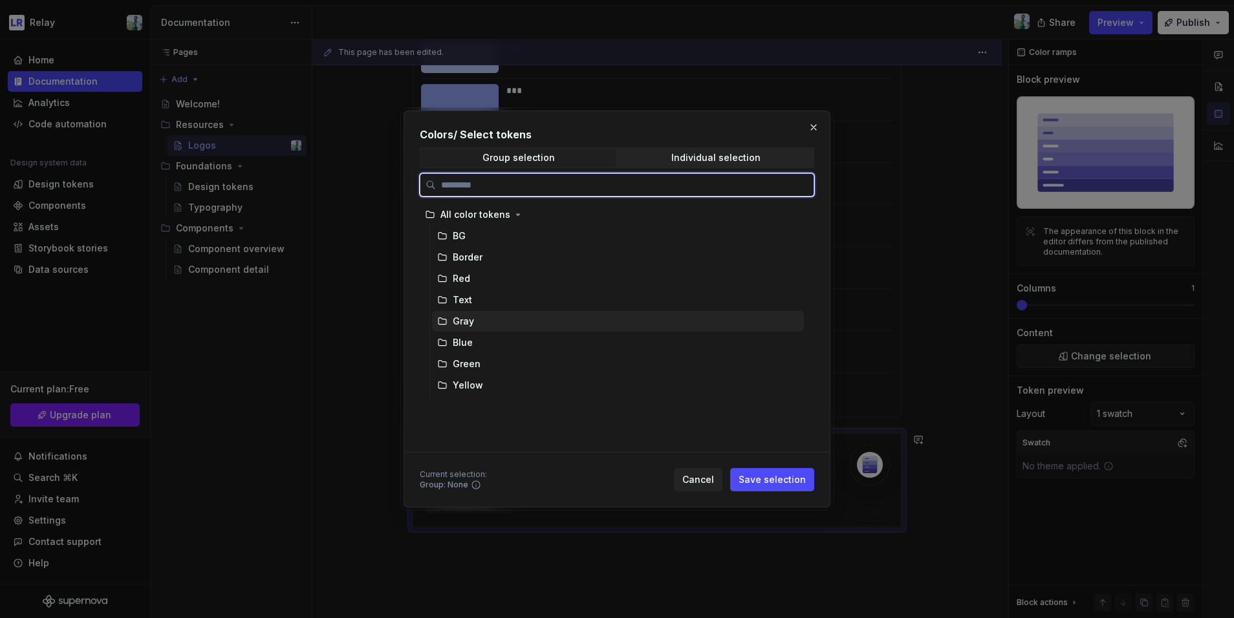
click at [482, 329] on div "Gray" at bounding box center [618, 321] width 372 height 21
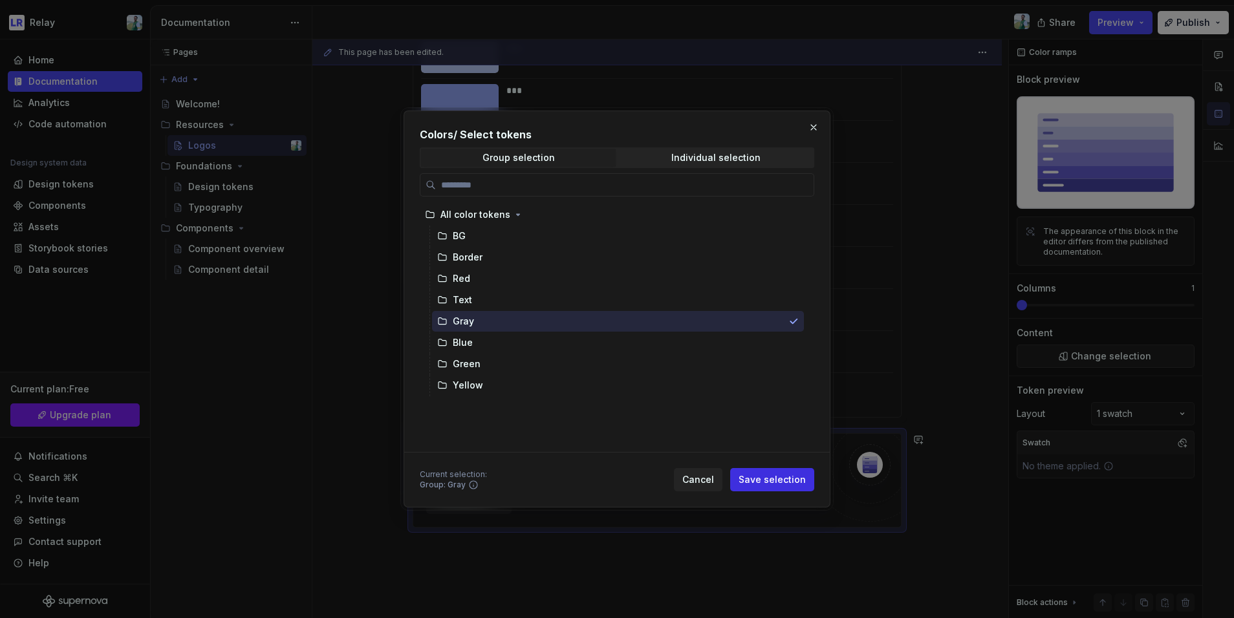
click at [773, 480] on span "Save selection" at bounding box center [772, 479] width 67 height 13
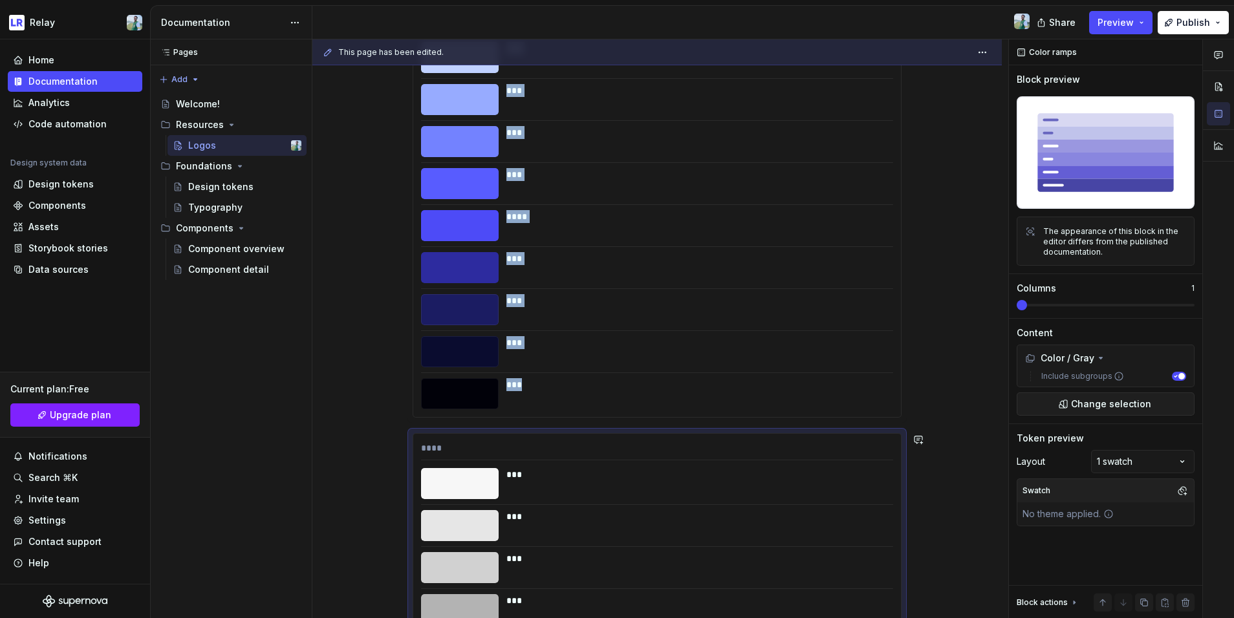
scroll to position [1922, 0]
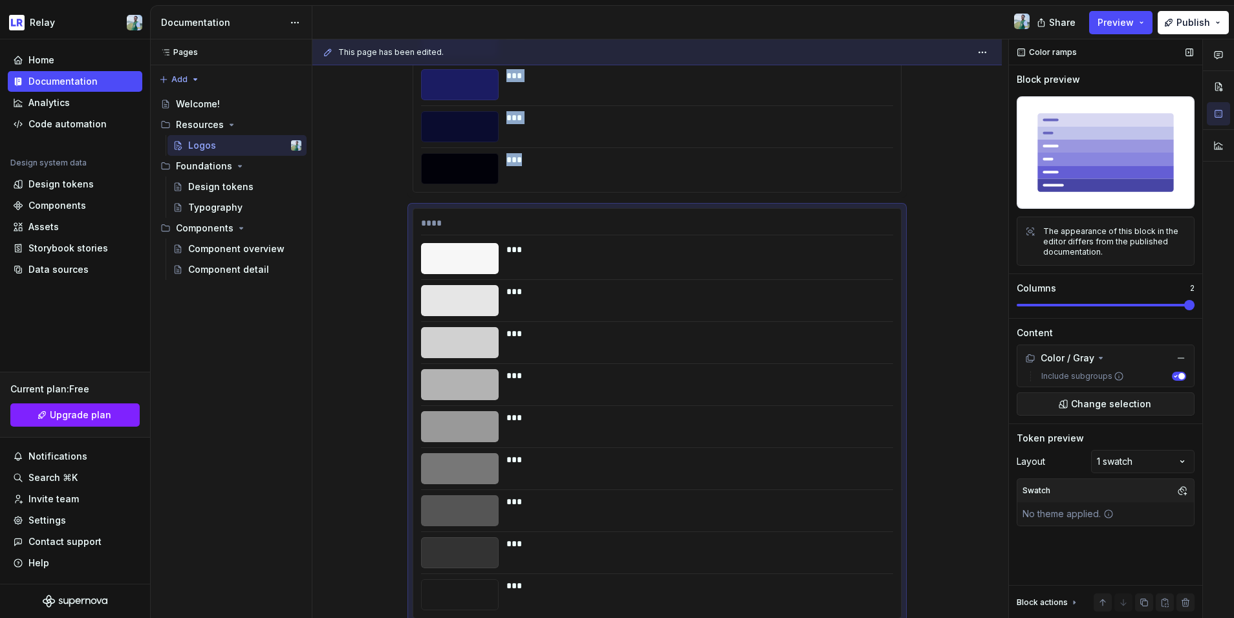
click at [969, 306] on html "**********" at bounding box center [617, 309] width 1234 height 618
click at [969, 25] on span "Preview" at bounding box center [1115, 22] width 36 height 13
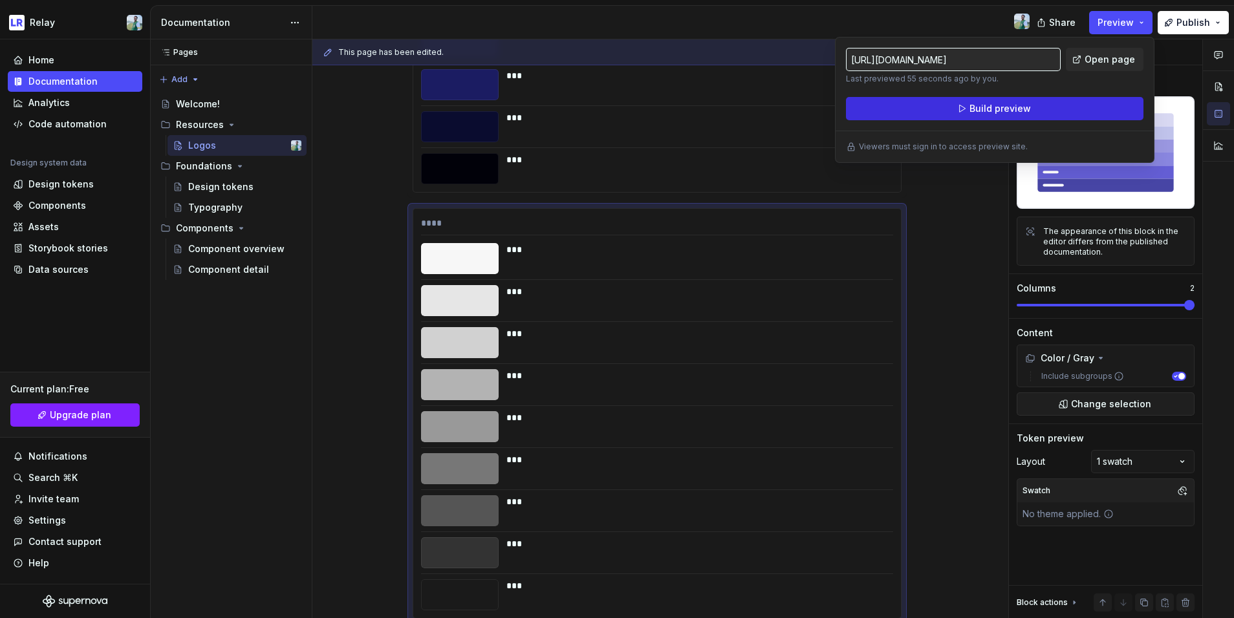
click at [969, 109] on span "Build preview" at bounding box center [999, 108] width 61 height 13
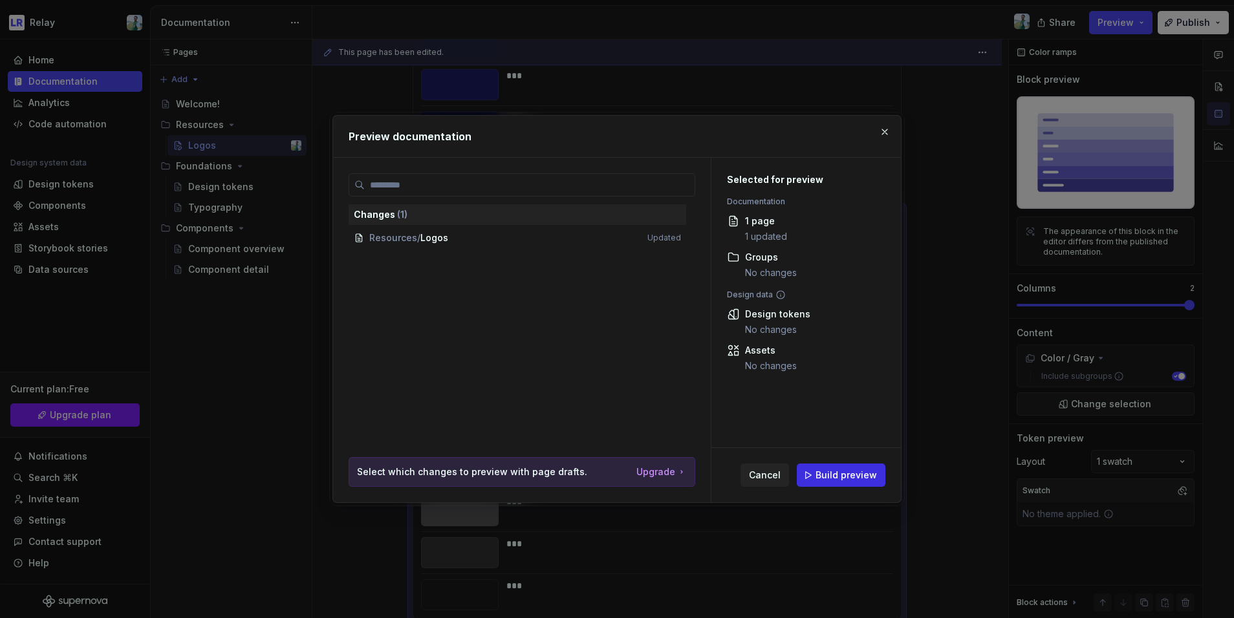
click at [846, 478] on span "Build preview" at bounding box center [845, 475] width 61 height 13
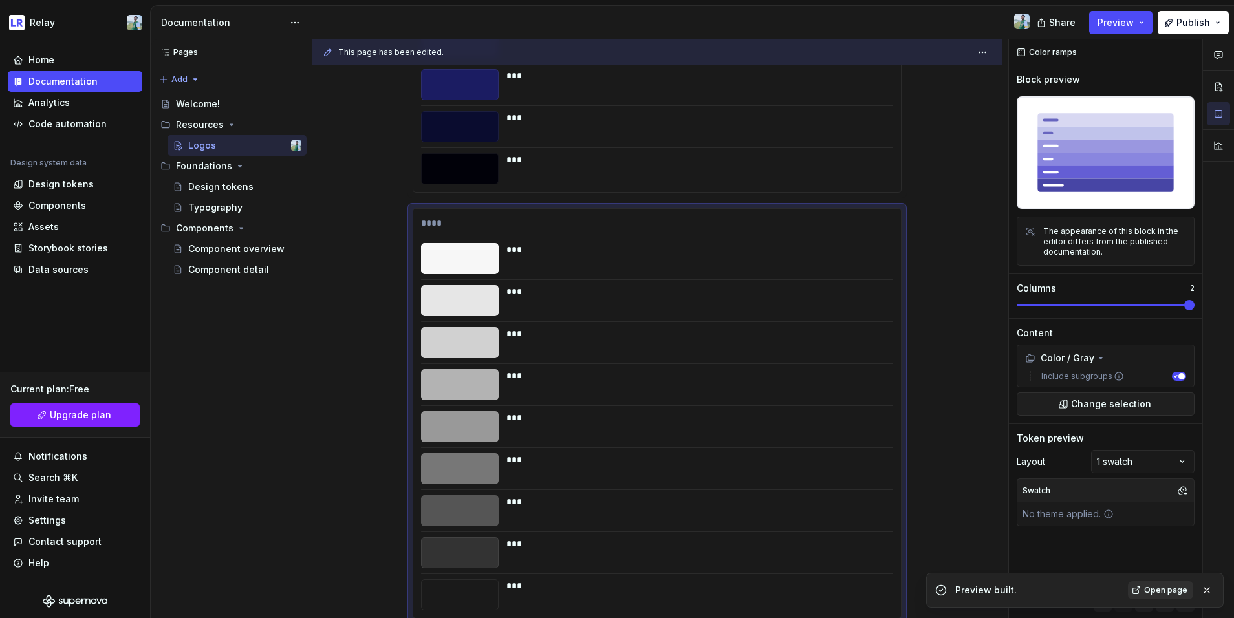
click at [969, 530] on span "Open page" at bounding box center [1165, 590] width 43 height 10
click at [519, 383] on div "***" at bounding box center [695, 384] width 379 height 31
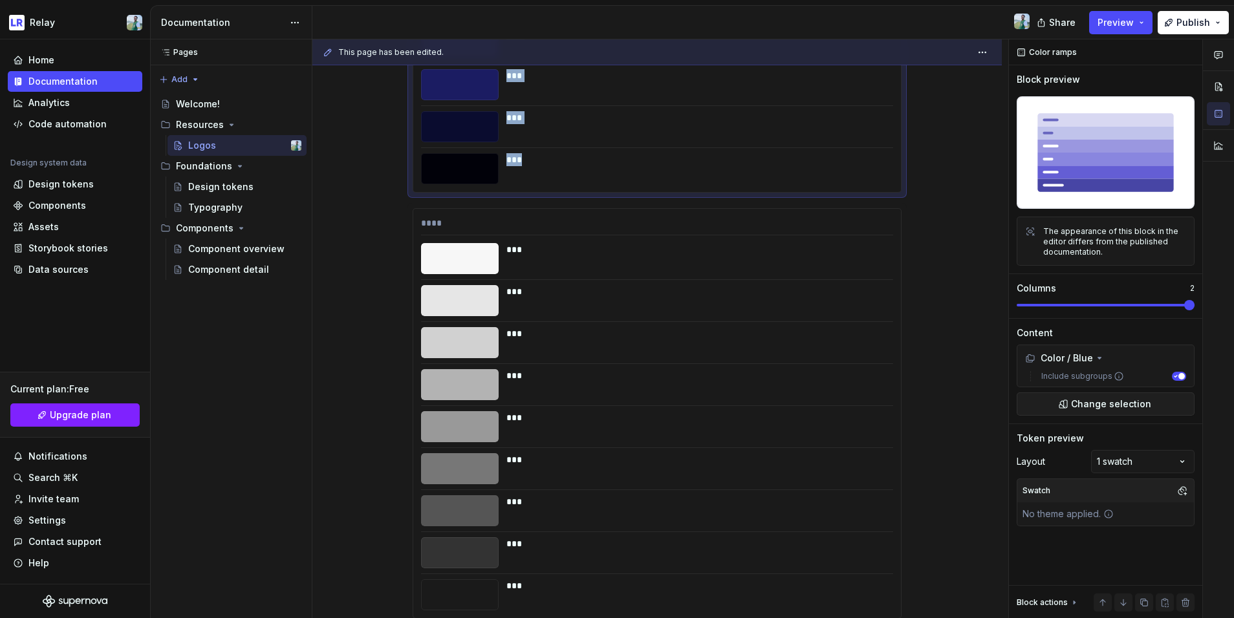
click at [538, 116] on div "***" at bounding box center [695, 117] width 379 height 13
click at [578, 274] on div "**** *** *** *** *** *** *** *** *** ***" at bounding box center [657, 413] width 488 height 409
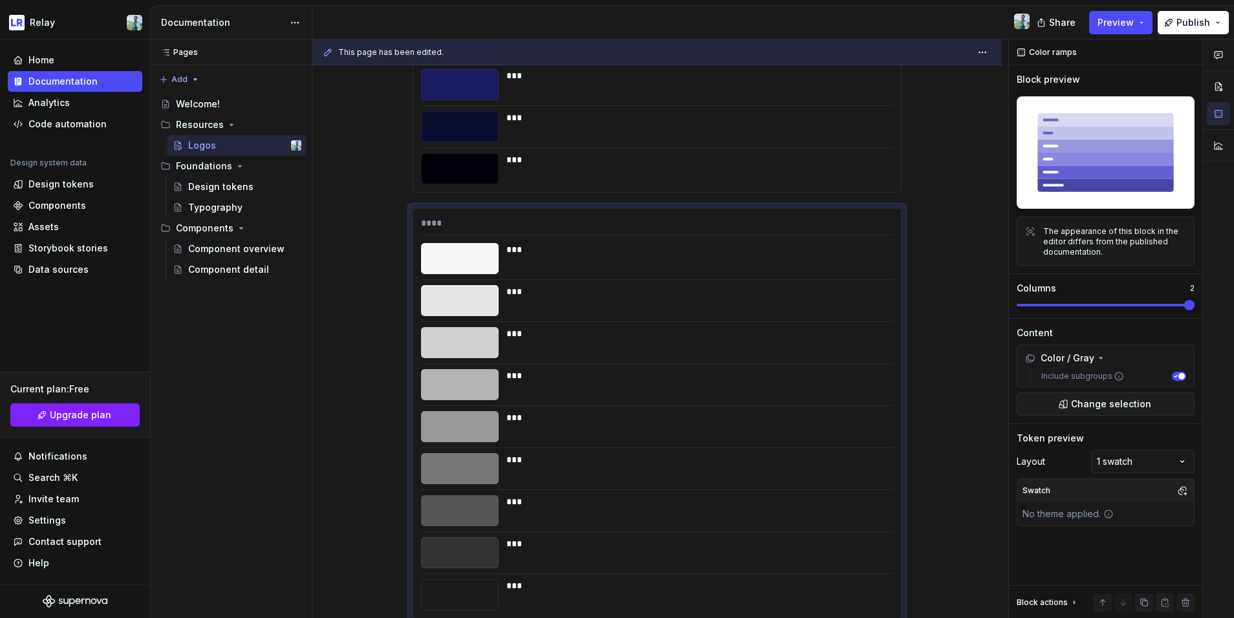
click at [577, 122] on div "***" at bounding box center [695, 117] width 379 height 13
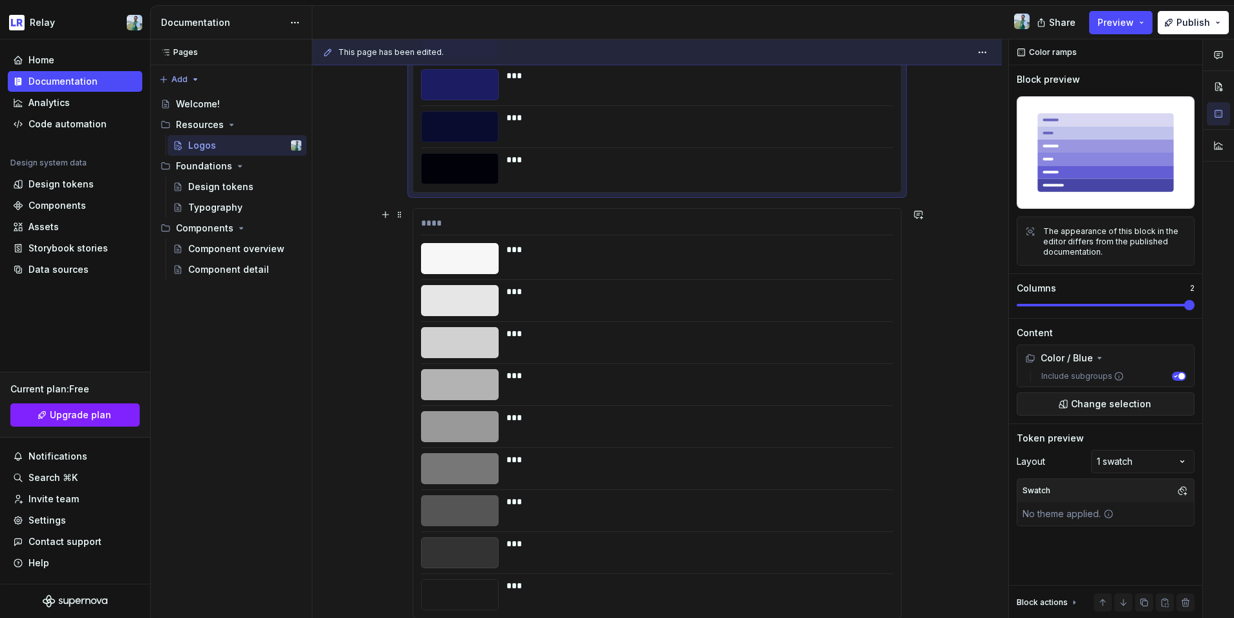
click at [588, 312] on div "***" at bounding box center [695, 300] width 379 height 31
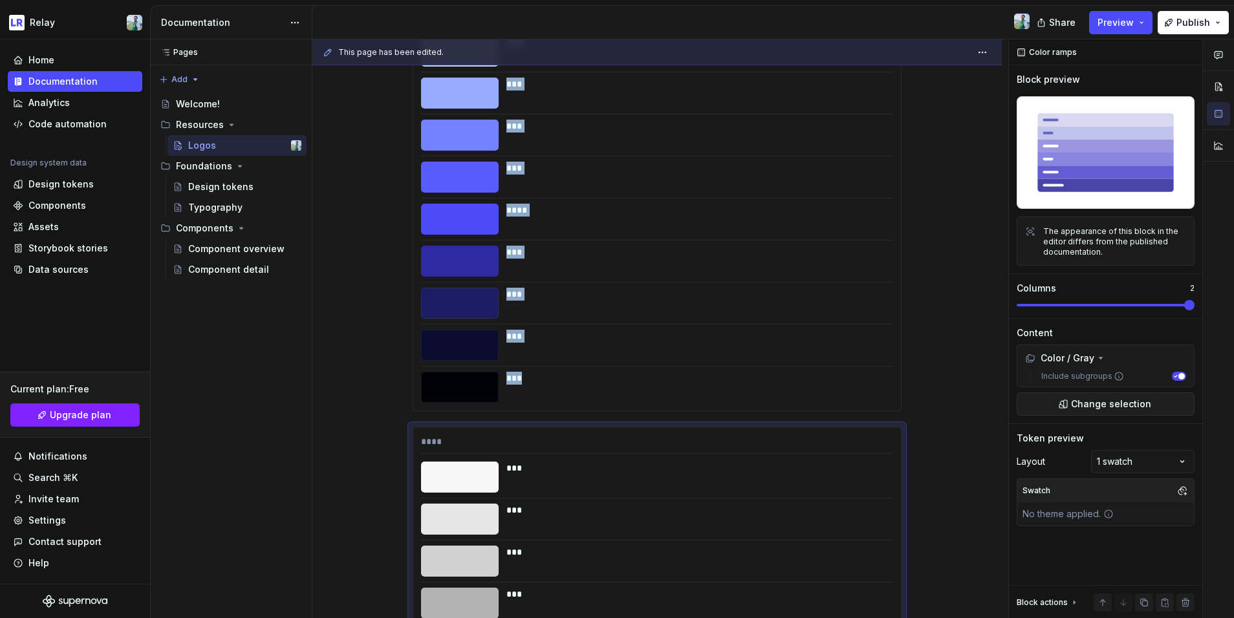
scroll to position [1685, 0]
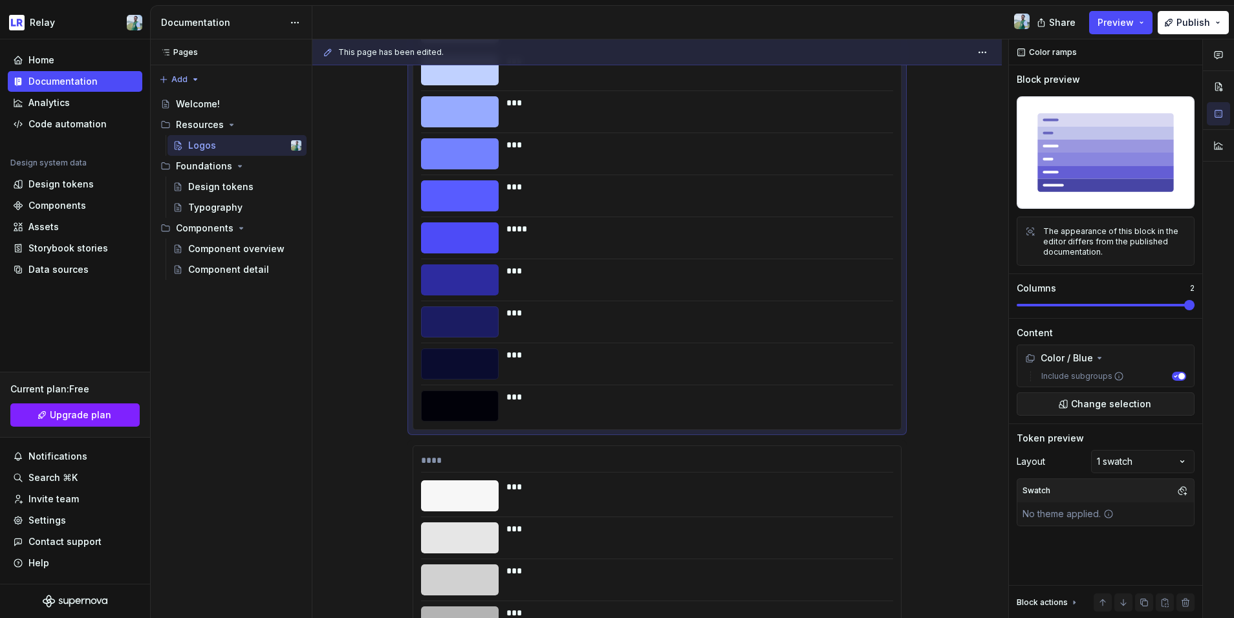
click at [596, 301] on div "**** ** *** *** *** *** **** *** *** *** ***" at bounding box center [657, 203] width 488 height 451
click at [817, 466] on div "****" at bounding box center [657, 463] width 472 height 19
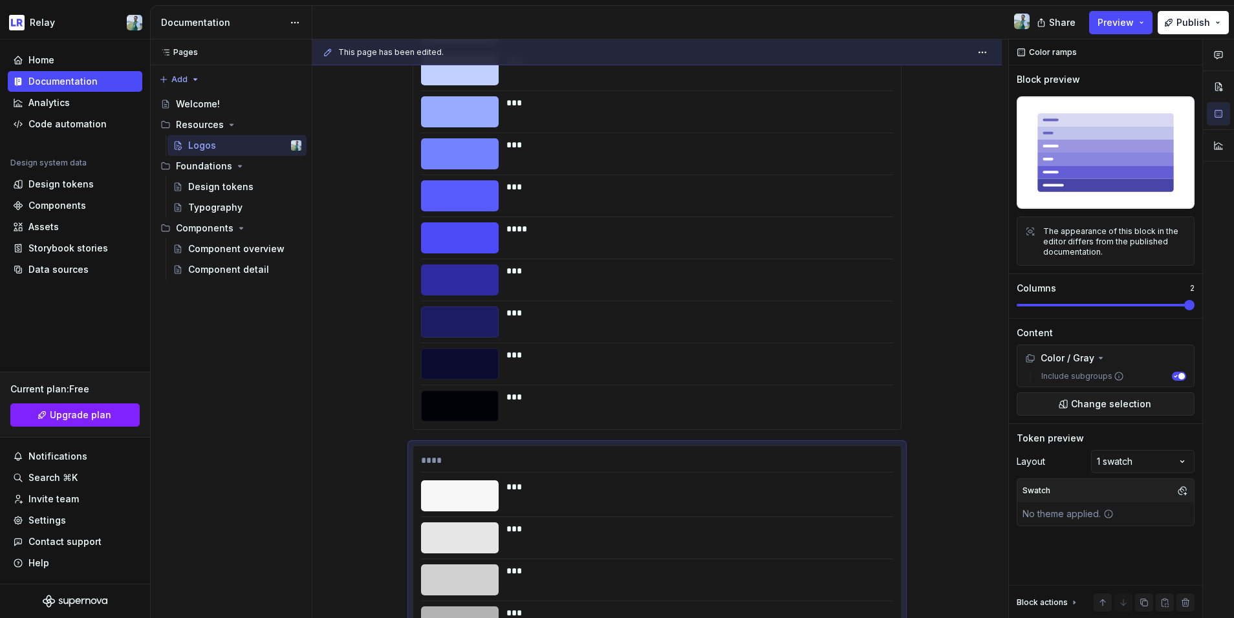
click at [800, 338] on div "**** ** *** *** *** *** **** *** *** *** ***" at bounding box center [657, 203] width 488 height 451
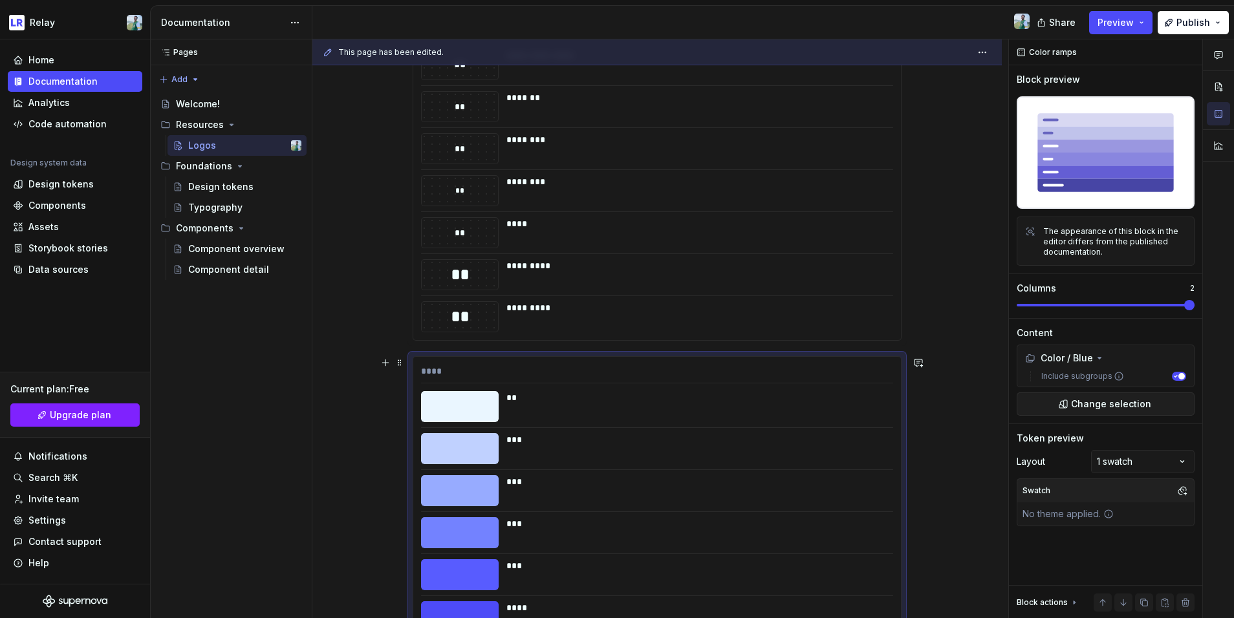
scroll to position [1290, 0]
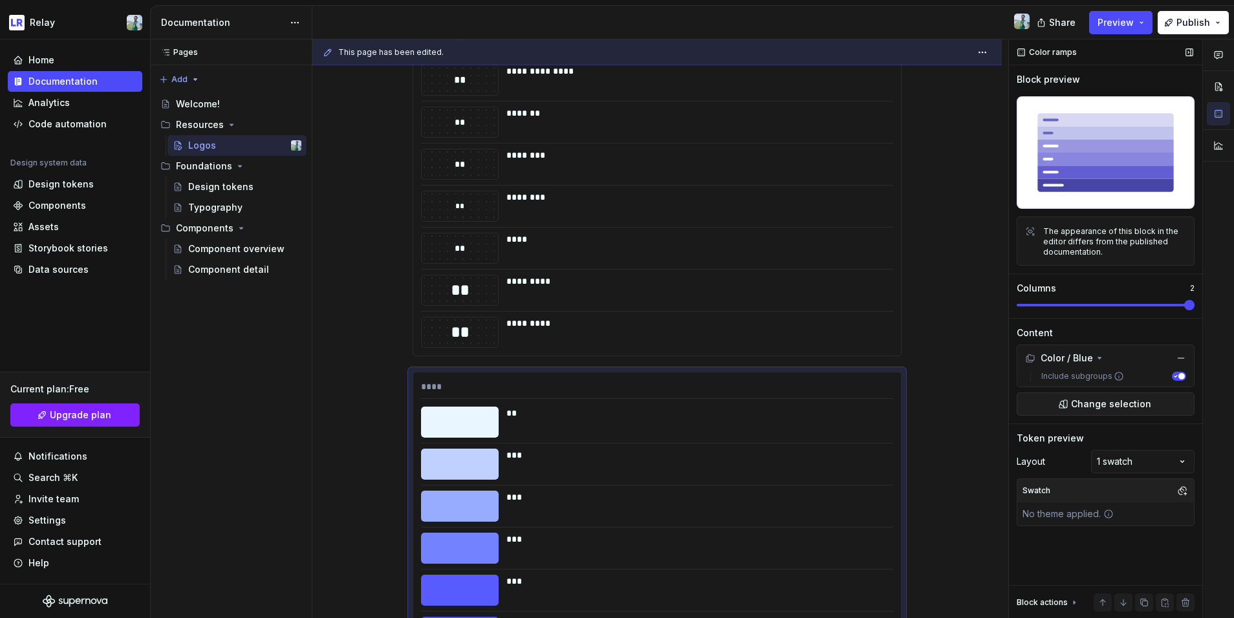
click at [969, 221] on div "The appearance of this block in the editor differs from the published documenta…" at bounding box center [1106, 241] width 178 height 49
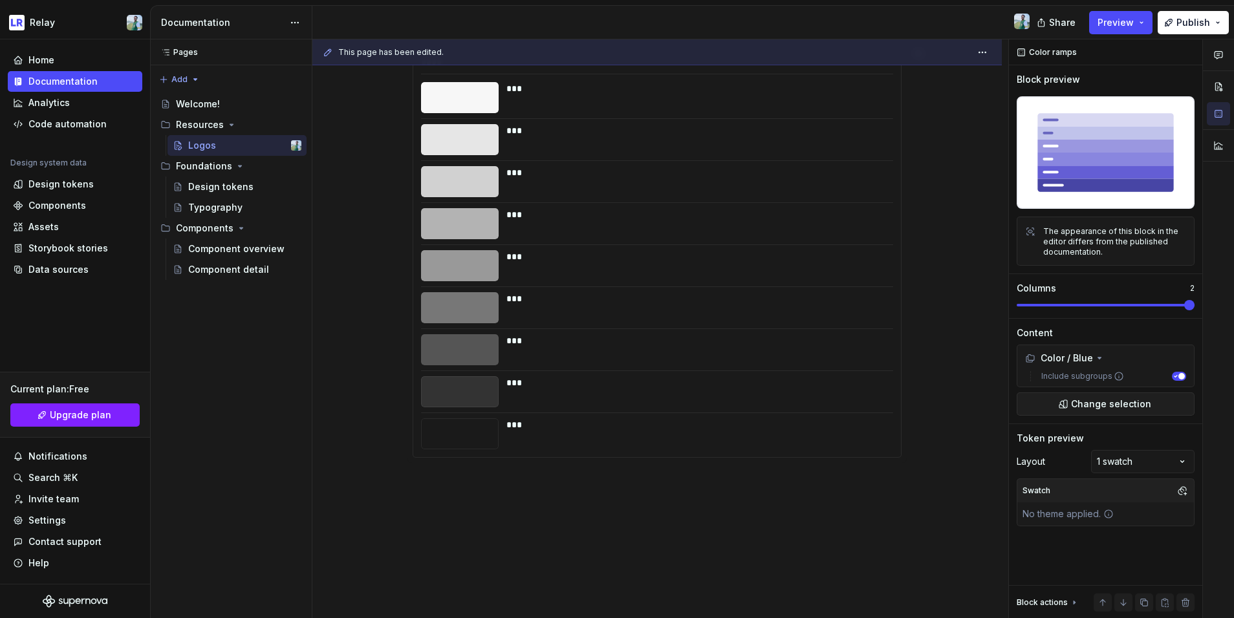
scroll to position [2123, 0]
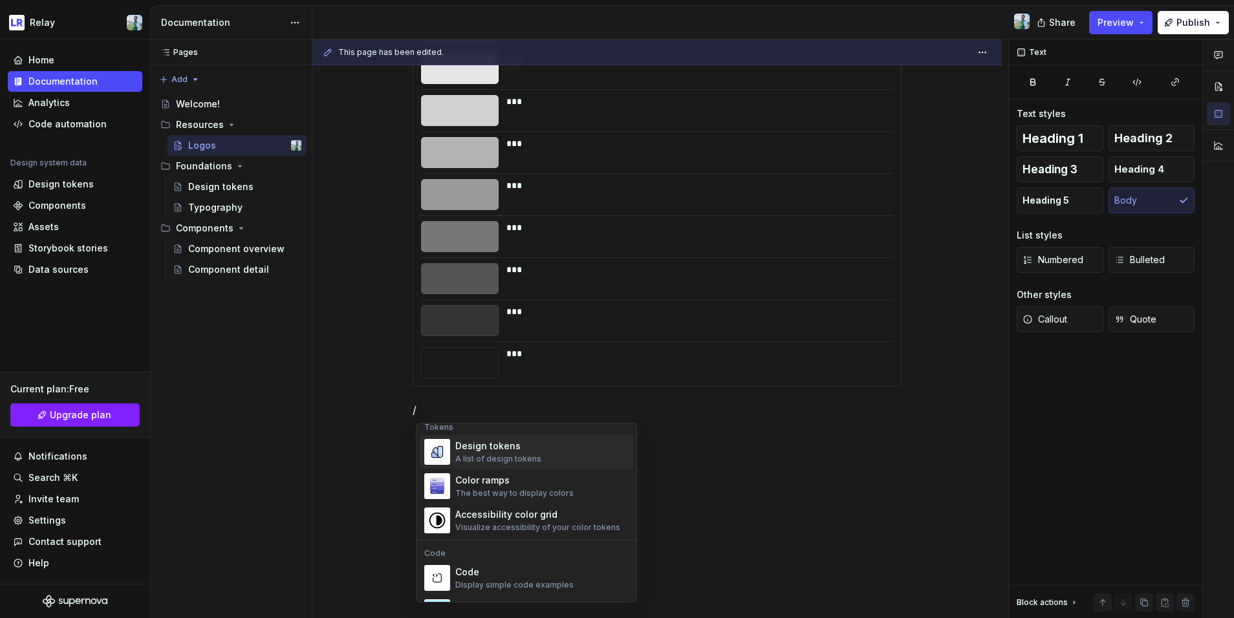
scroll to position [953, 0]
click at [545, 514] on div "Accessibility color grid" at bounding box center [537, 510] width 165 height 13
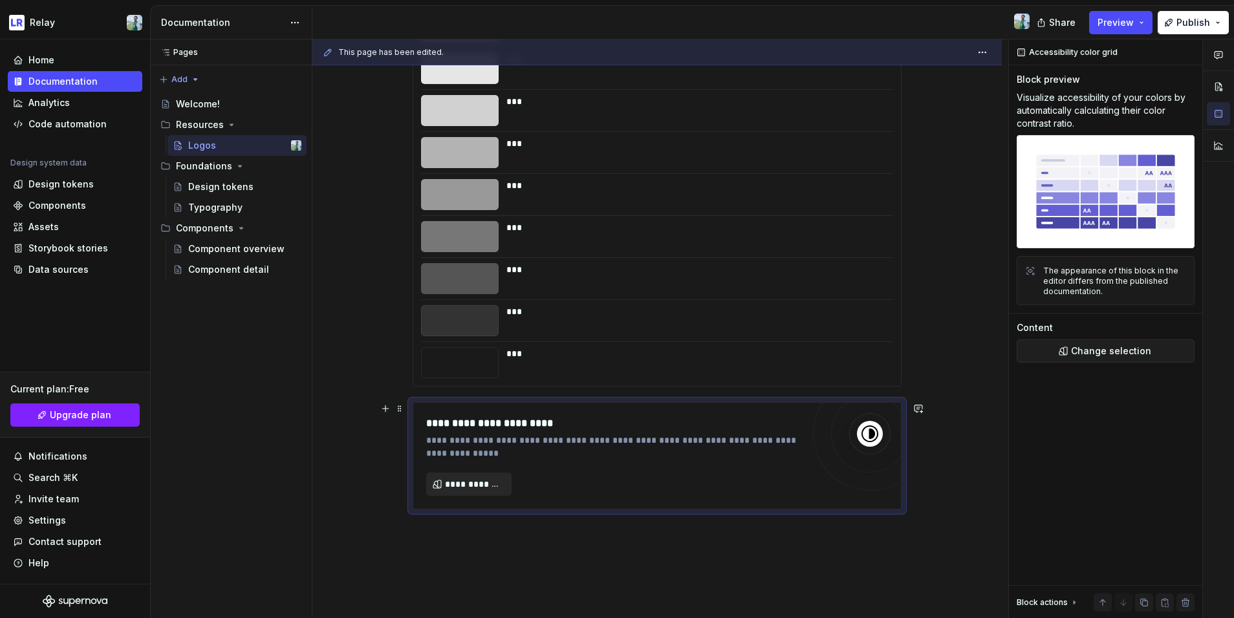
click at [486, 486] on span "**********" at bounding box center [474, 484] width 58 height 13
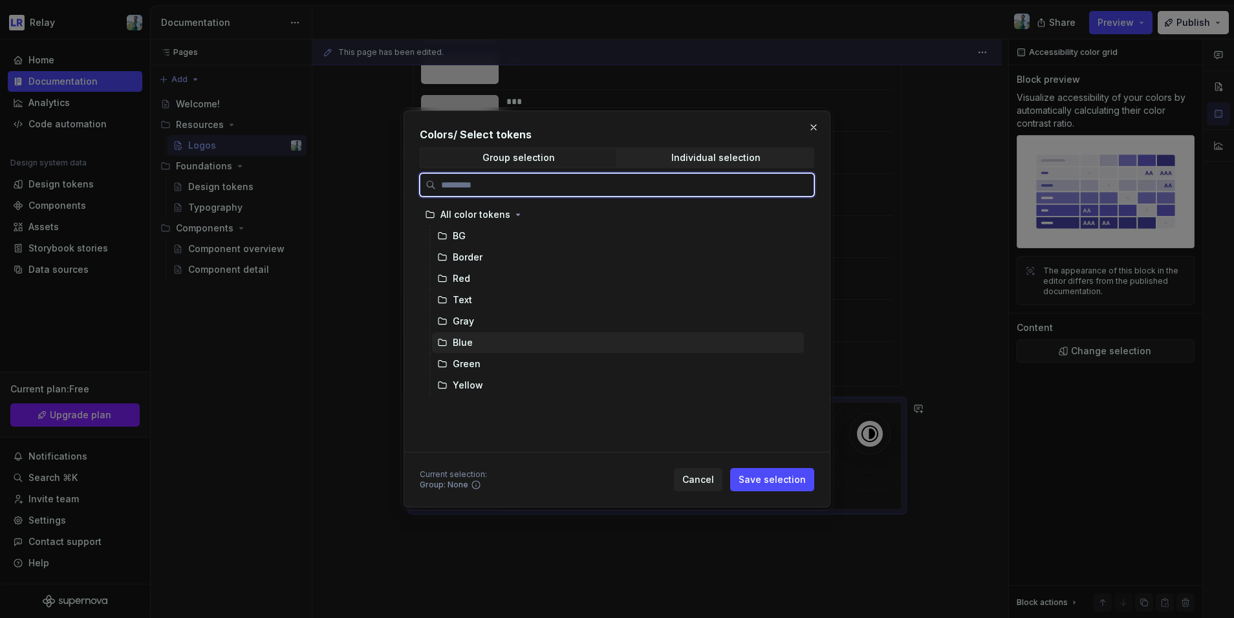
click at [480, 340] on div "Blue" at bounding box center [618, 342] width 372 height 21
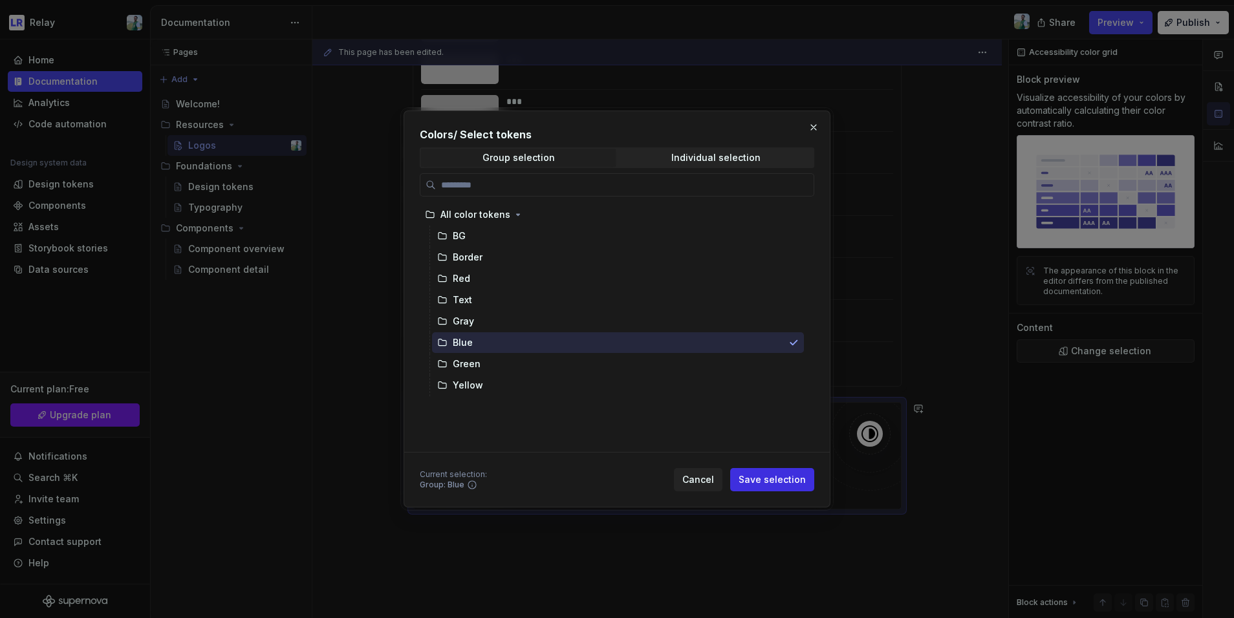
click at [791, 475] on span "Save selection" at bounding box center [772, 479] width 67 height 13
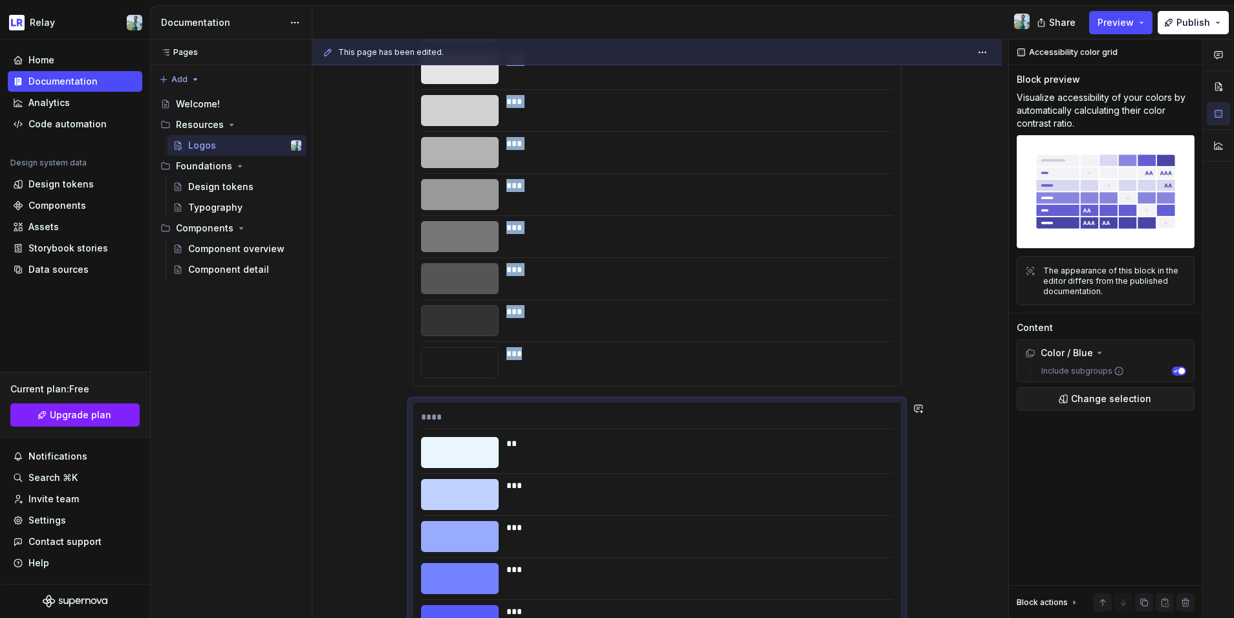
scroll to position [2390, 0]
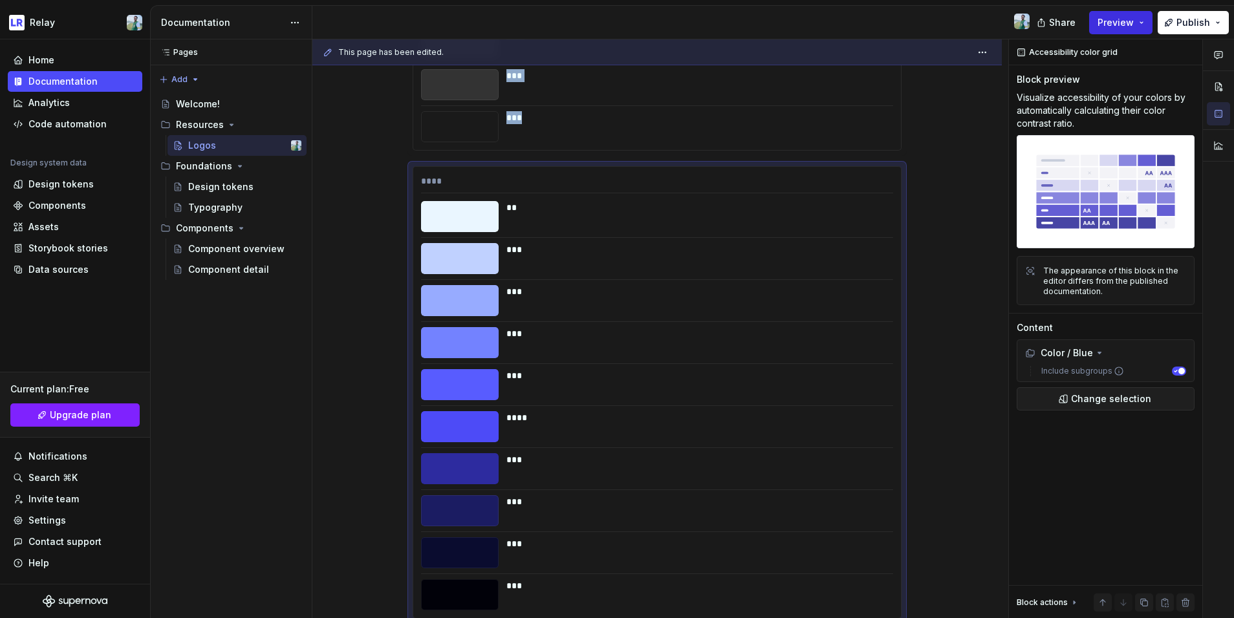
click at [969, 23] on span "Preview" at bounding box center [1115, 22] width 36 height 13
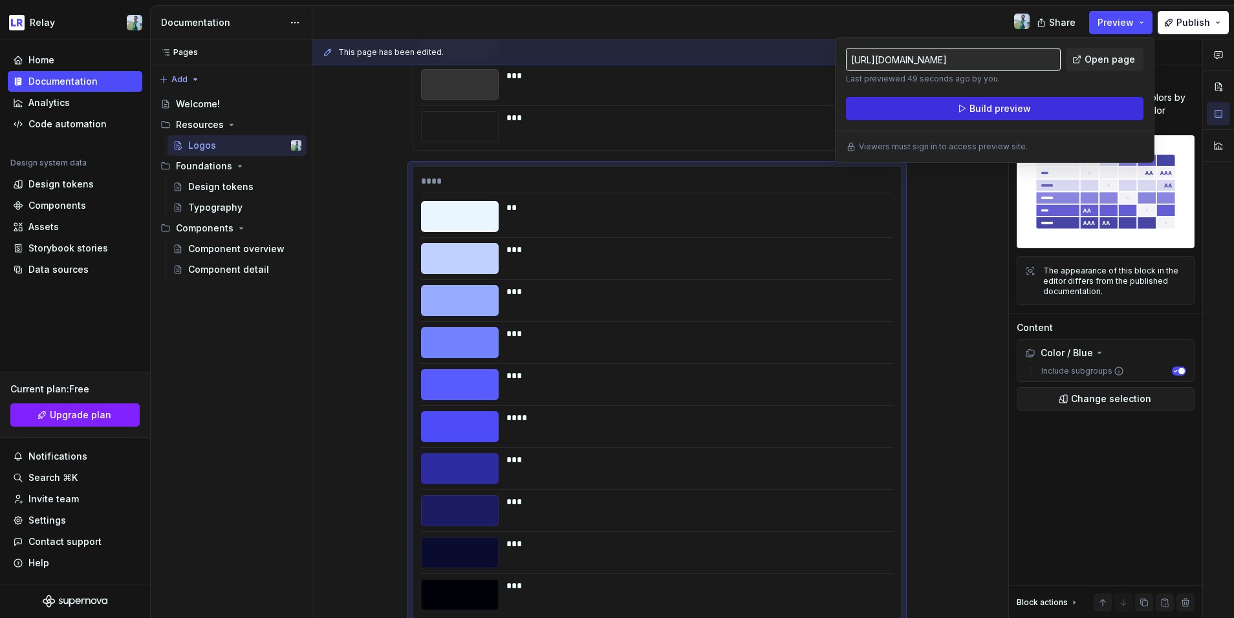
click at [969, 116] on button "Build preview" at bounding box center [994, 108] width 297 height 23
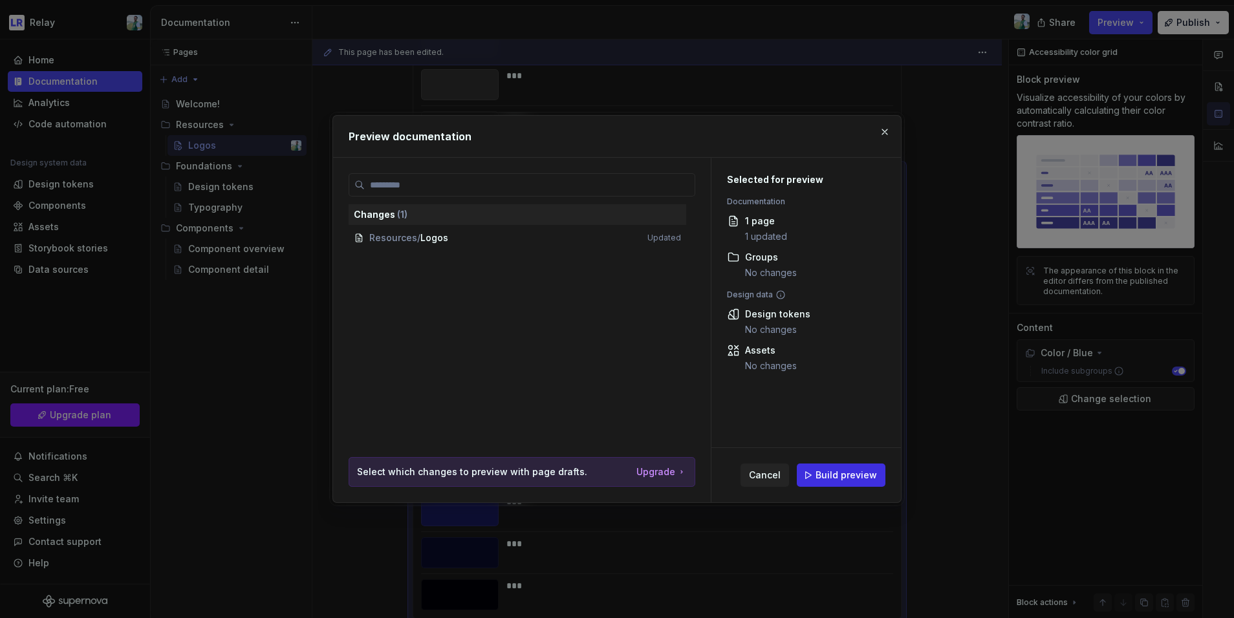
click at [830, 480] on span "Build preview" at bounding box center [845, 475] width 61 height 13
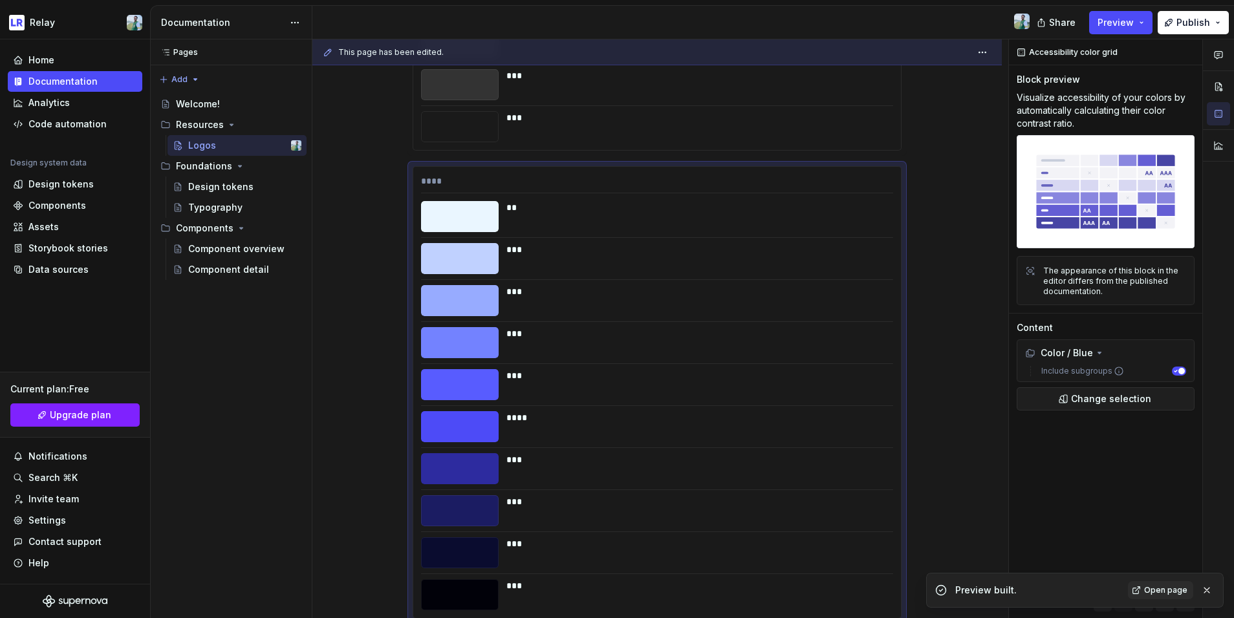
click at [969, 530] on span "Open page" at bounding box center [1165, 590] width 43 height 10
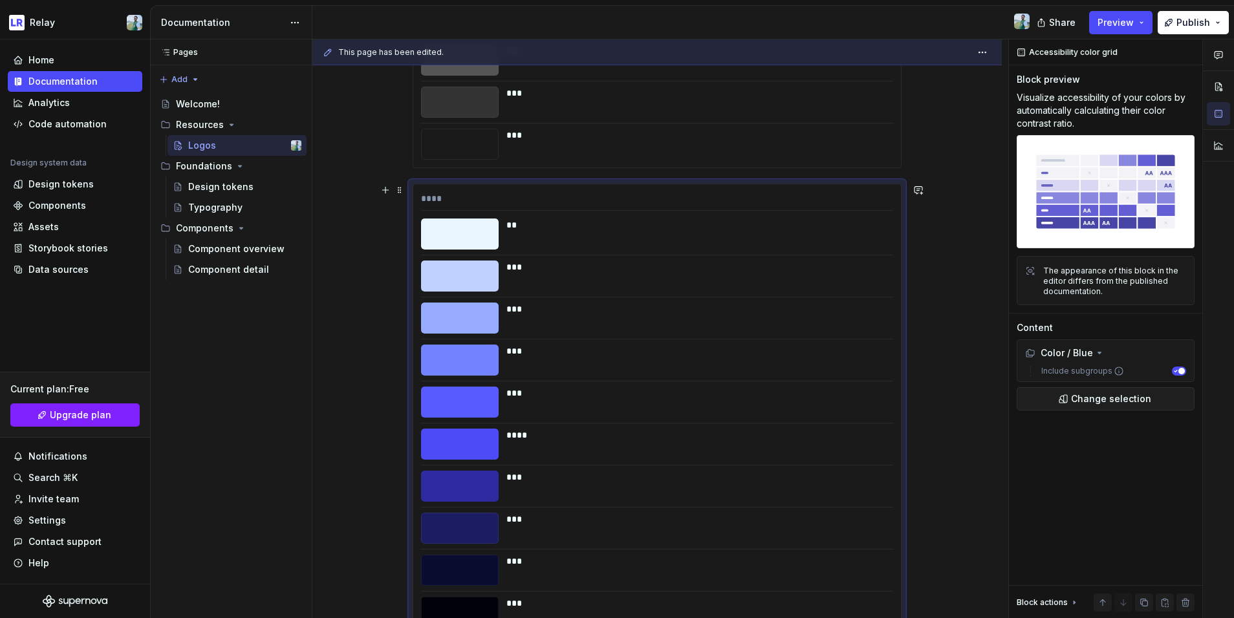
scroll to position [2372, 0]
click at [969, 393] on span "Change selection" at bounding box center [1111, 399] width 80 height 13
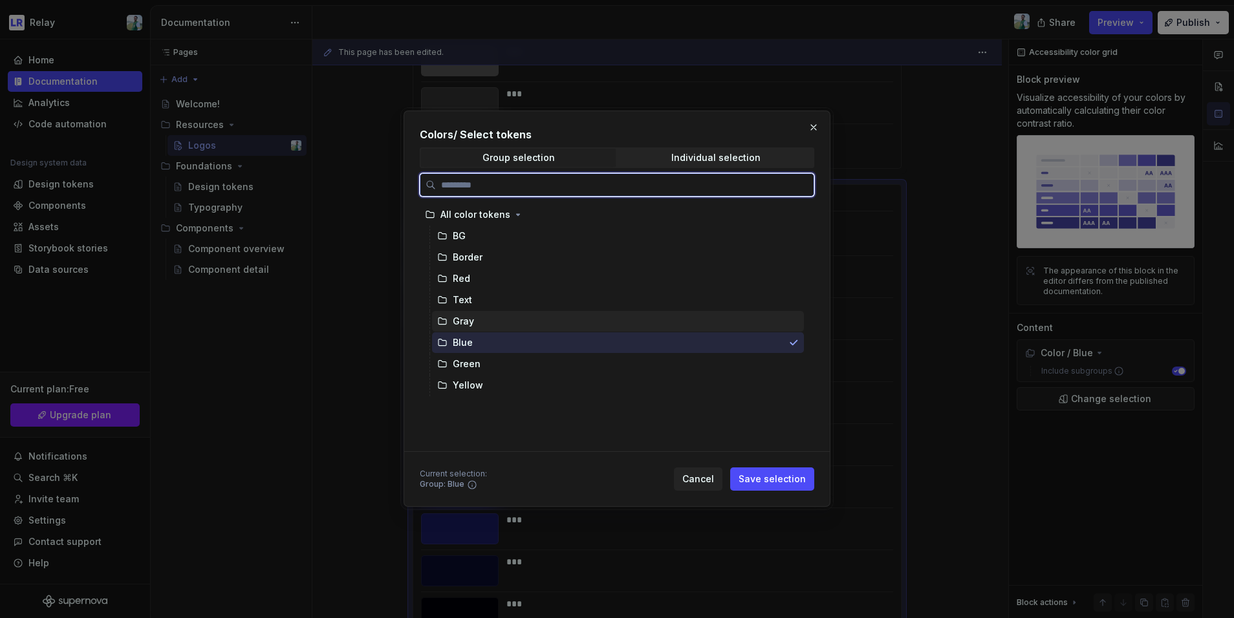
click at [526, 318] on div "Gray" at bounding box center [618, 321] width 372 height 21
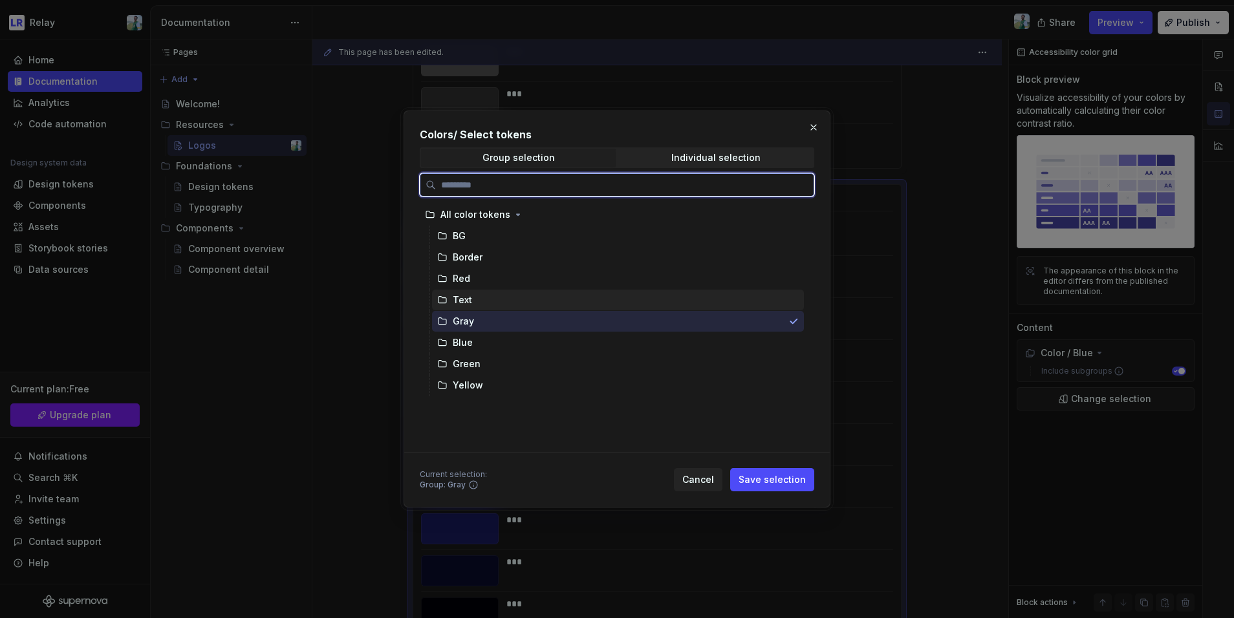
click at [680, 300] on div "Text" at bounding box center [618, 300] width 372 height 21
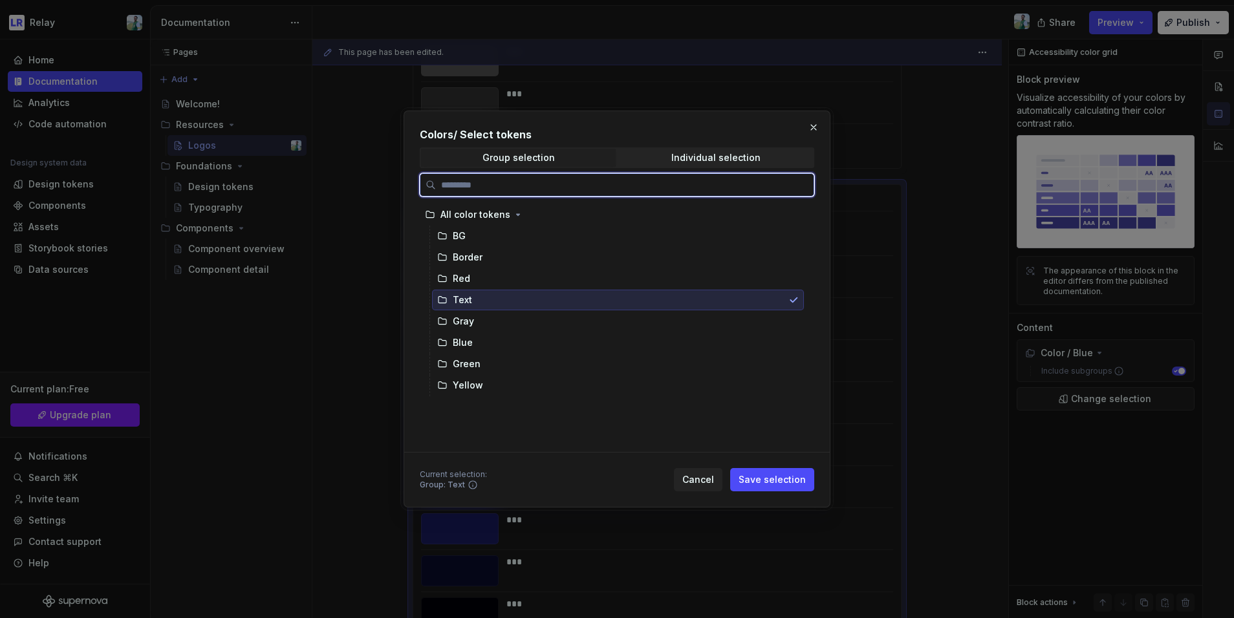
click at [566, 299] on div "Text" at bounding box center [618, 300] width 372 height 21
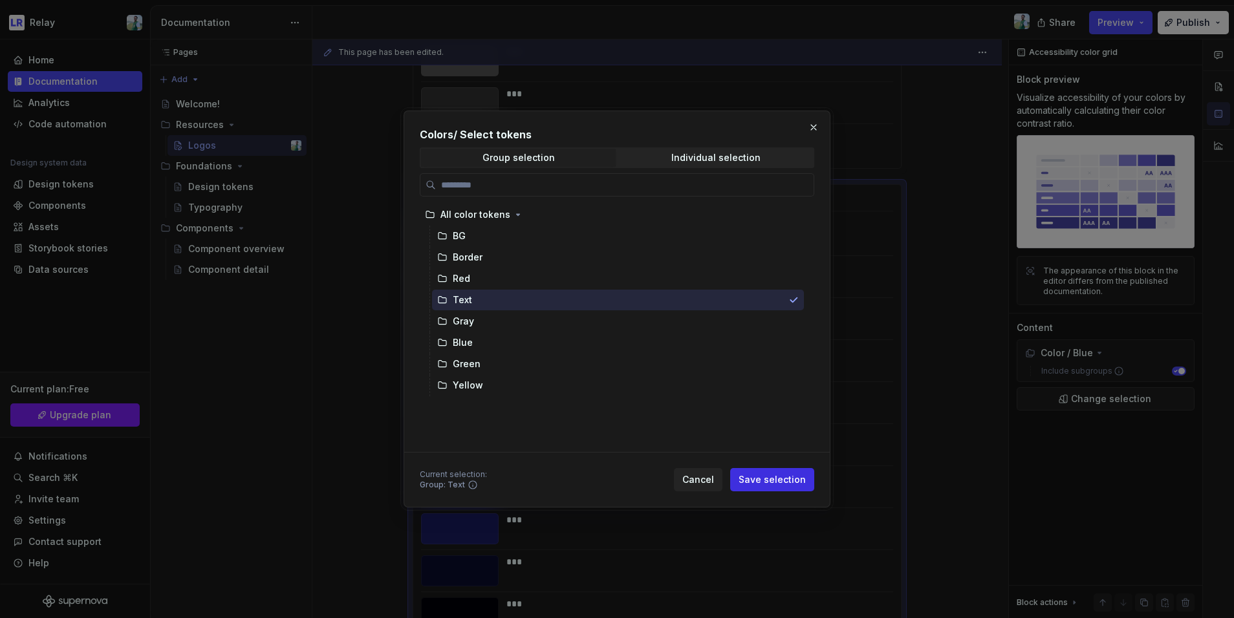
click at [787, 480] on span "Save selection" at bounding box center [772, 479] width 67 height 13
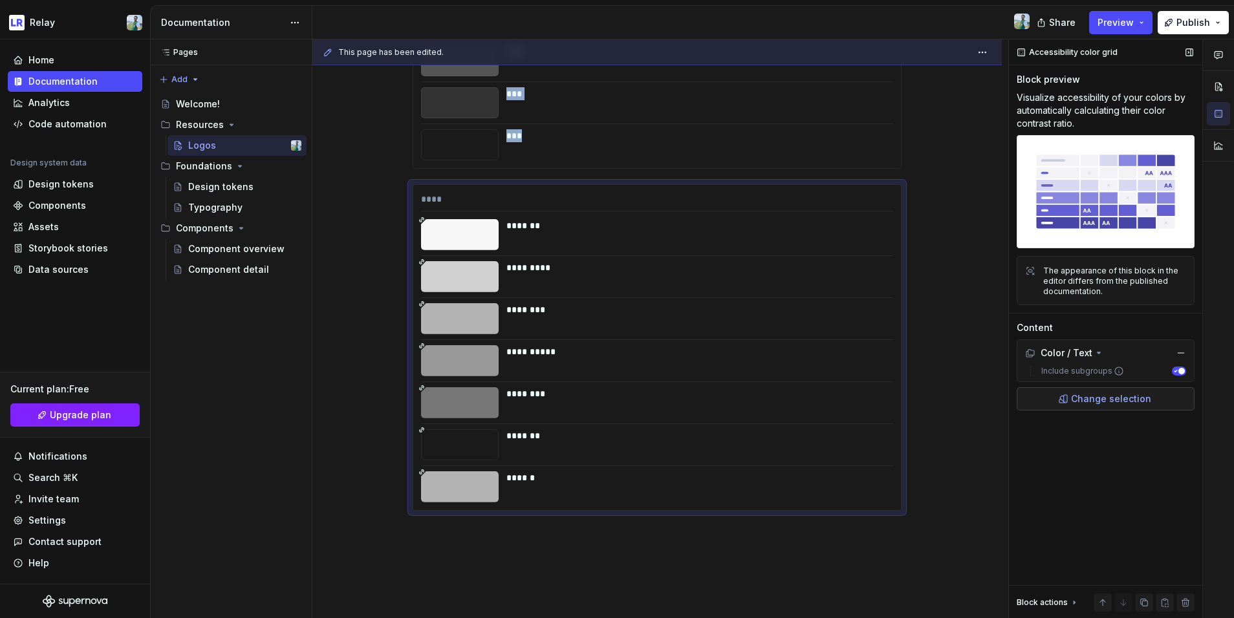
click at [969, 398] on span "Change selection" at bounding box center [1111, 399] width 80 height 13
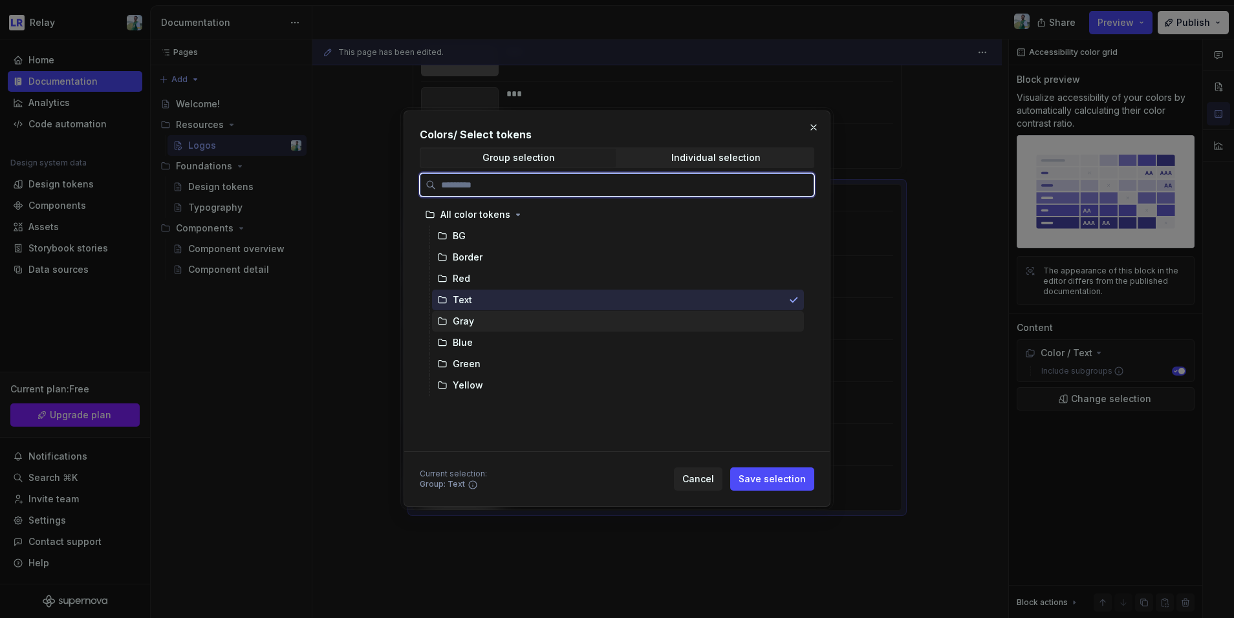
click at [462, 316] on div "Gray" at bounding box center [463, 321] width 21 height 13
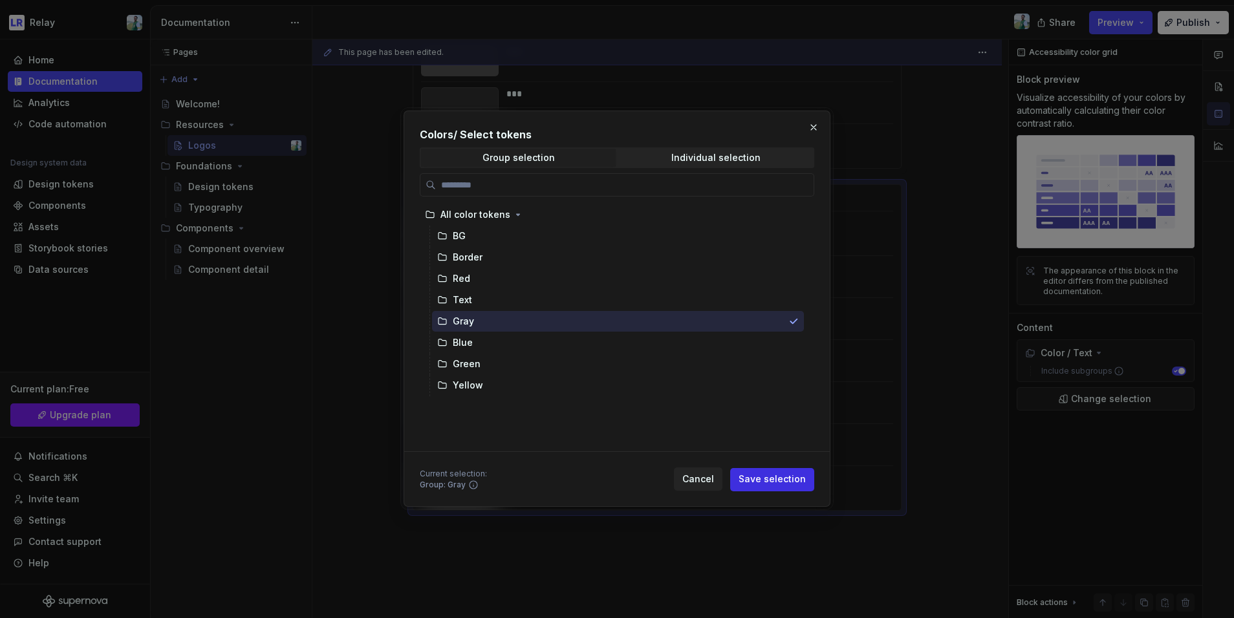
click at [766, 476] on span "Save selection" at bounding box center [772, 479] width 67 height 13
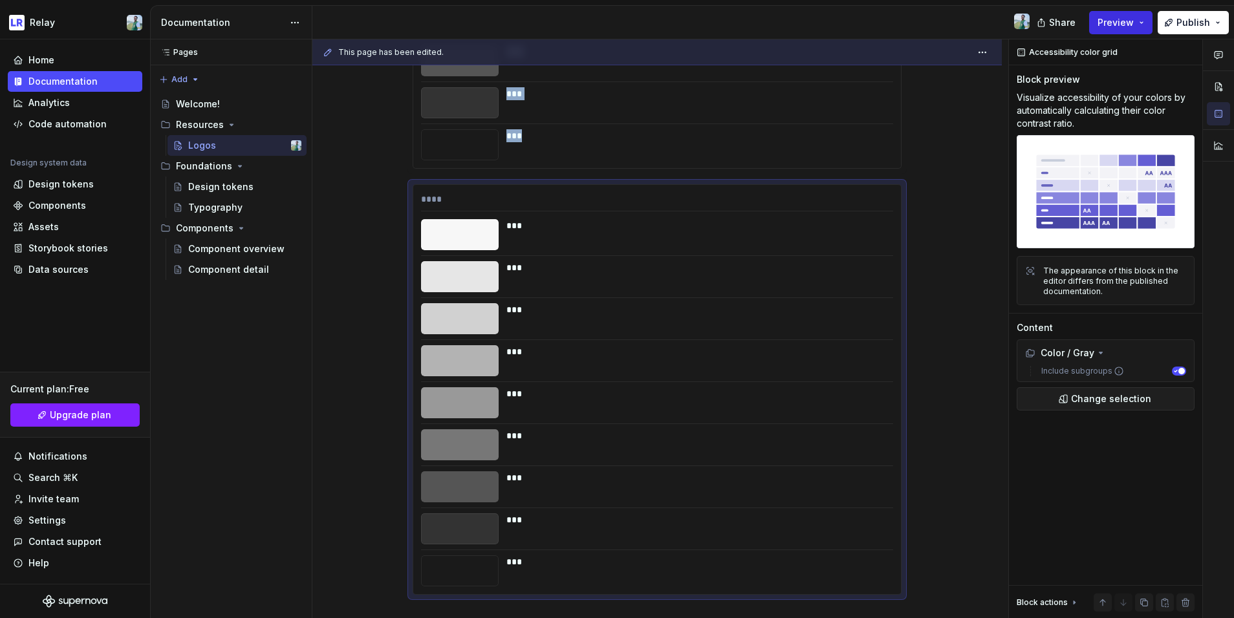
click at [969, 31] on button "Preview" at bounding box center [1120, 22] width 63 height 23
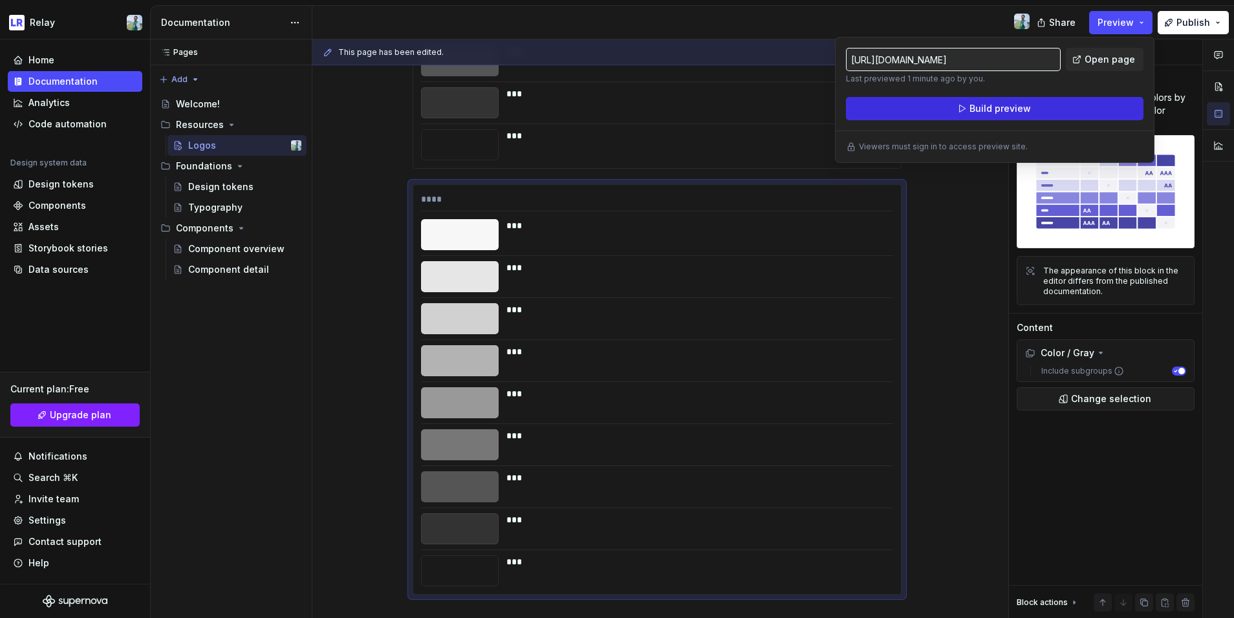
click at [954, 110] on button "Build preview" at bounding box center [994, 108] width 297 height 23
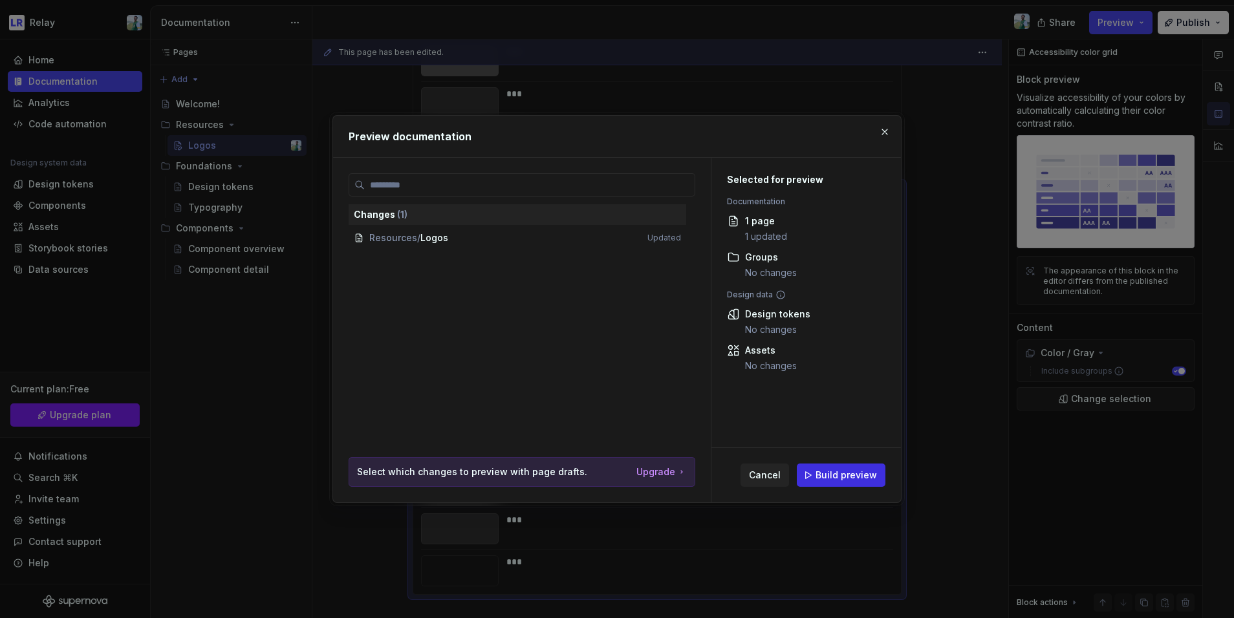
click at [840, 467] on button "Build preview" at bounding box center [841, 475] width 89 height 23
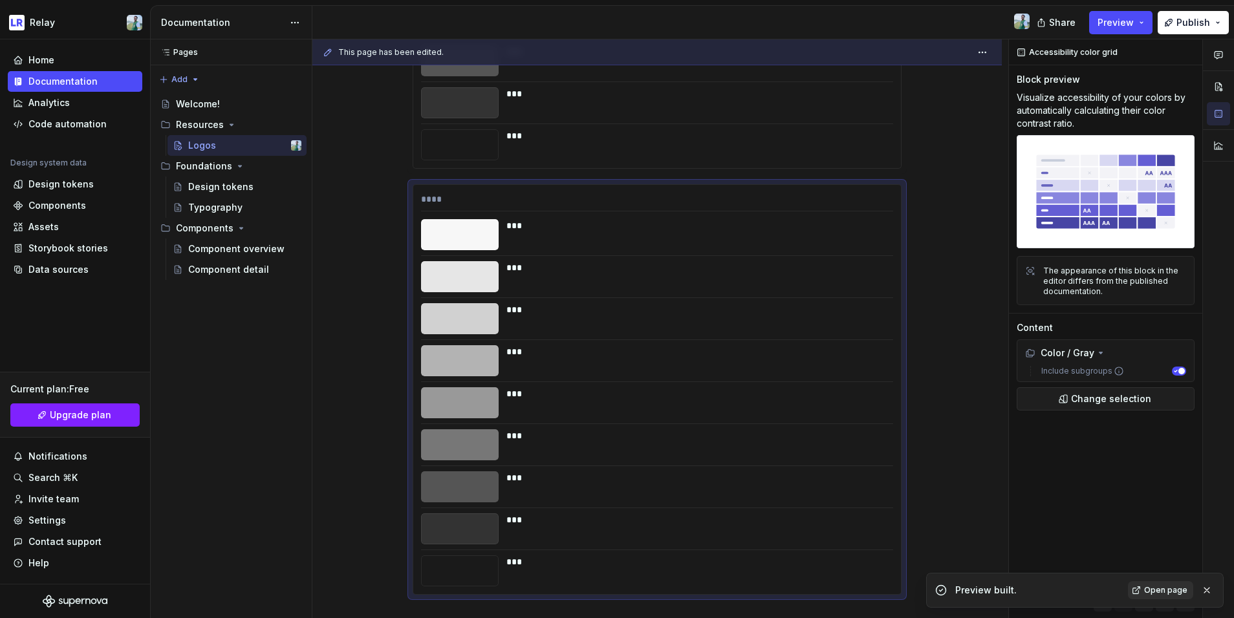
click at [969, 530] on link "Open page" at bounding box center [1160, 590] width 65 height 18
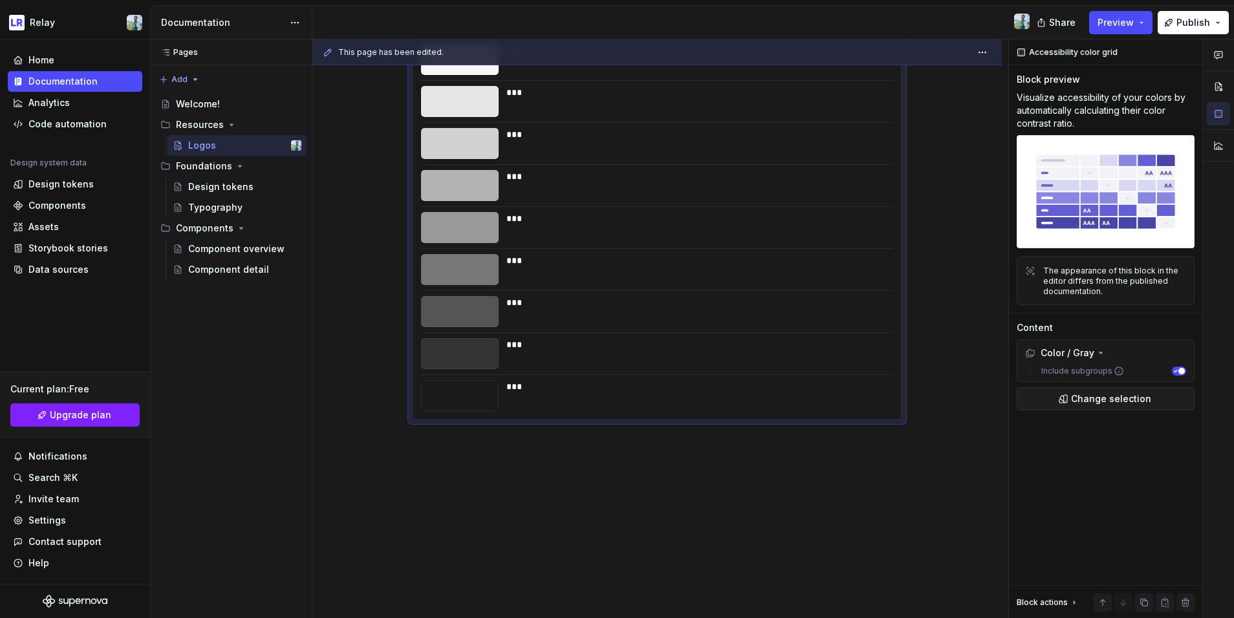
scroll to position [2549, 0]
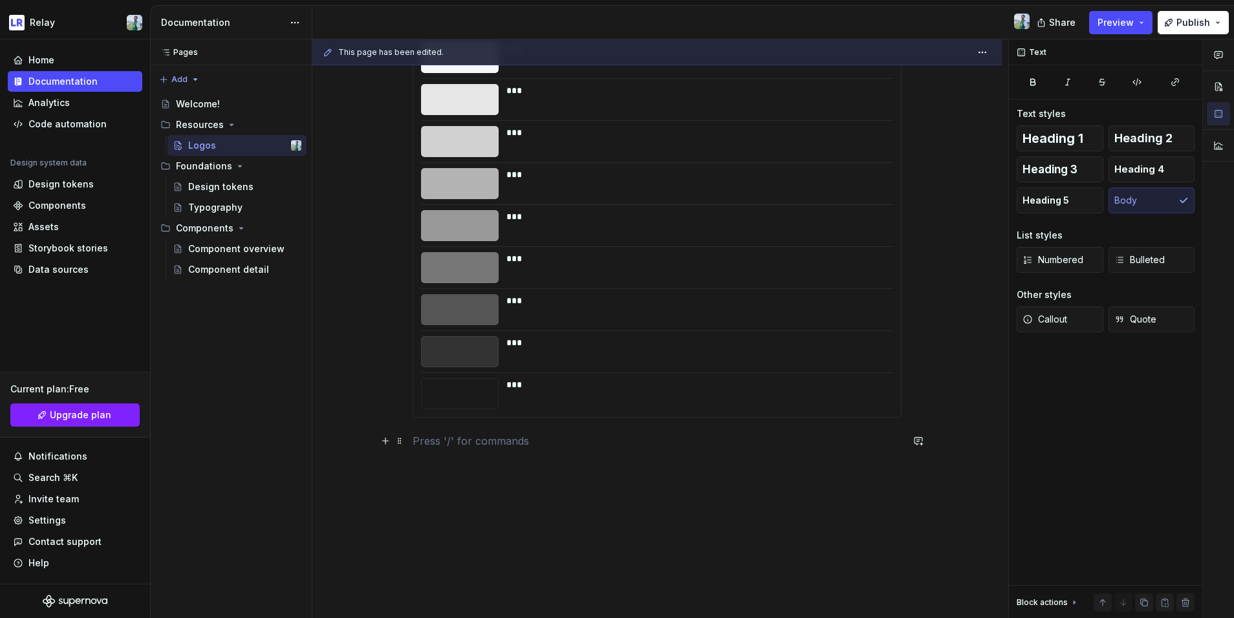
click at [459, 442] on p at bounding box center [657, 441] width 489 height 16
click at [38, 530] on div "Help" at bounding box center [38, 563] width 21 height 13
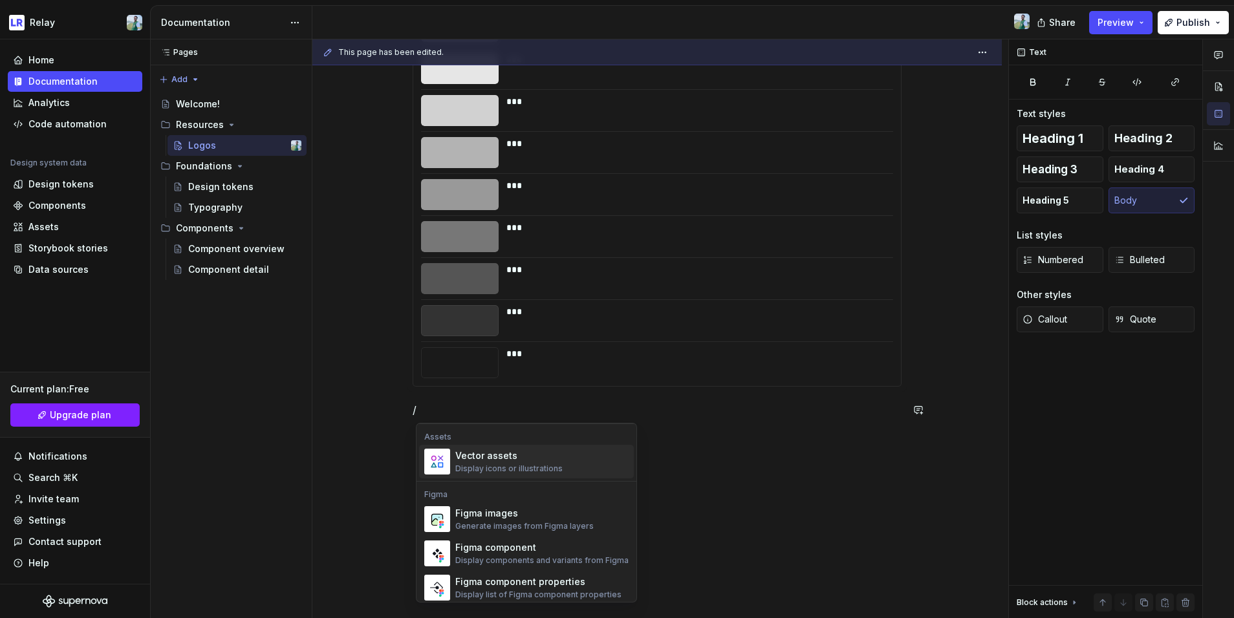
scroll to position [1158, 0]
click at [515, 530] on div "Display components and variants from Figma" at bounding box center [541, 559] width 173 height 10
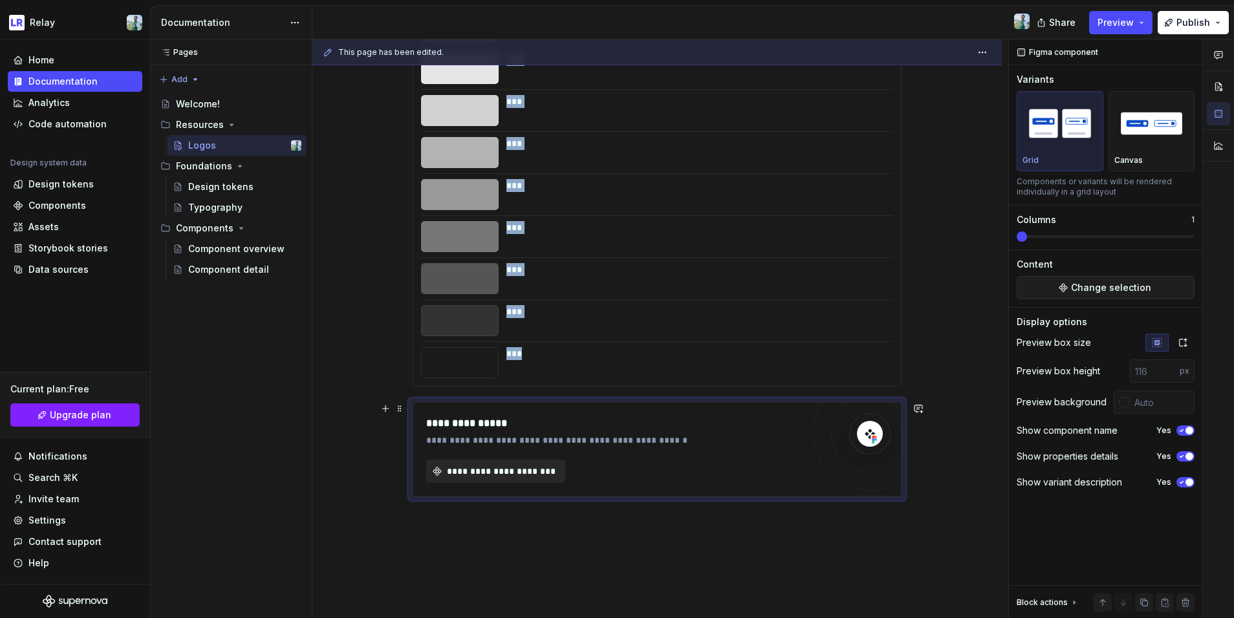
click at [528, 475] on span "**********" at bounding box center [501, 471] width 112 height 13
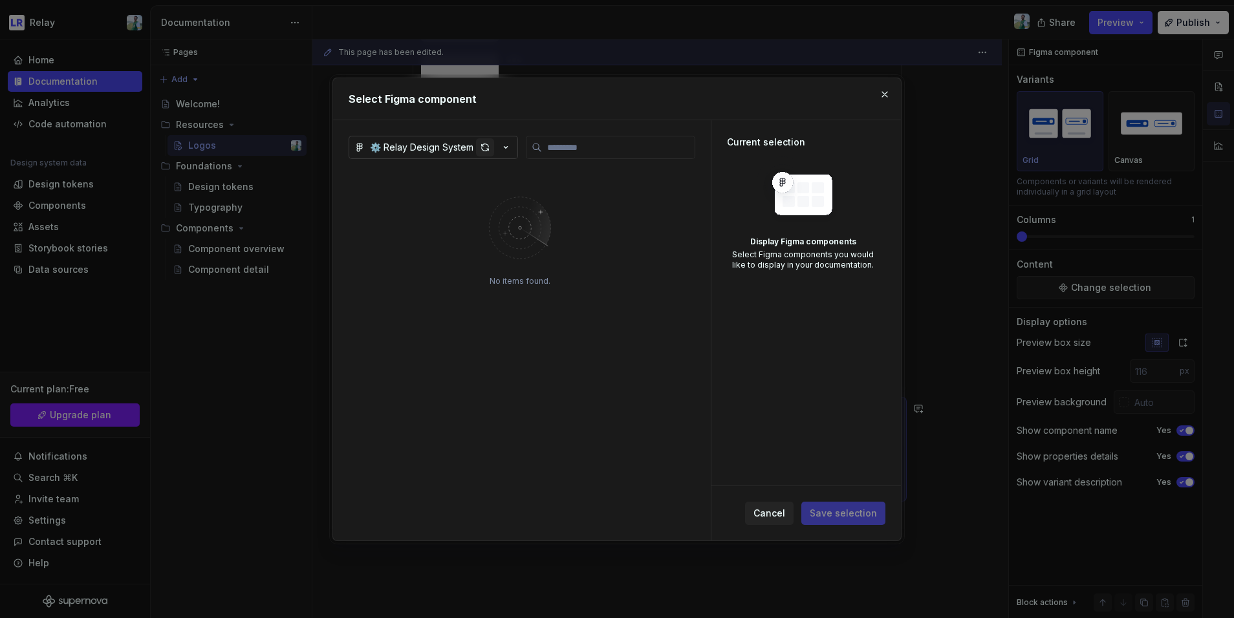
click at [486, 147] on div "button" at bounding box center [485, 147] width 18 height 18
click at [885, 94] on button "button" at bounding box center [885, 94] width 18 height 18
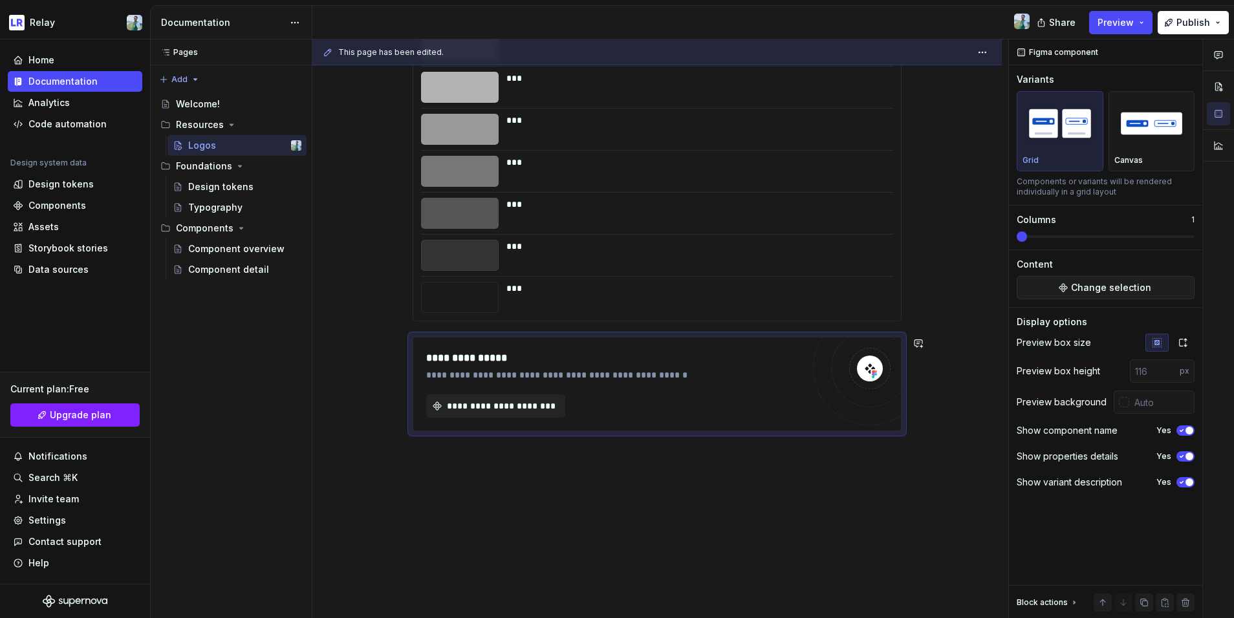
scroll to position [2659, 0]
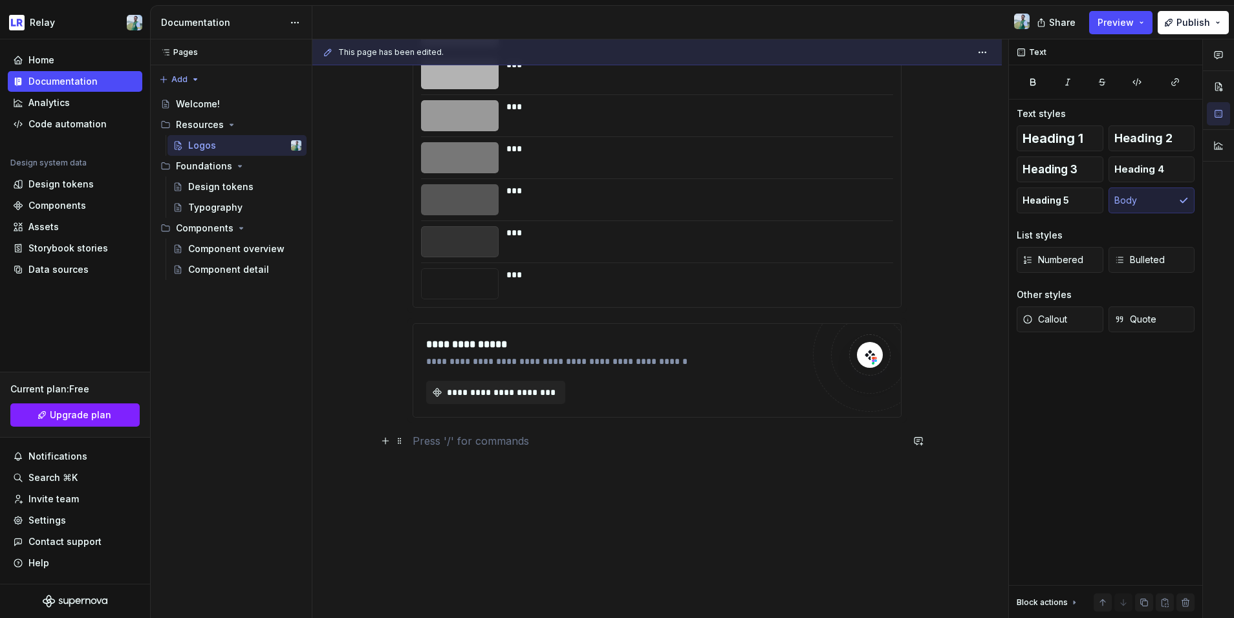
click at [605, 445] on p at bounding box center [657, 441] width 489 height 16
click at [595, 441] on p at bounding box center [657, 441] width 489 height 16
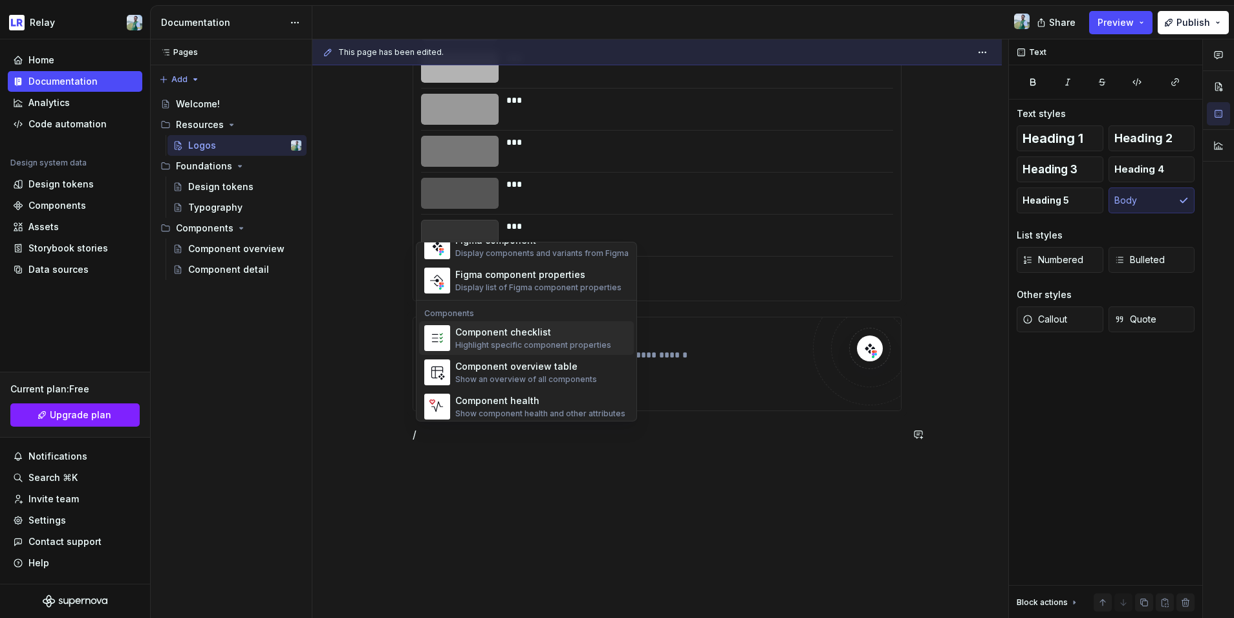
scroll to position [1288, 0]
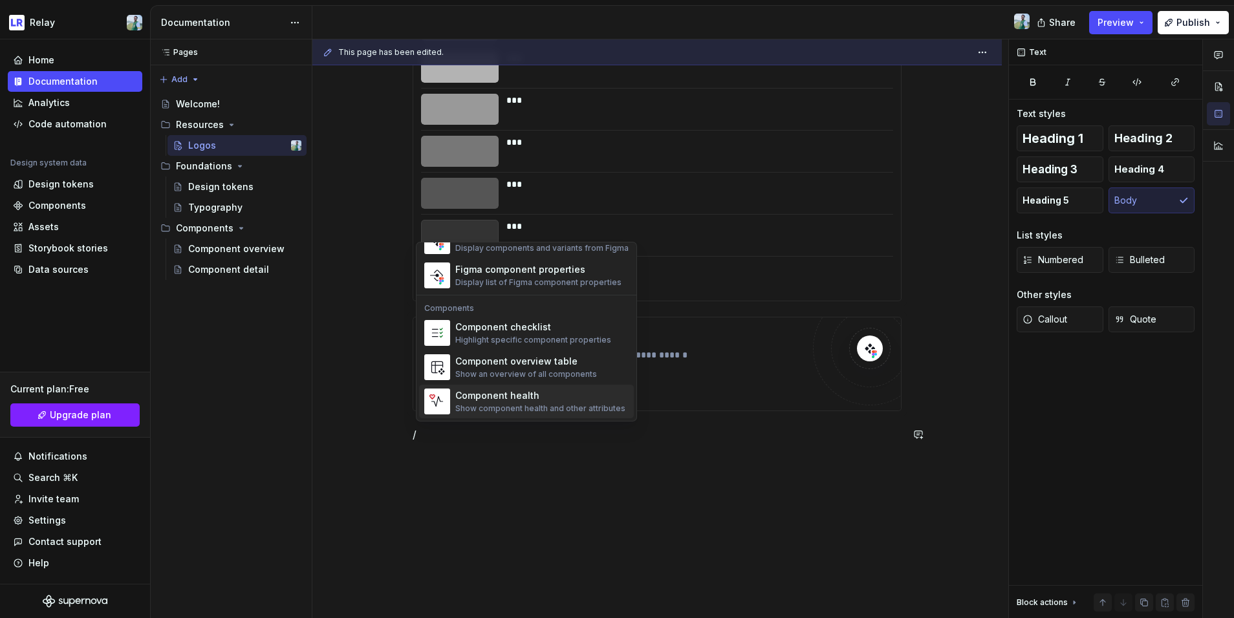
click at [569, 399] on div "Component health" at bounding box center [540, 395] width 170 height 13
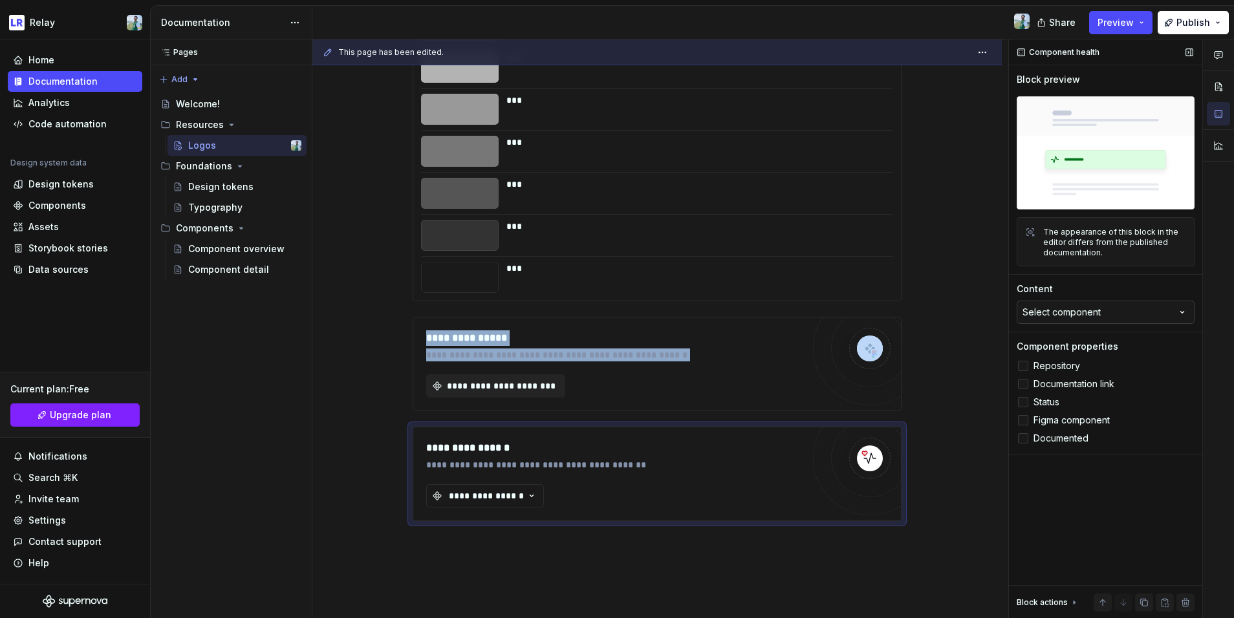
click at [969, 315] on div "Select component" at bounding box center [1061, 312] width 78 height 13
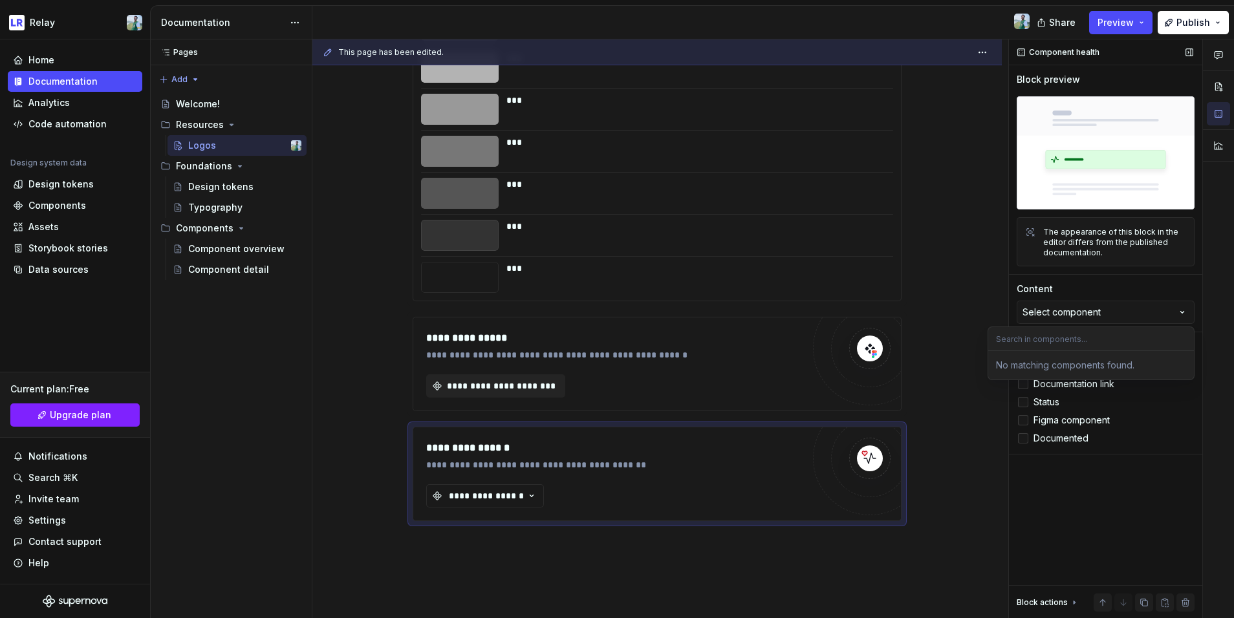
click at [969, 473] on div "Component health Block preview The appearance of this block in the editor diffe…" at bounding box center [1105, 328] width 193 height 579
click at [969, 367] on div at bounding box center [1023, 366] width 10 height 10
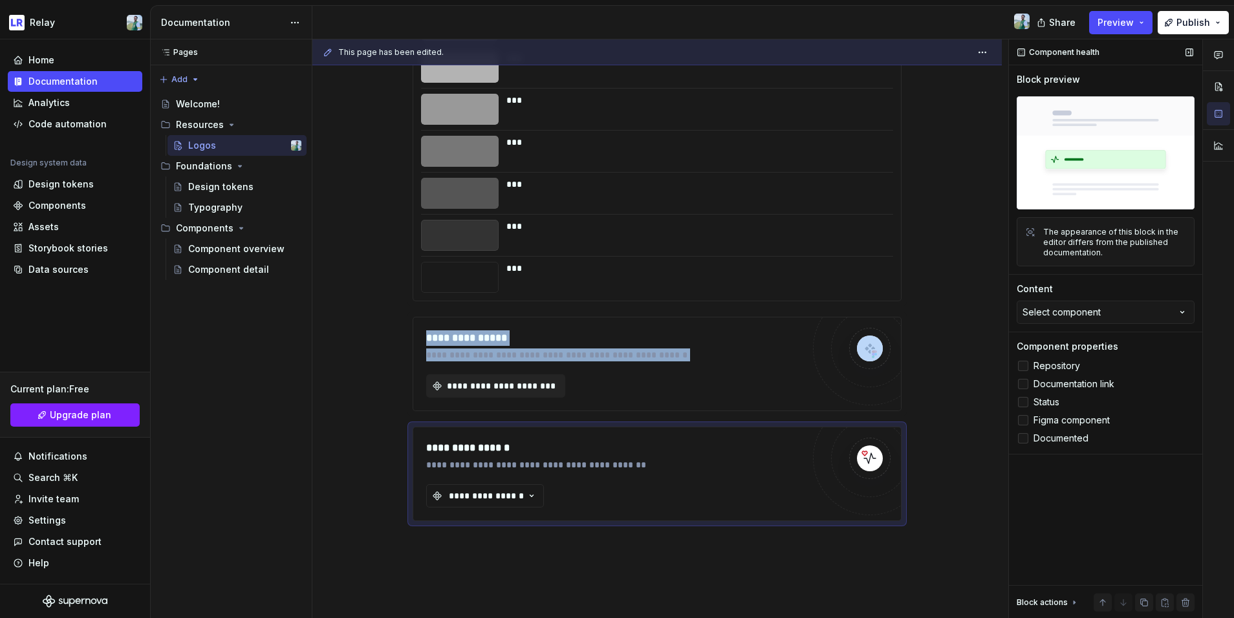
click at [969, 366] on icon at bounding box center [1023, 366] width 0 height 0
click at [969, 386] on div at bounding box center [1023, 384] width 10 height 10
click at [969, 384] on icon at bounding box center [1023, 384] width 0 height 0
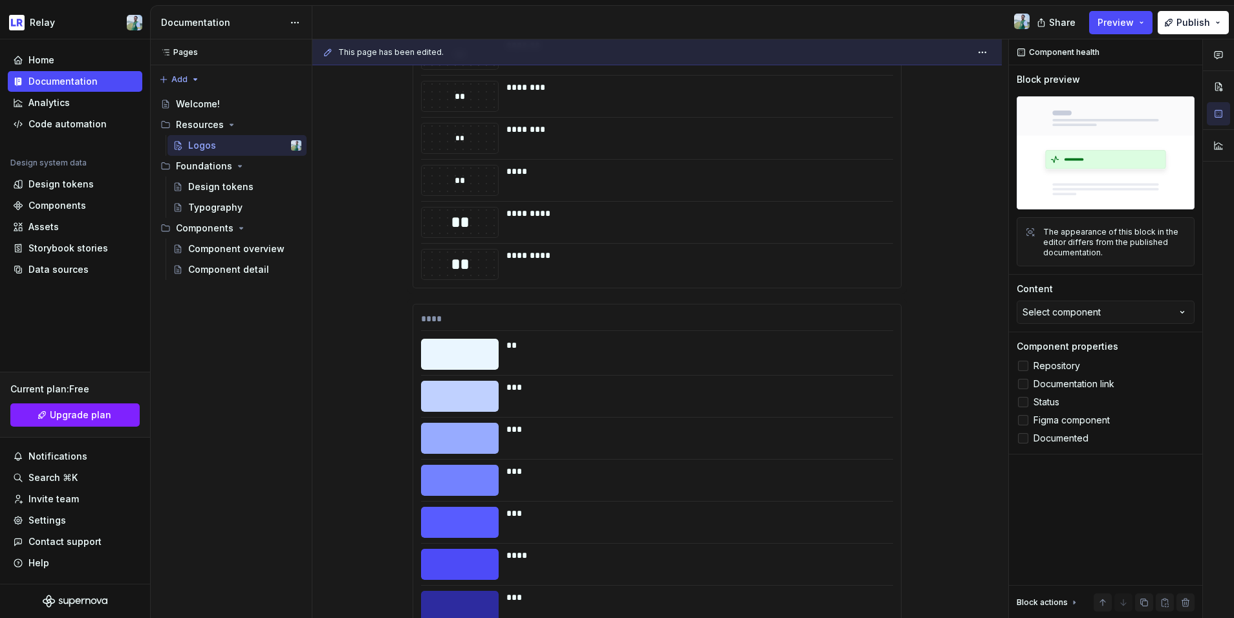
scroll to position [1180, 0]
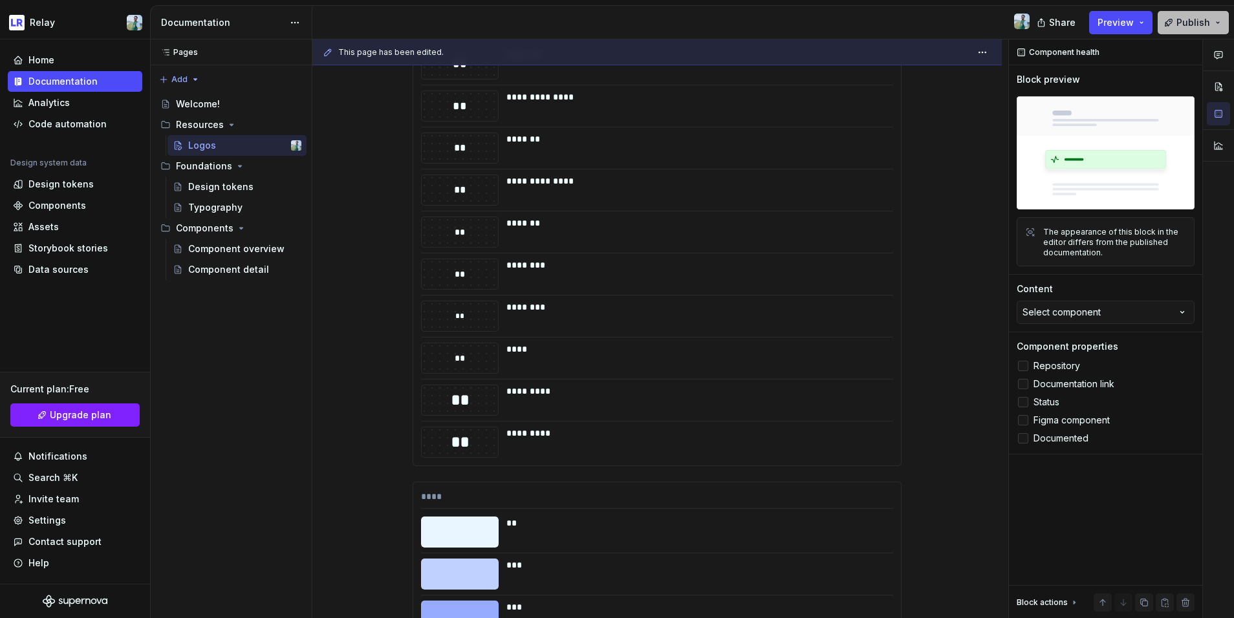
click at [969, 19] on span "Publish" at bounding box center [1193, 22] width 34 height 13
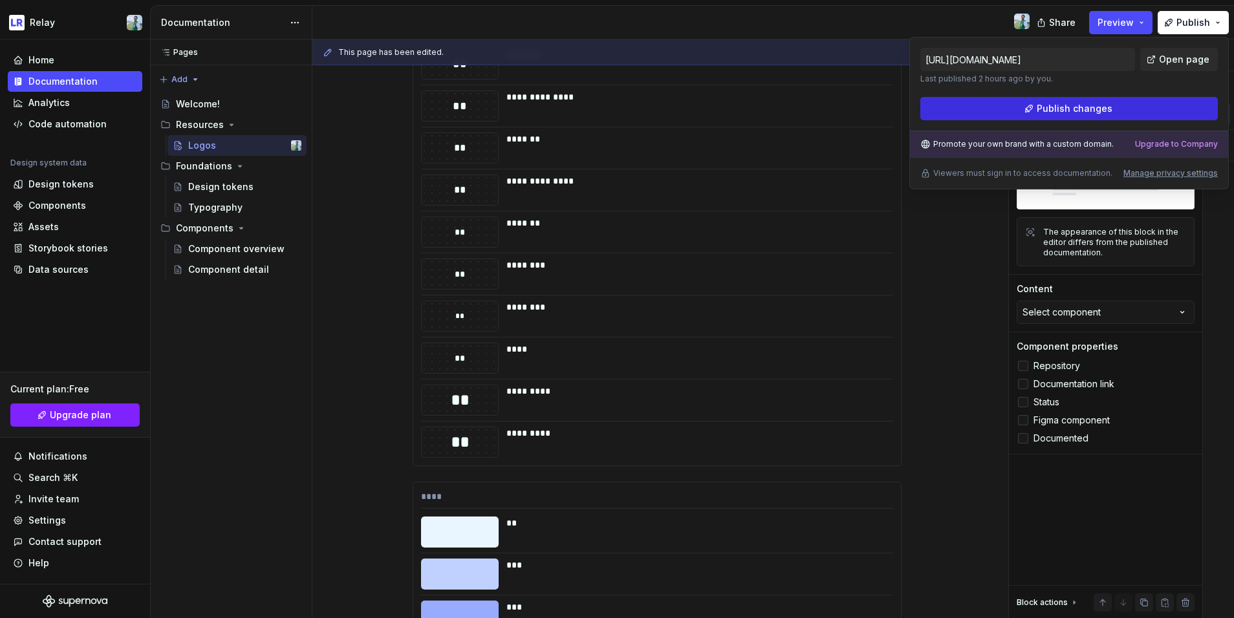
click at [969, 109] on span "Publish changes" at bounding box center [1075, 108] width 76 height 13
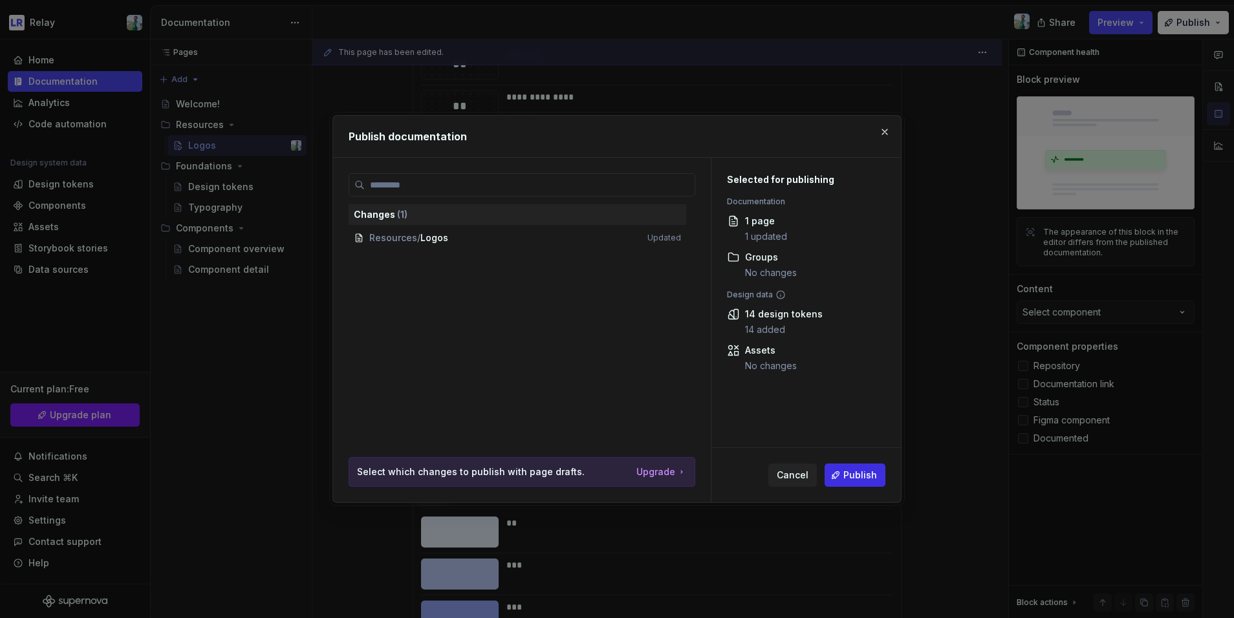
click at [863, 479] on span "Publish" at bounding box center [860, 475] width 34 height 13
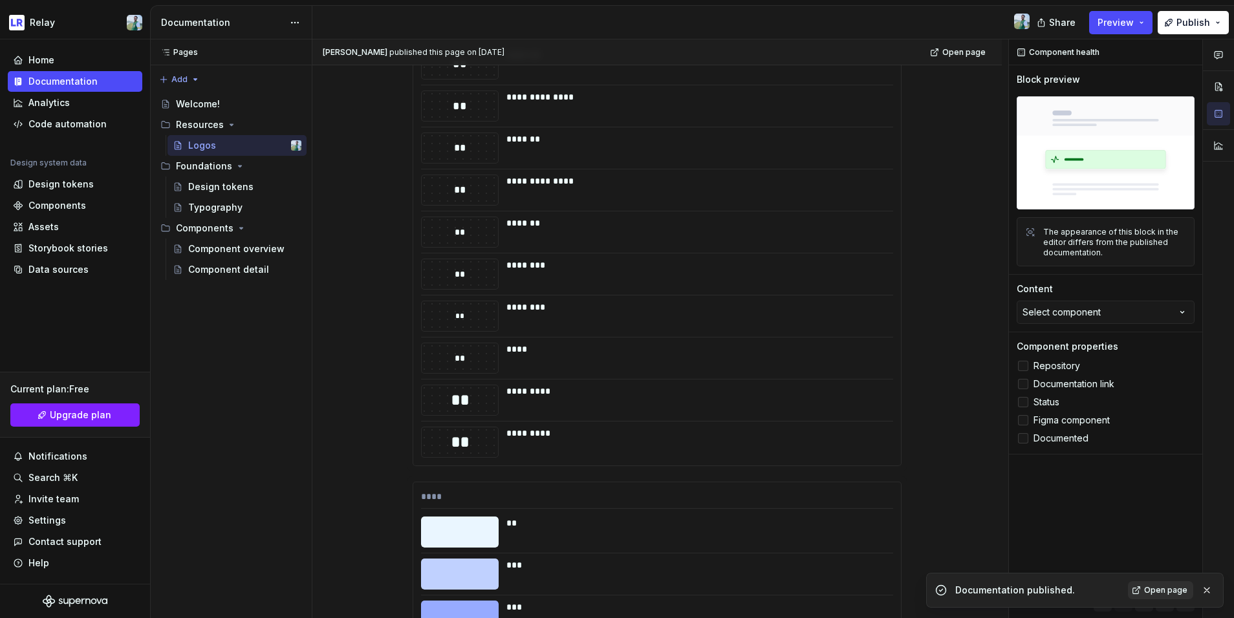
click at [969, 530] on span "Open page" at bounding box center [1165, 590] width 43 height 10
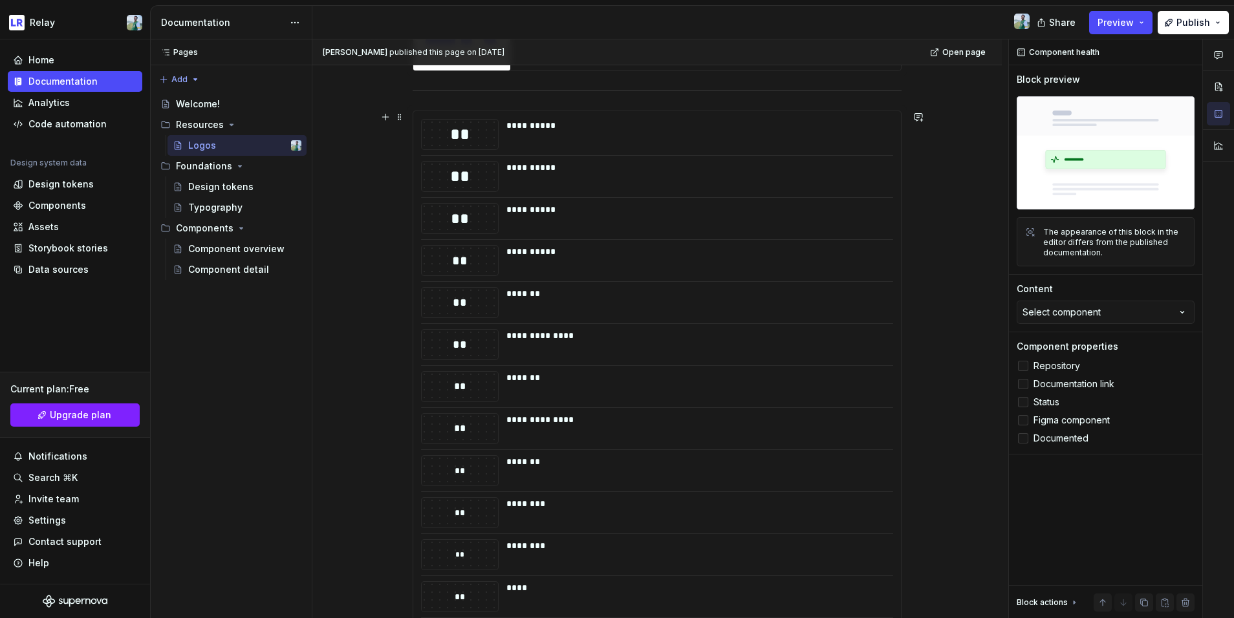
scroll to position [947, 0]
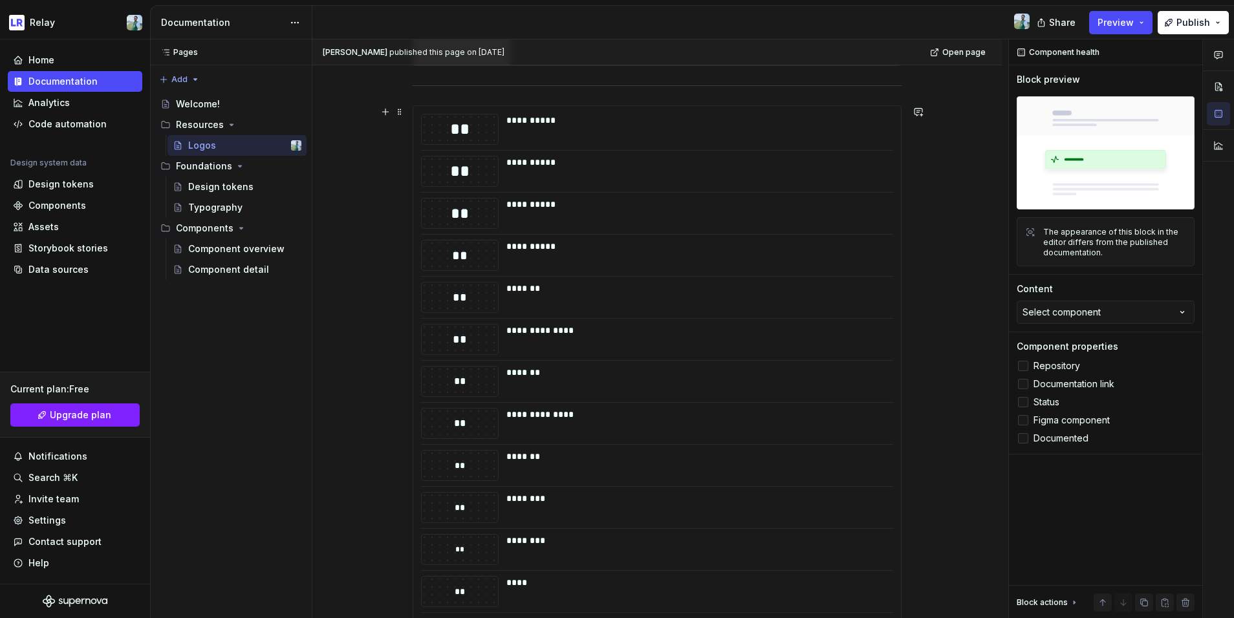
click at [547, 130] on div "**********" at bounding box center [695, 129] width 379 height 31
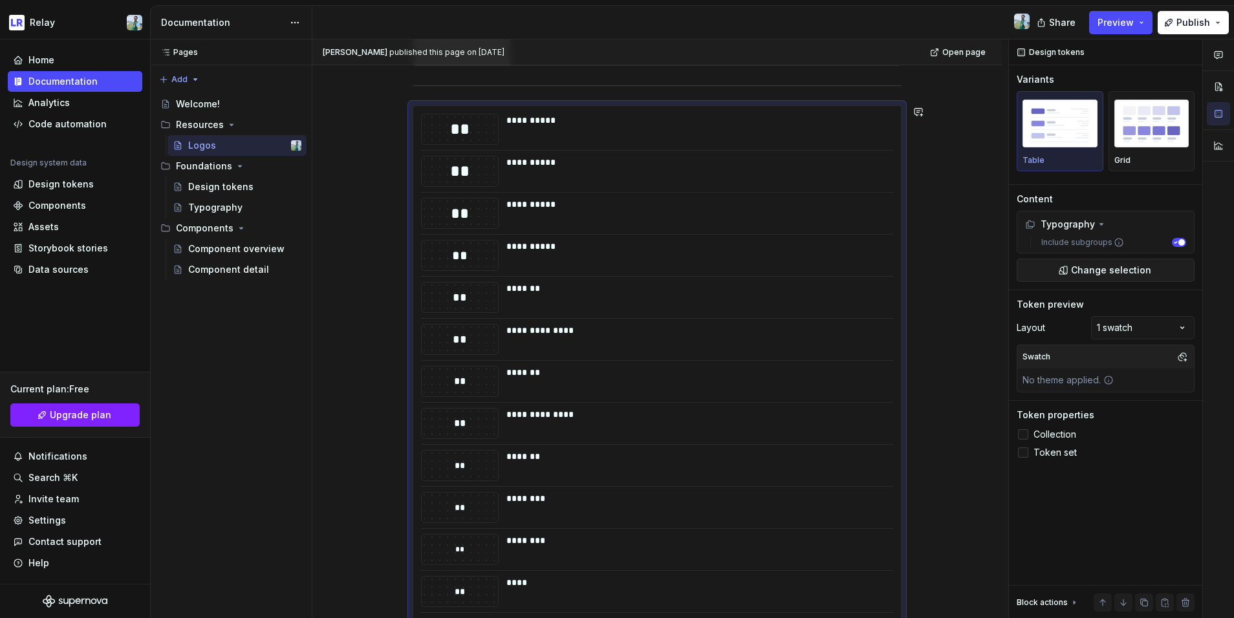
type textarea "*"
